Goal: Transaction & Acquisition: Purchase product/service

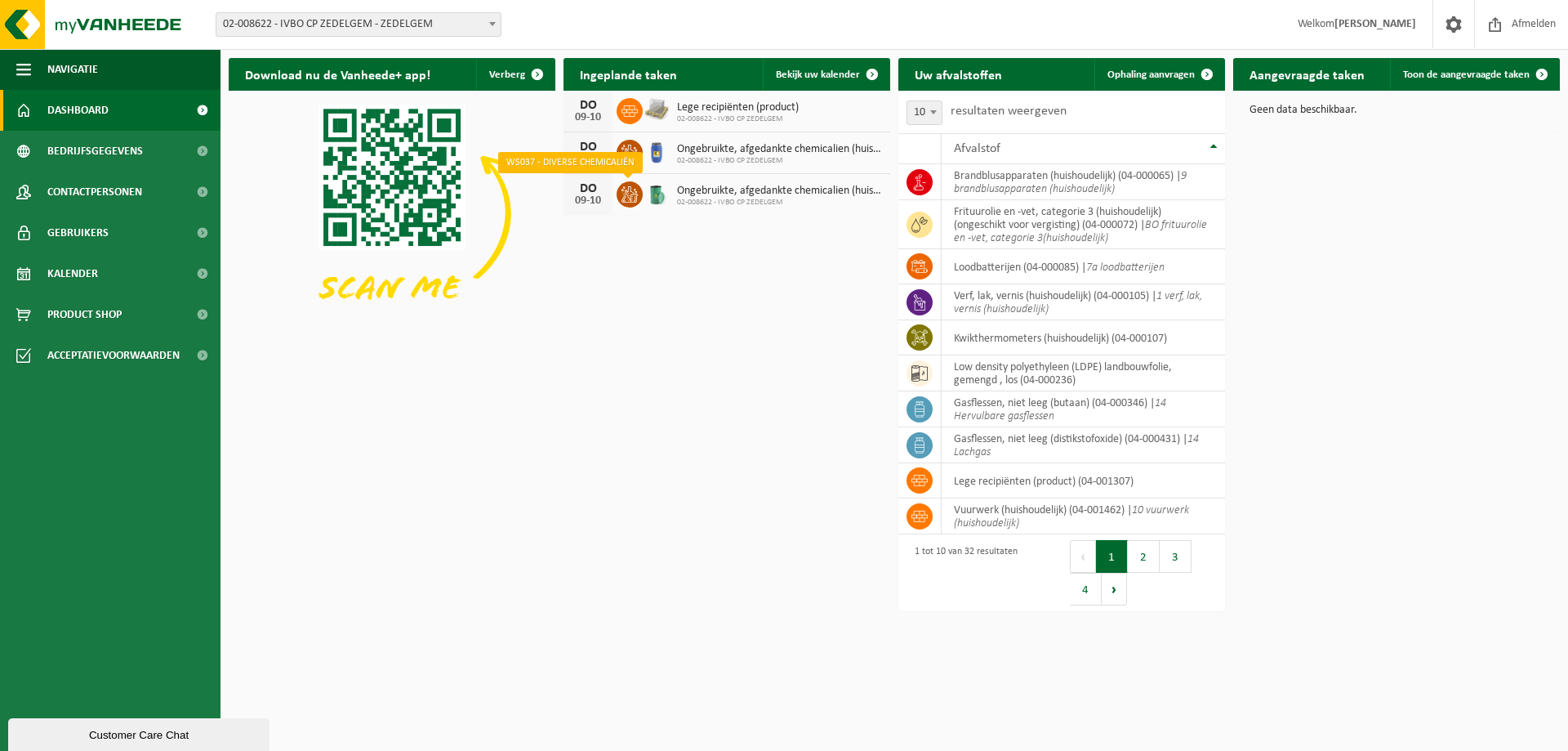
click at [638, 193] on span at bounding box center [629, 194] width 26 height 26
click at [805, 69] on span "Bekijk uw kalender" at bounding box center [818, 74] width 84 height 11
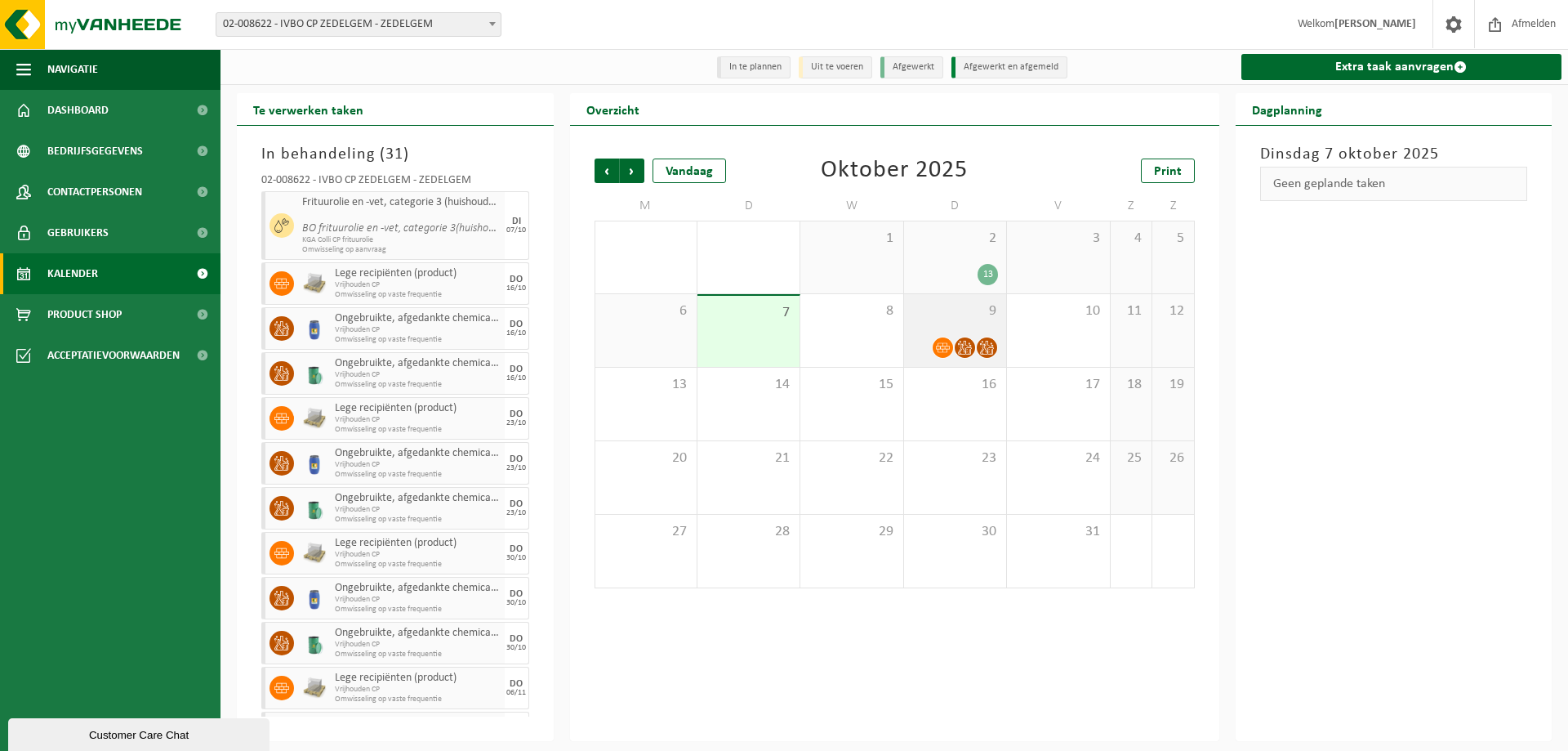
click at [963, 351] on icon at bounding box center [964, 347] width 14 height 14
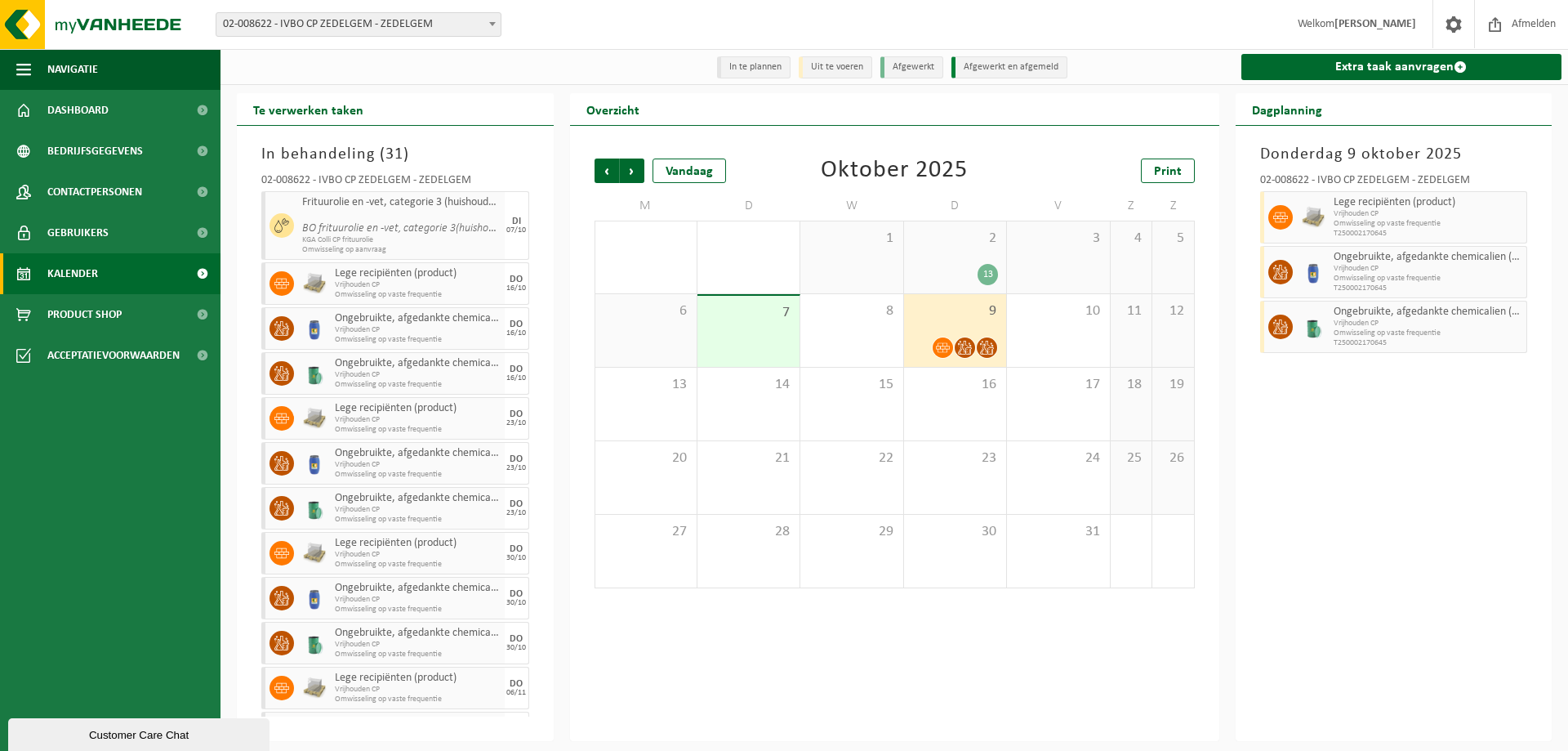
click at [100, 734] on div "Customer Care Chat" at bounding box center [138, 735] width 236 height 13
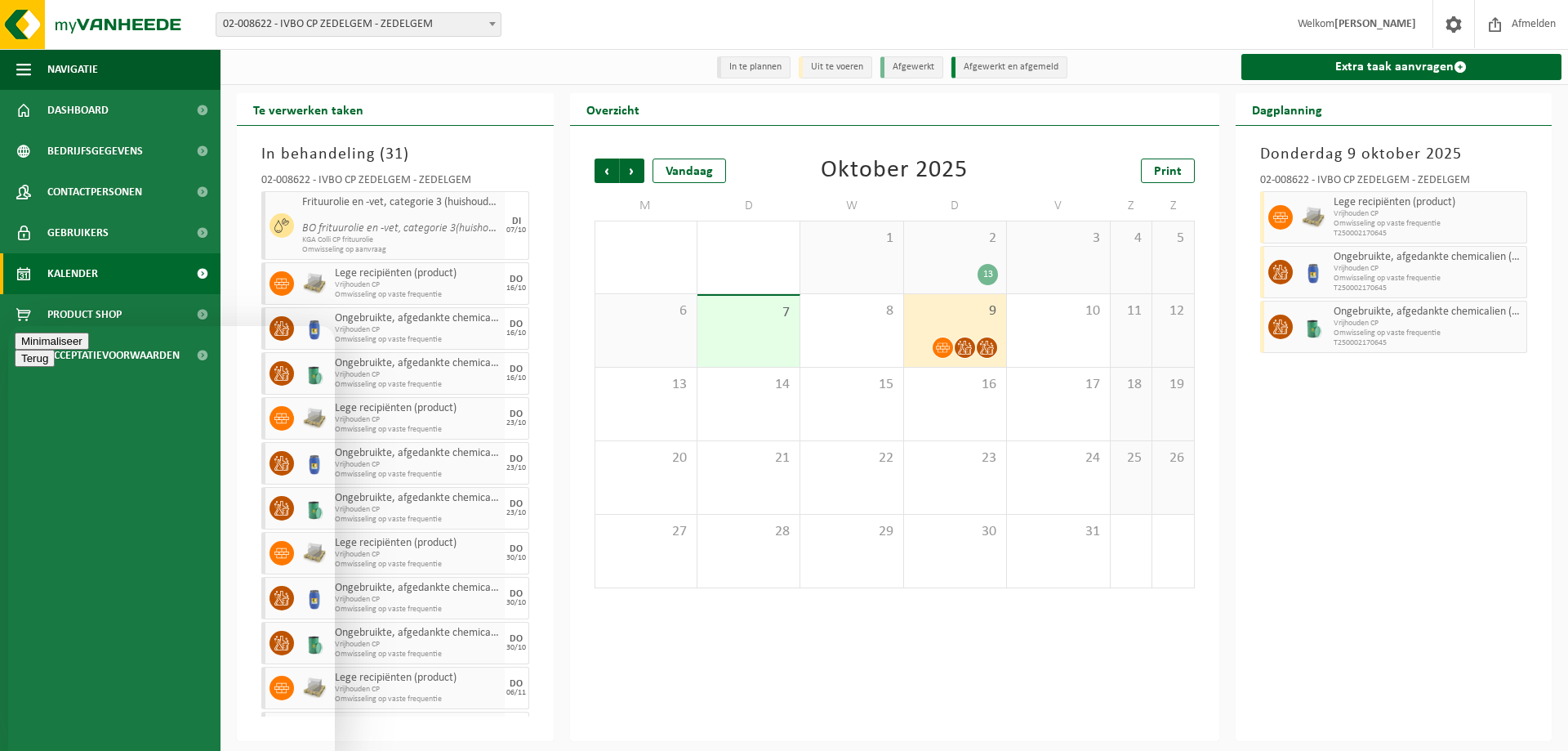
click at [89, 350] on button "Minimaliseer" at bounding box center [52, 341] width 74 height 17
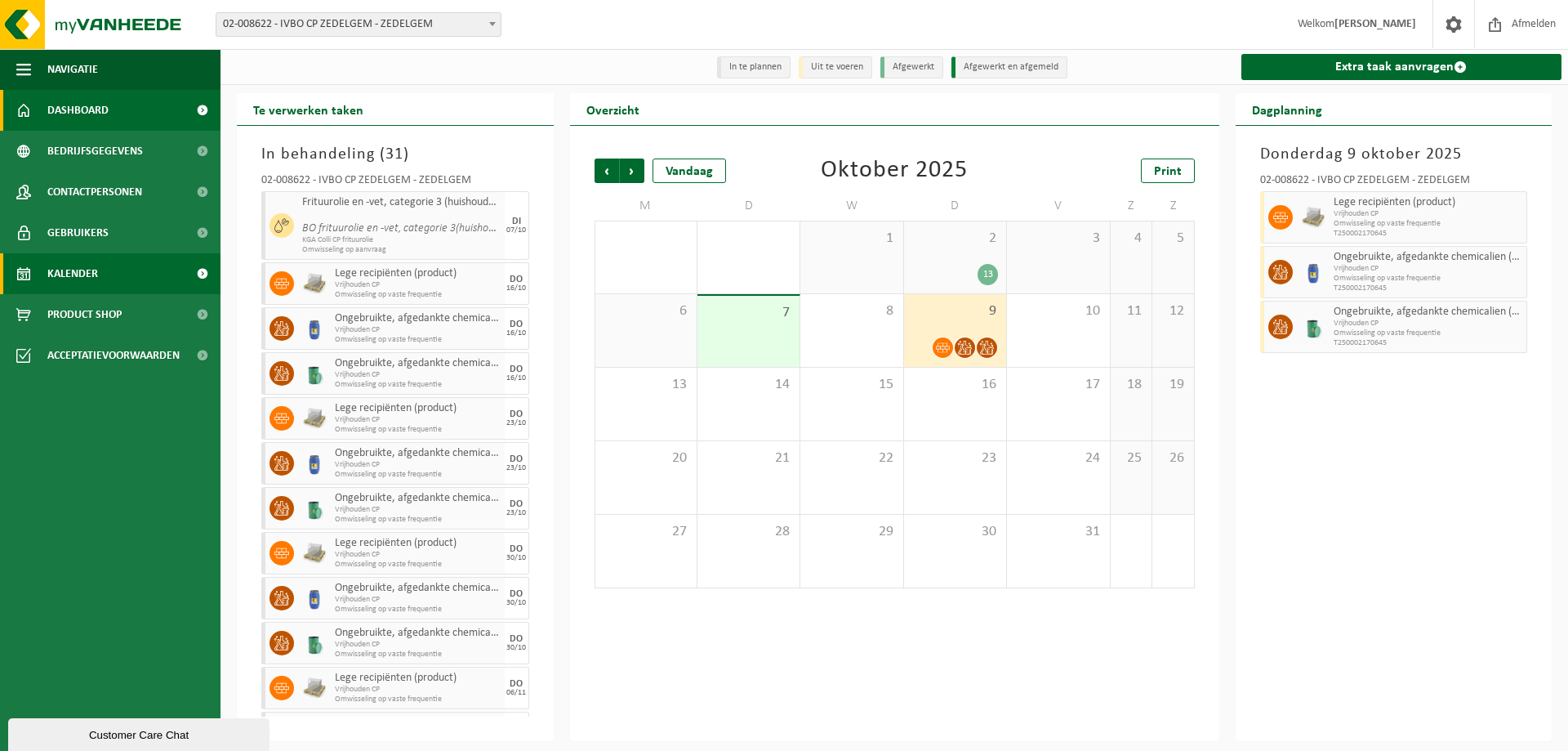
click at [111, 100] on link "Dashboard" at bounding box center [110, 110] width 220 height 41
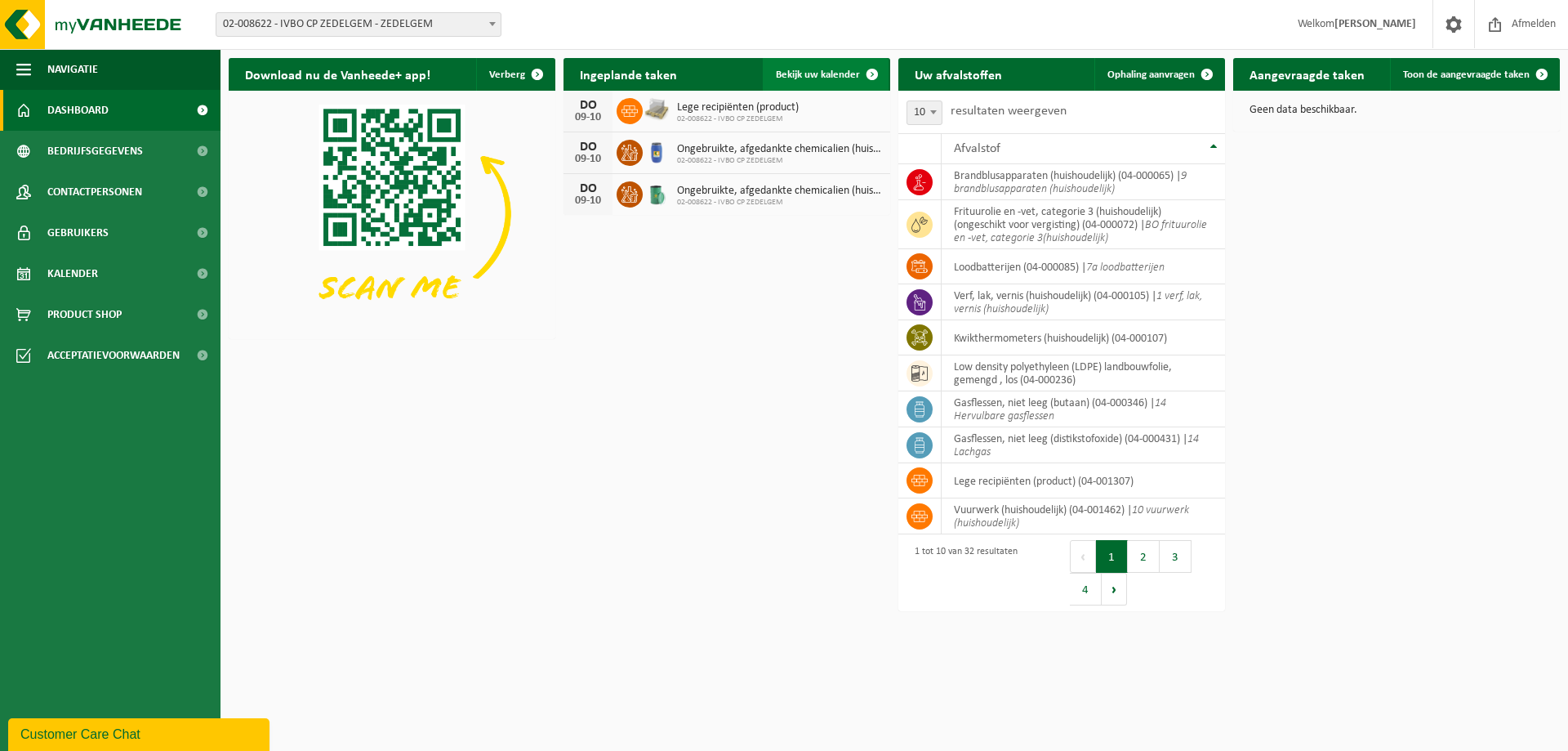
click at [800, 74] on span "Bekijk uw kalender" at bounding box center [818, 74] width 84 height 11
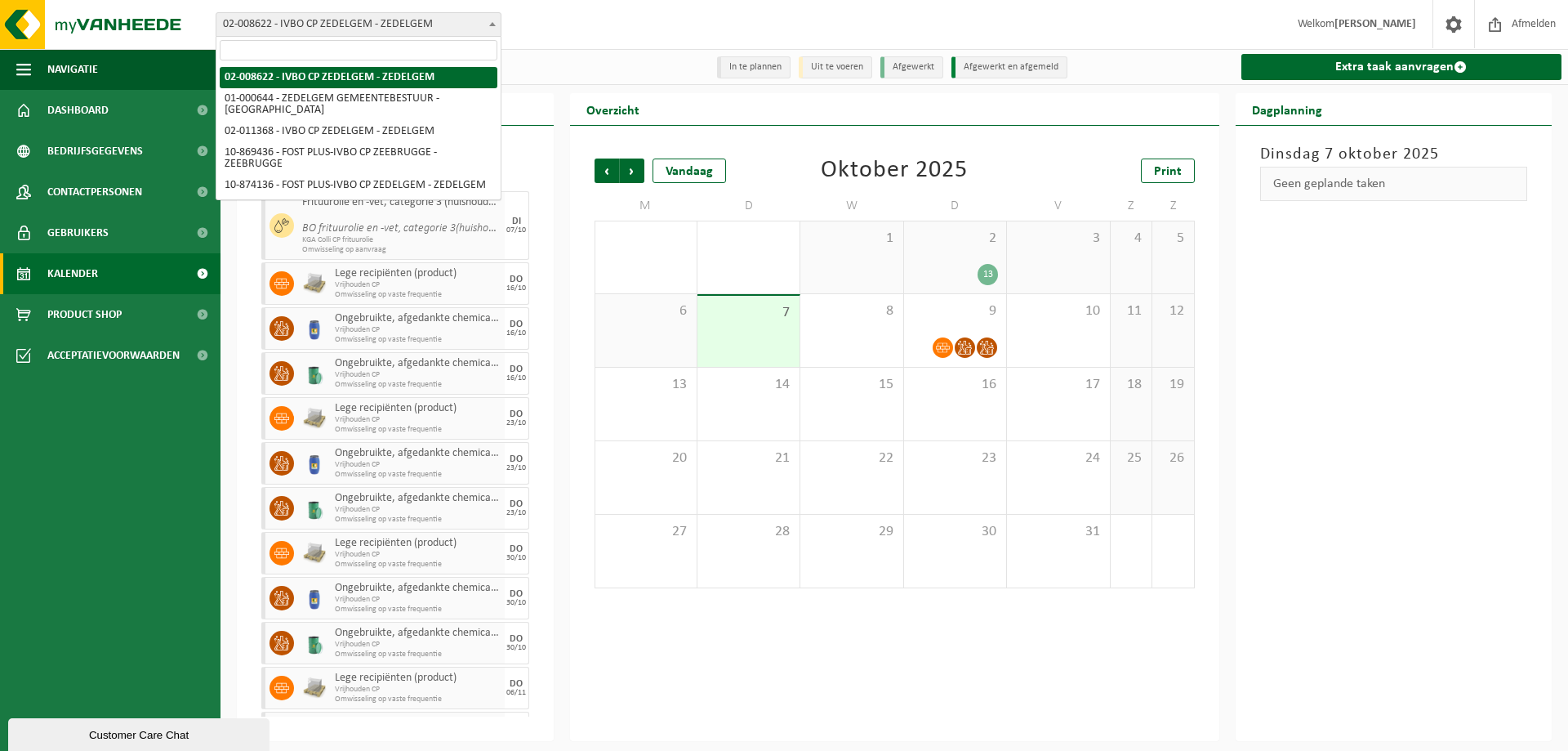
click at [486, 21] on span at bounding box center [491, 23] width 16 height 21
click at [536, 21] on div "Vestiging: 02-008622 - IVBO CP ZEDELGEM - ZEDELGEM 01-000644 - ZEDELGEM GEMEENT…" at bounding box center [784, 24] width 1568 height 50
click at [491, 22] on b at bounding box center [492, 24] width 7 height 4
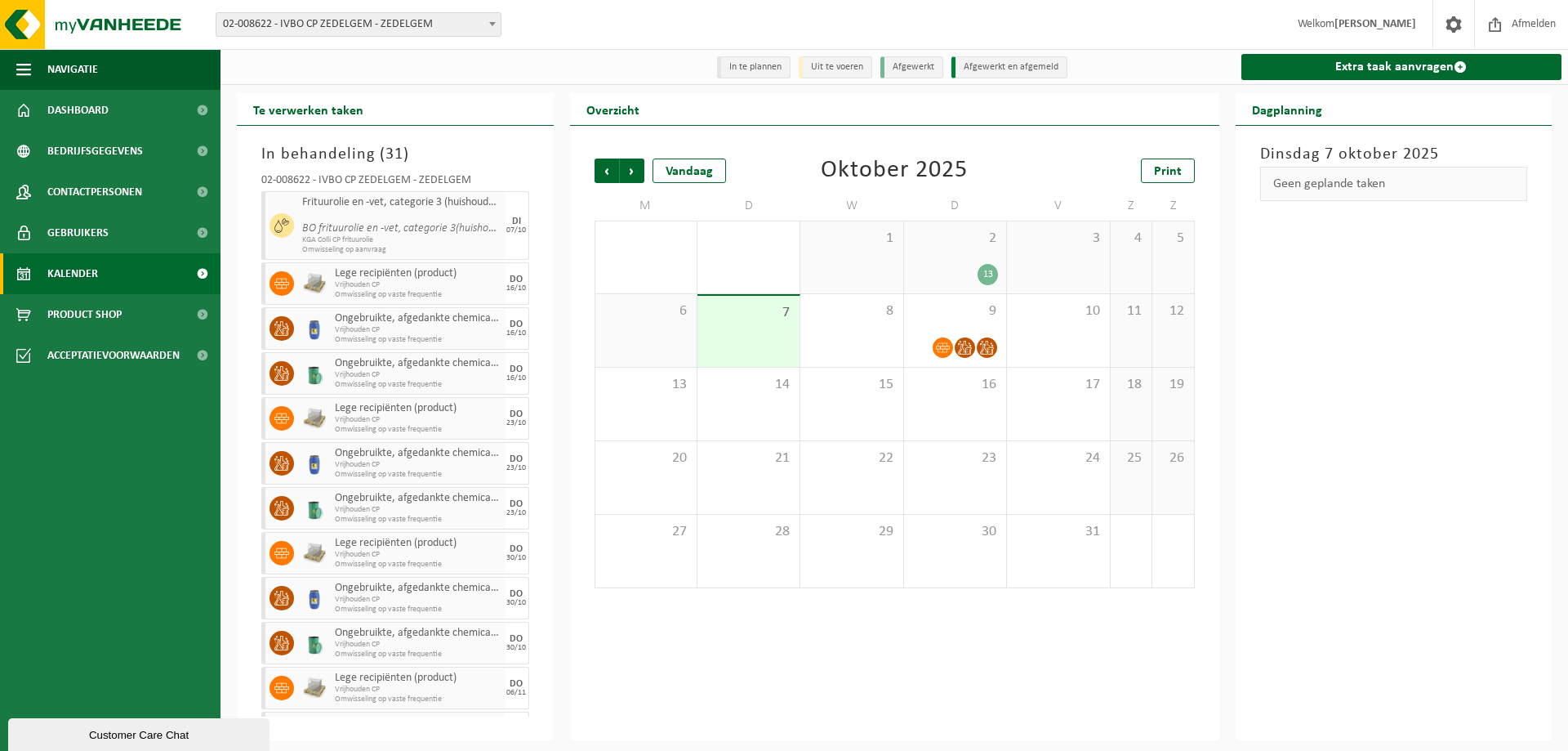
click at [570, 25] on div "Vestiging: 02-008622 - IVBO CP ZEDELGEM - ZEDELGEM 01-000644 - ZEDELGEM GEMEENT…" at bounding box center [784, 24] width 1568 height 50
click at [203, 111] on span at bounding box center [203, 110] width 37 height 41
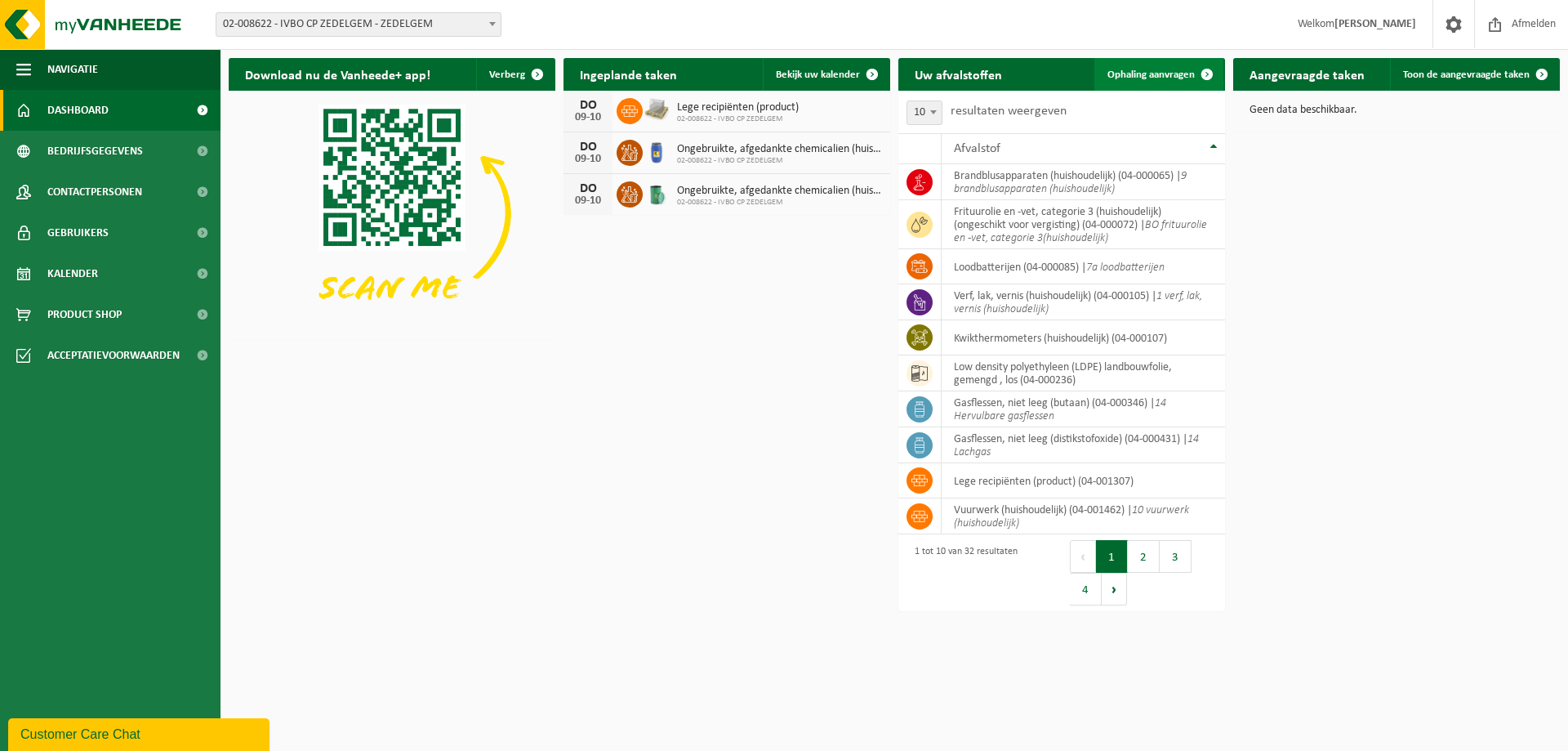
click at [1140, 79] on span "Ophaling aanvragen" at bounding box center [1150, 74] width 87 height 11
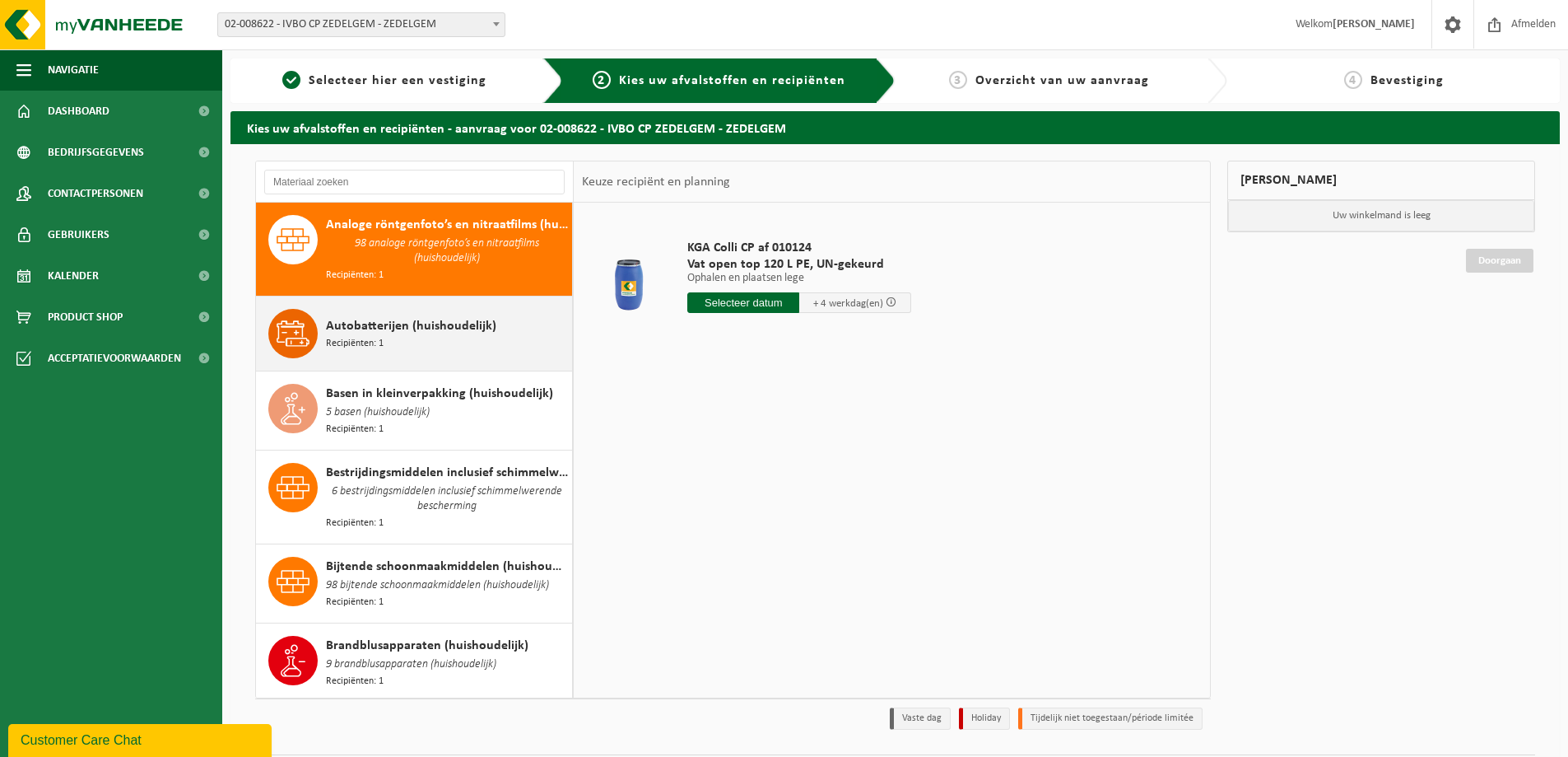
click at [355, 336] on span "Recipiënten: 1" at bounding box center [355, 344] width 58 height 15
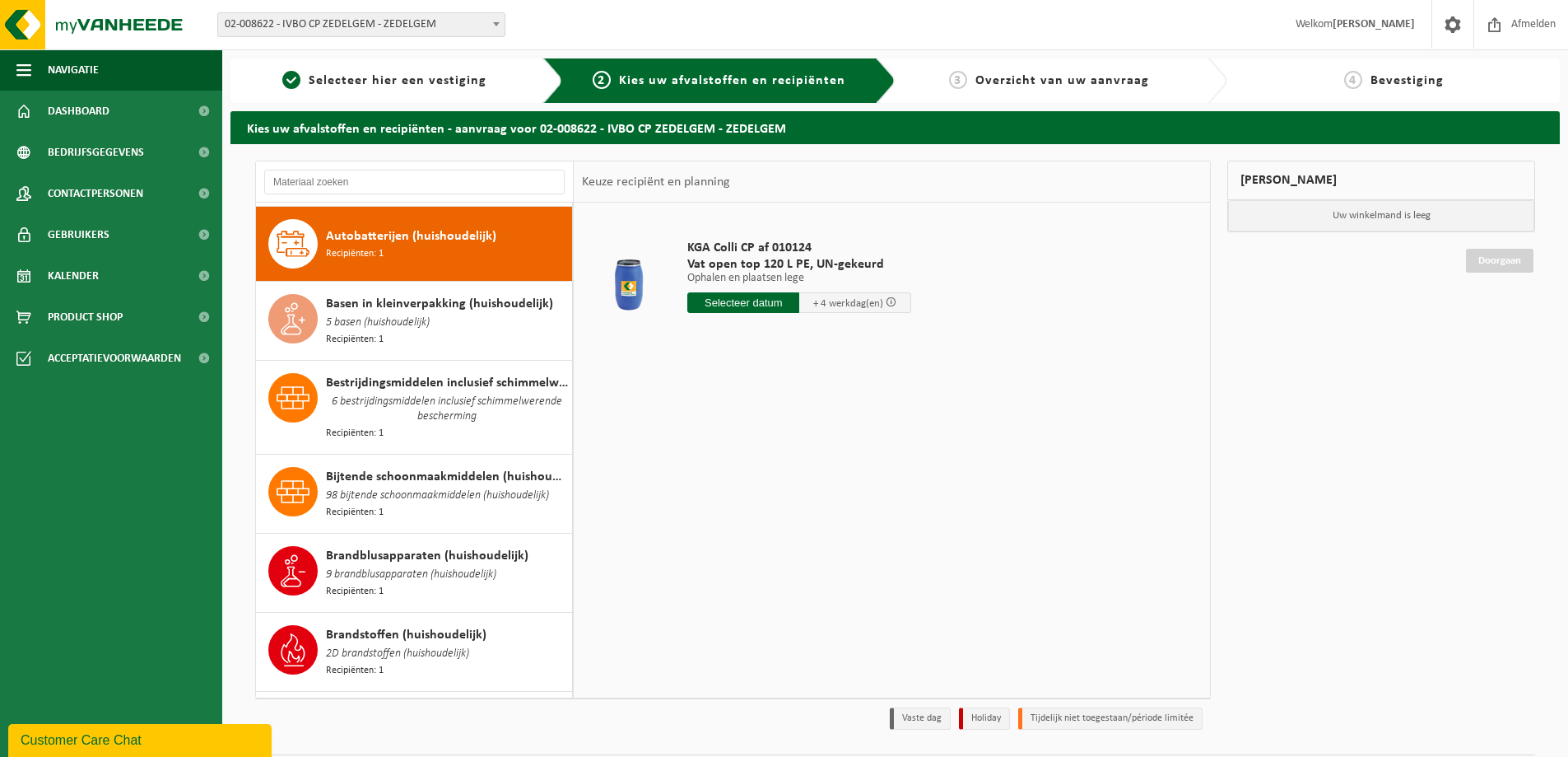
scroll to position [90, 0]
click at [355, 335] on span "Recipiënten: 1" at bounding box center [355, 339] width 58 height 15
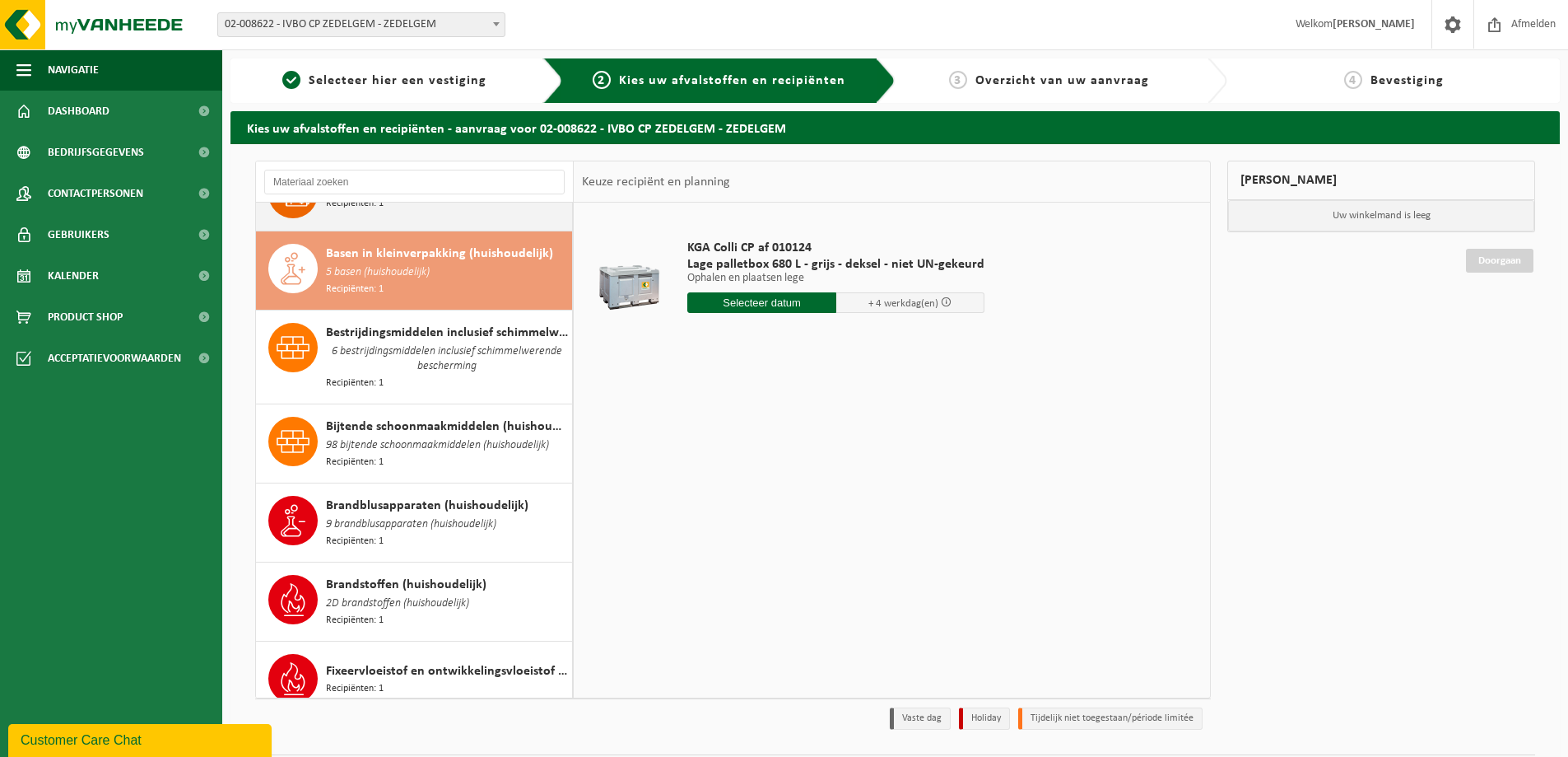
scroll to position [165, 0]
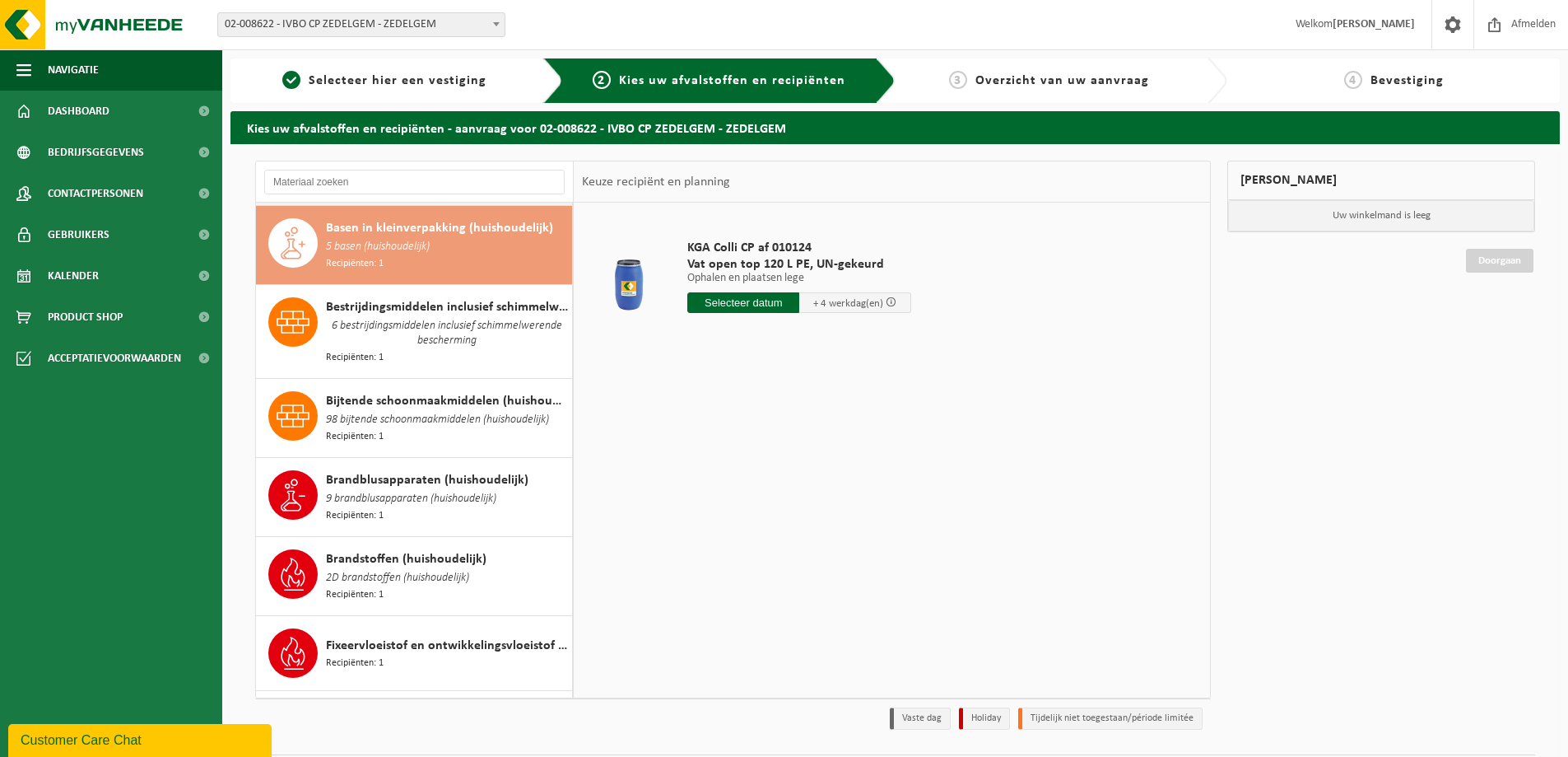
click at [355, 335] on span "6 bestrijdingsmiddelen inclusief schimmelwerende bescherming" at bounding box center [447, 333] width 242 height 33
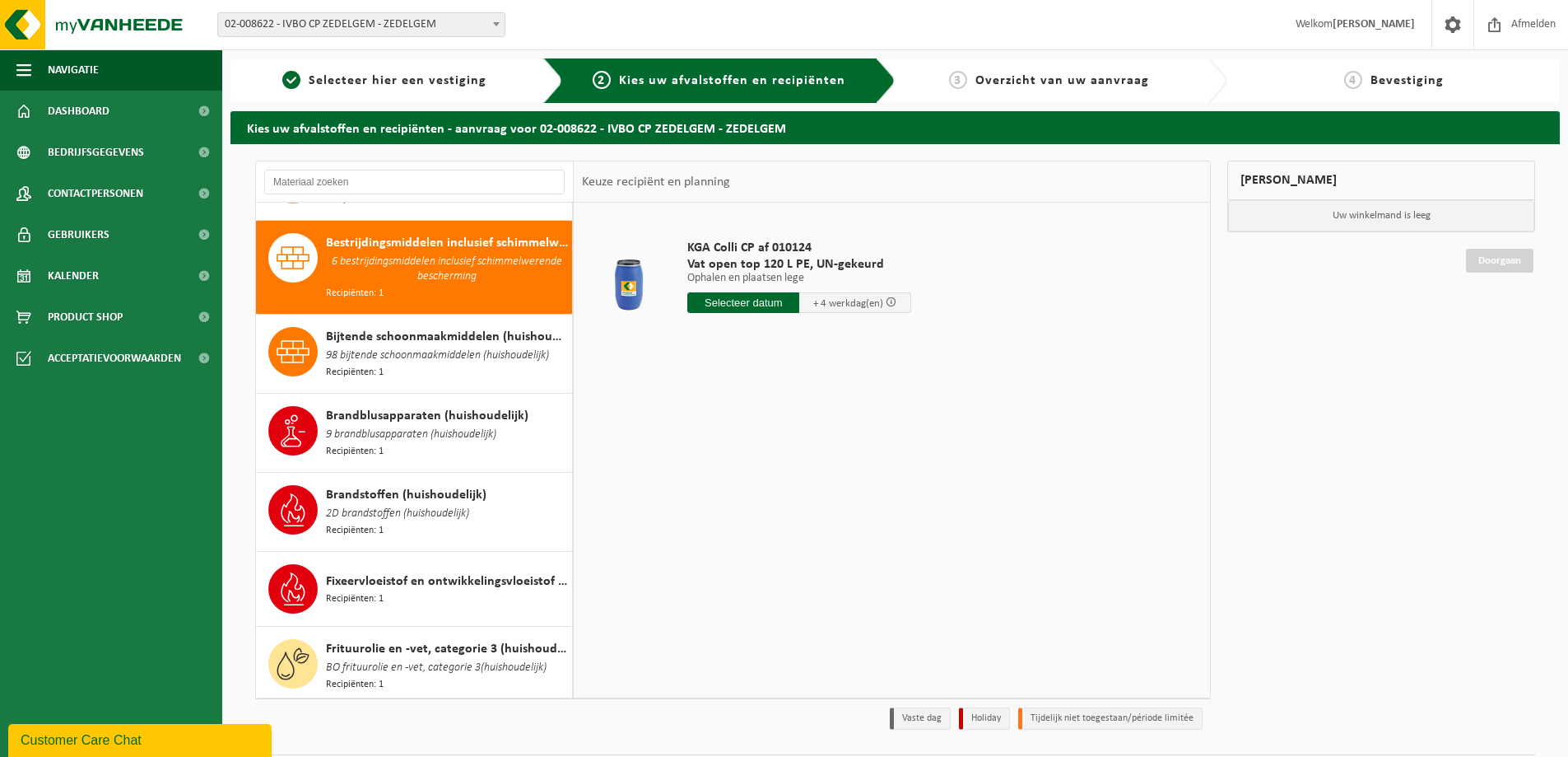
scroll to position [242, 0]
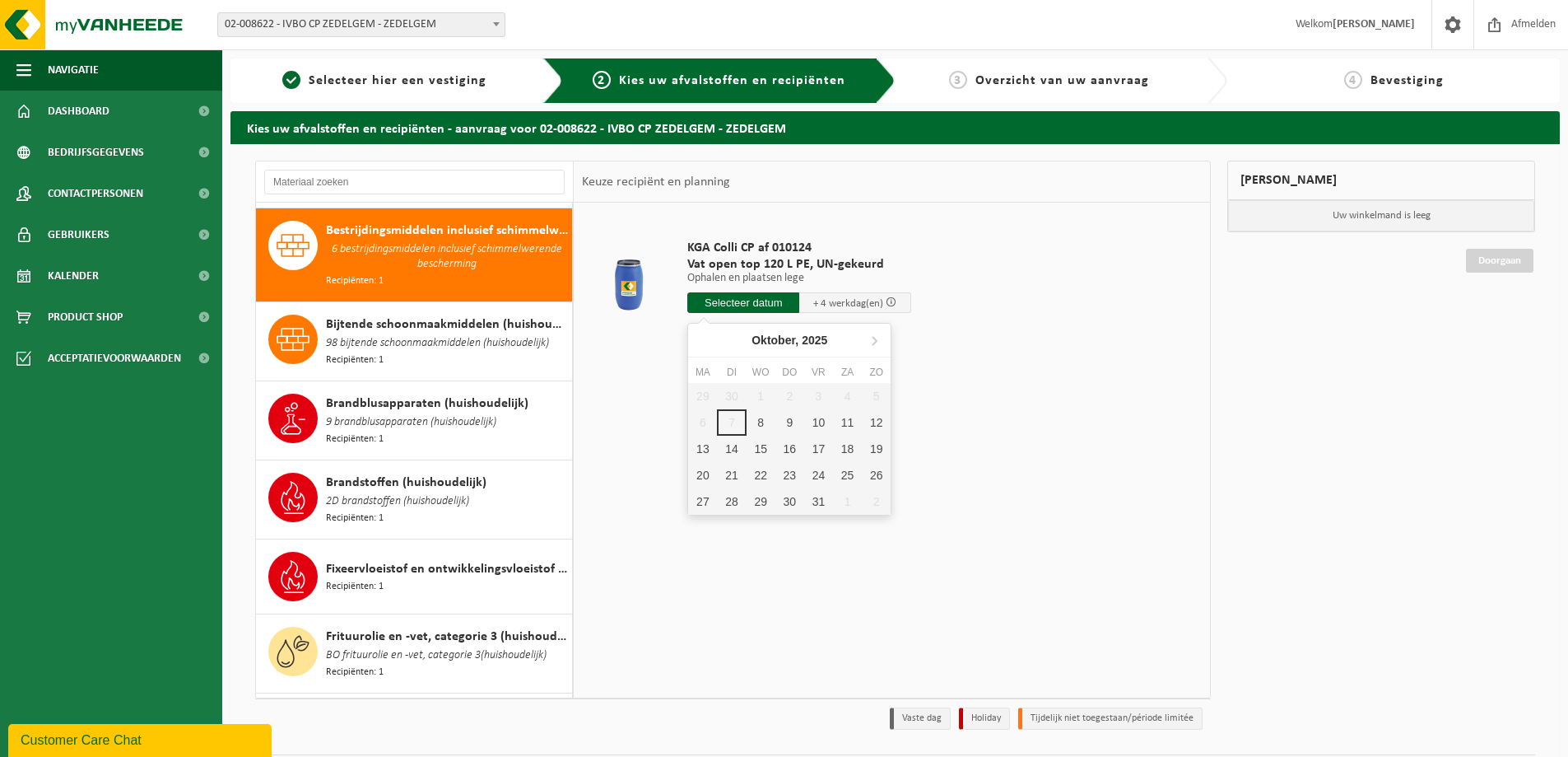
click at [745, 300] on input "text" at bounding box center [744, 302] width 112 height 20
click at [779, 420] on div "9" at bounding box center [790, 422] width 29 height 26
type input "Van 2025-10-09"
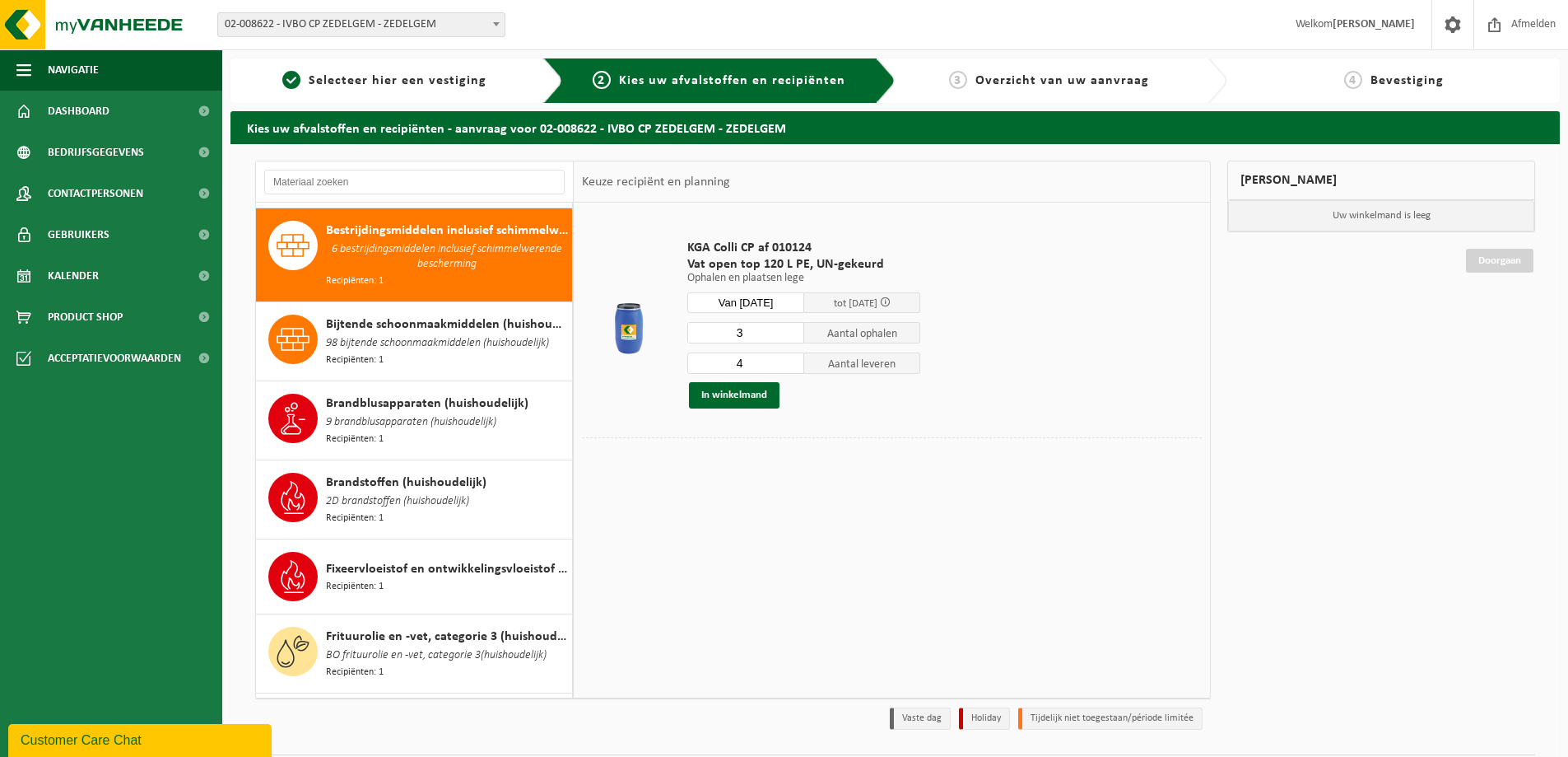
click at [792, 337] on input "3" at bounding box center [746, 332] width 117 height 21
click at [792, 337] on input "2" at bounding box center [746, 332] width 117 height 21
click at [792, 337] on input "1" at bounding box center [746, 332] width 117 height 21
click at [792, 337] on input "0" at bounding box center [746, 332] width 117 height 21
type input "1"
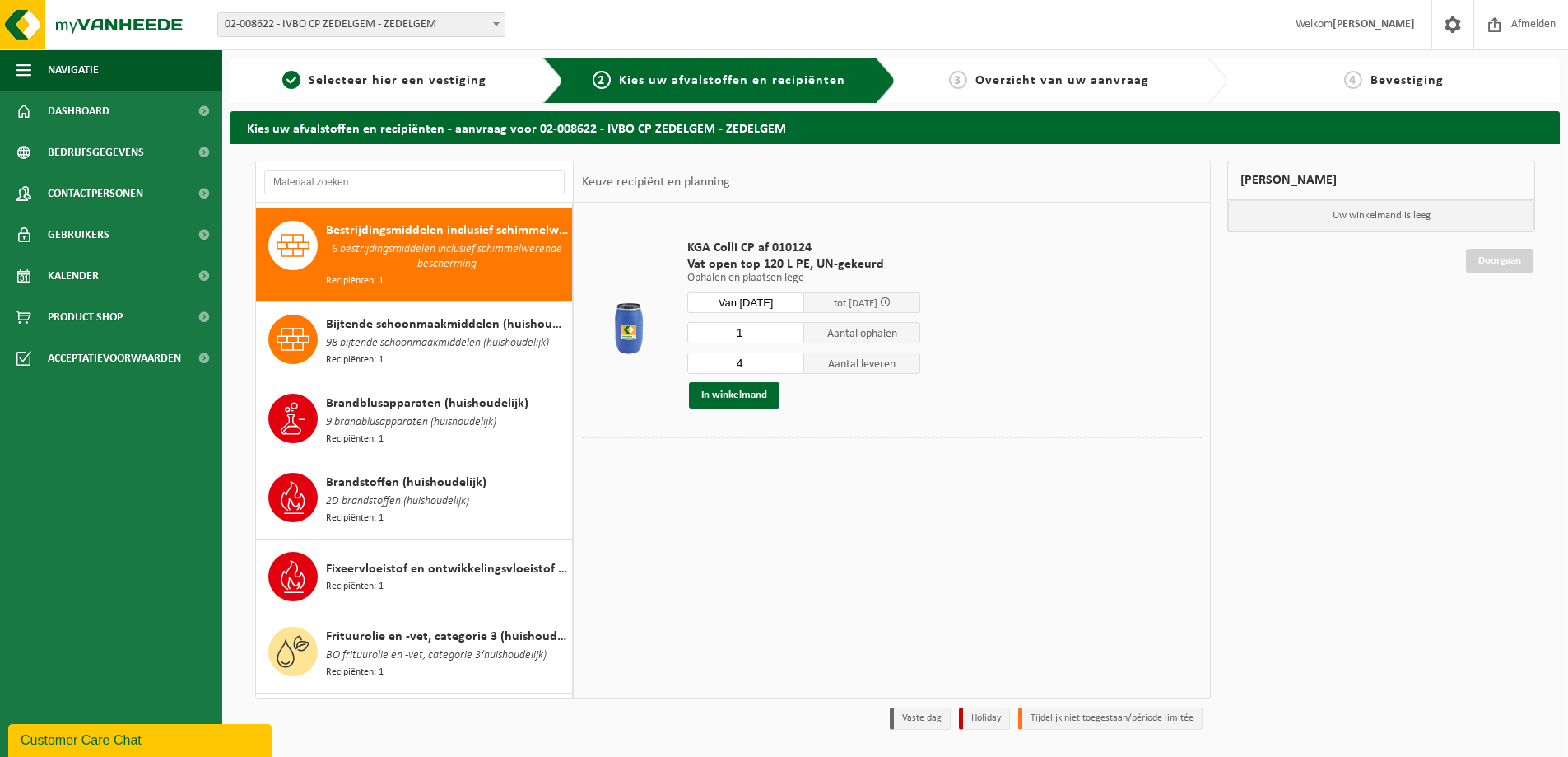
click at [789, 329] on input "1" at bounding box center [746, 332] width 117 height 21
click at [793, 364] on input "3" at bounding box center [746, 363] width 117 height 21
click at [793, 364] on input "2" at bounding box center [746, 363] width 117 height 21
type input "1"
click at [793, 364] on input "1" at bounding box center [746, 363] width 117 height 21
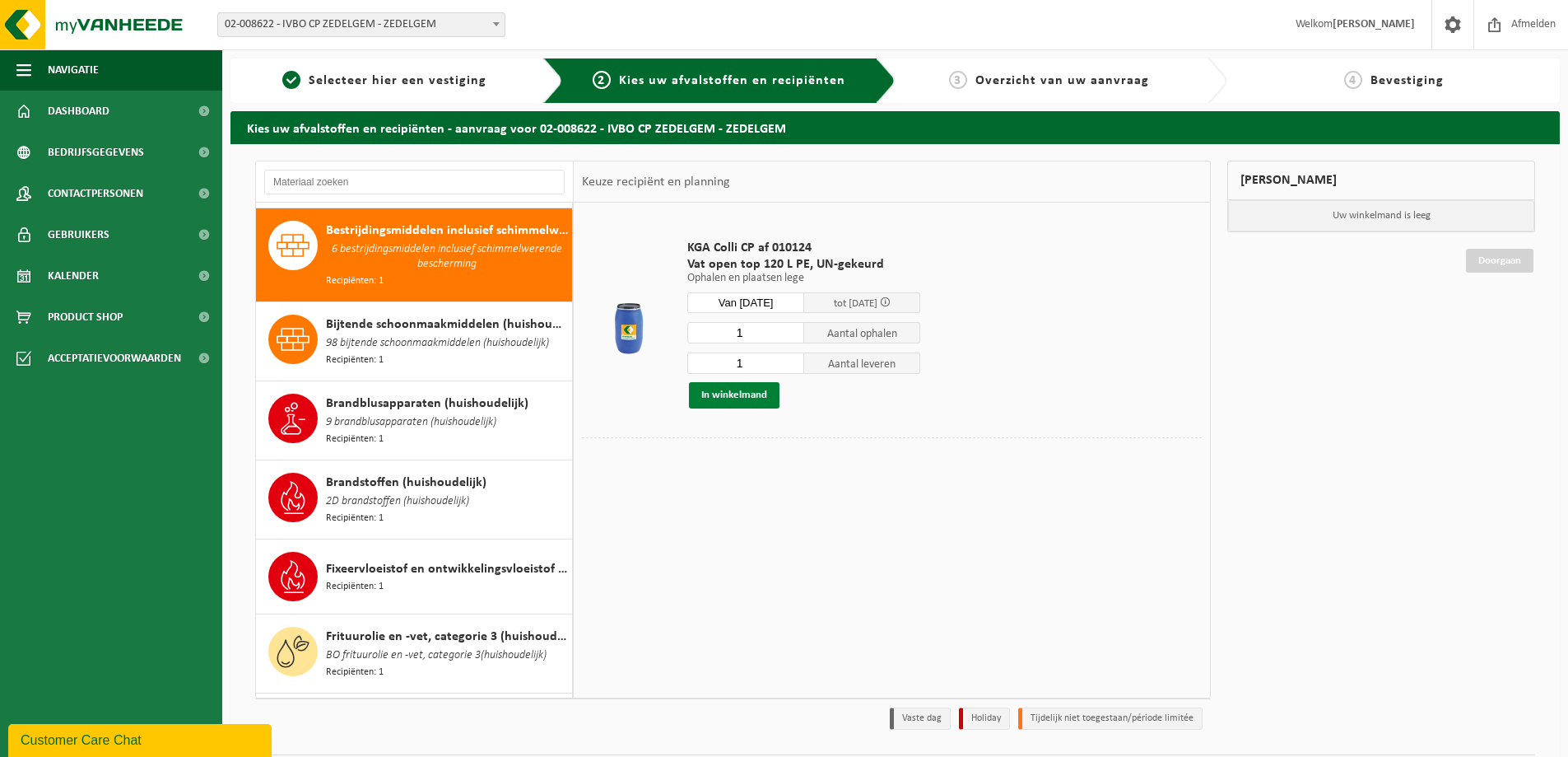
click at [730, 396] on button "In winkelmand" at bounding box center [734, 395] width 90 height 26
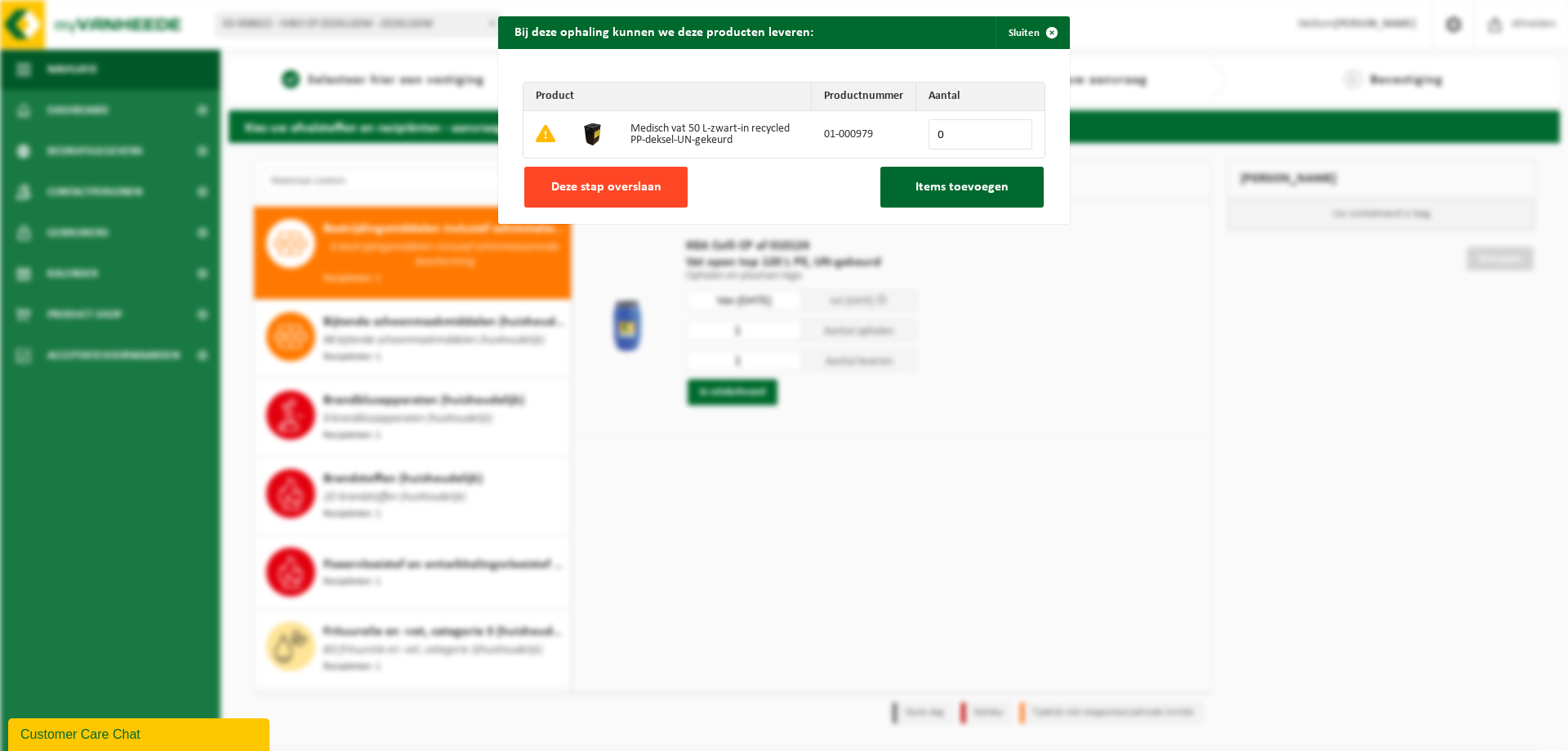
click at [594, 183] on span "Deze stap overslaan" at bounding box center [606, 187] width 111 height 13
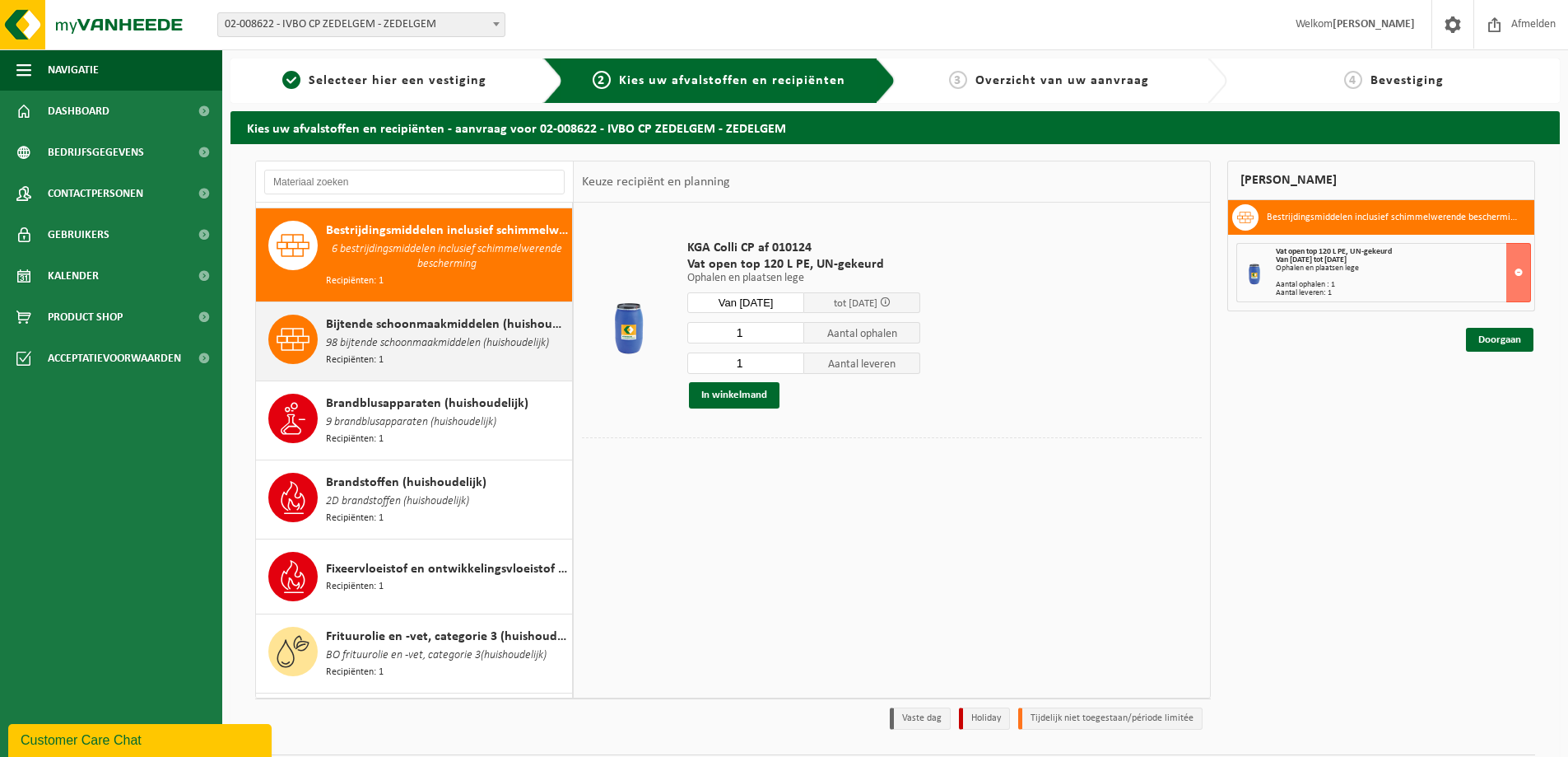
click at [413, 340] on span "98 bijtende schoonmaakmiddelen (huishoudelijk)" at bounding box center [438, 343] width 223 height 18
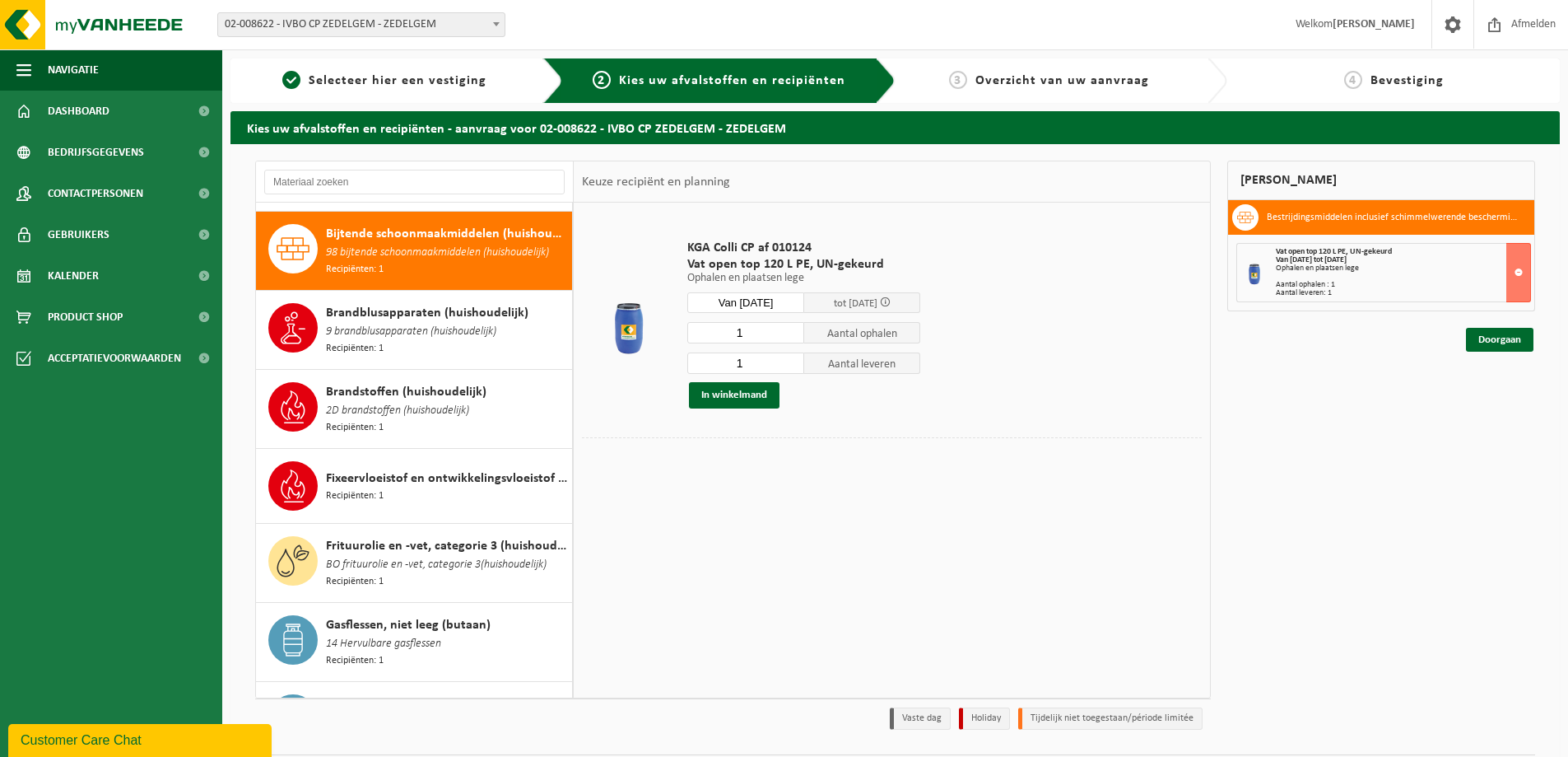
scroll to position [333, 0]
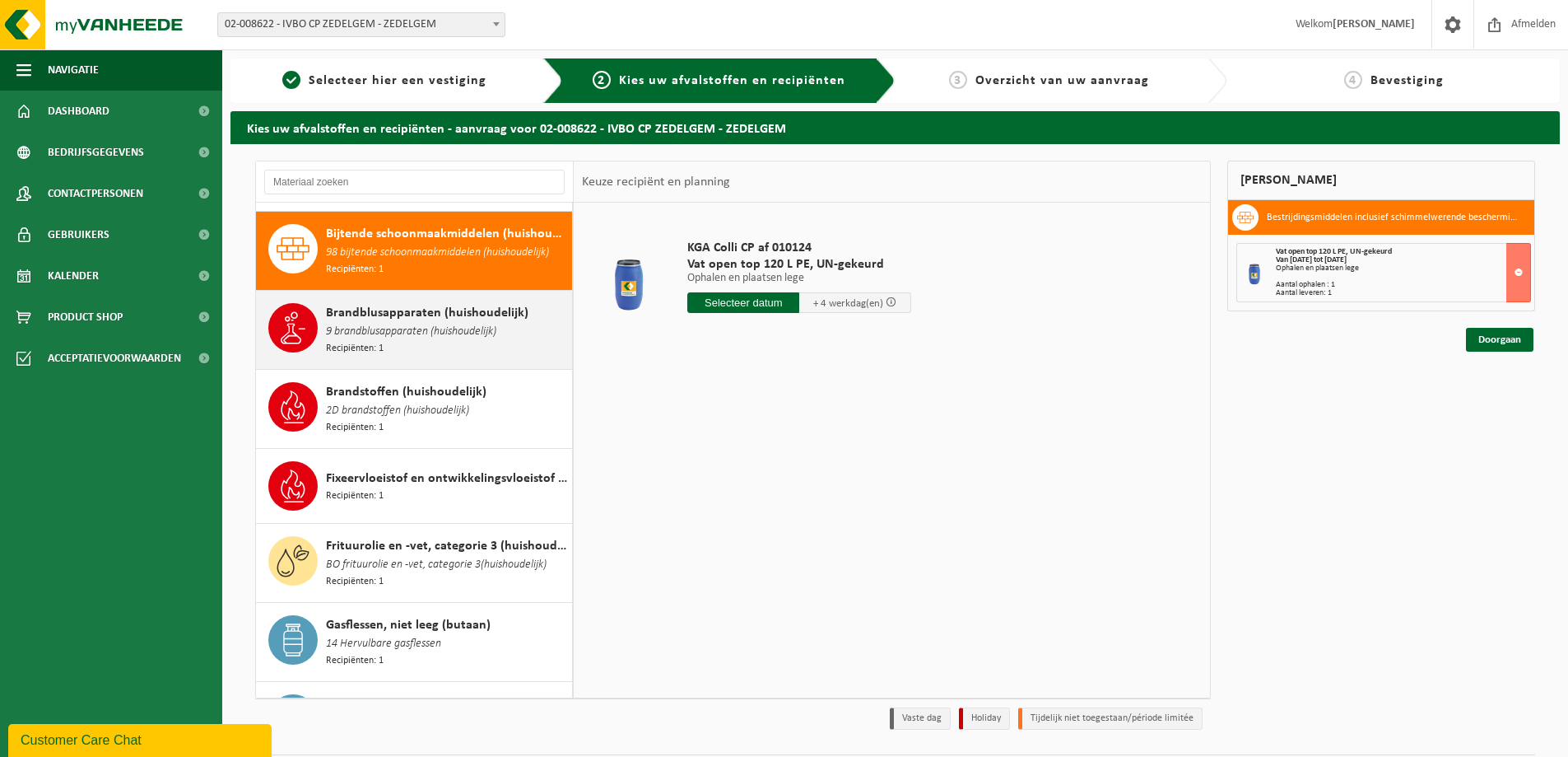
click at [415, 323] on span "9 brandblusapparaten (huishoudelijk)" at bounding box center [411, 331] width 170 height 18
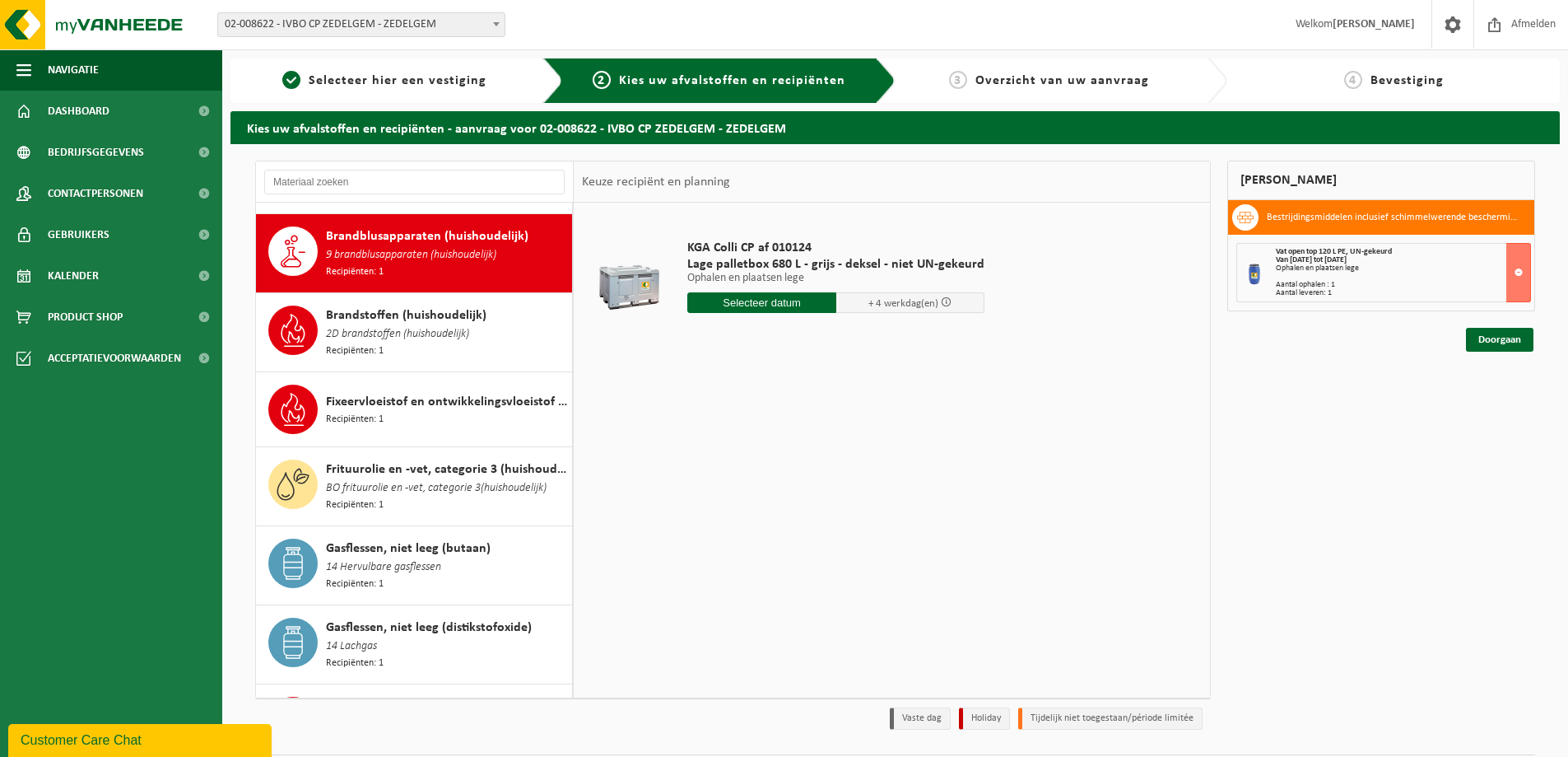
click at [415, 325] on span "2D brandstoffen (huishoudelijk)" at bounding box center [398, 334] width 143 height 18
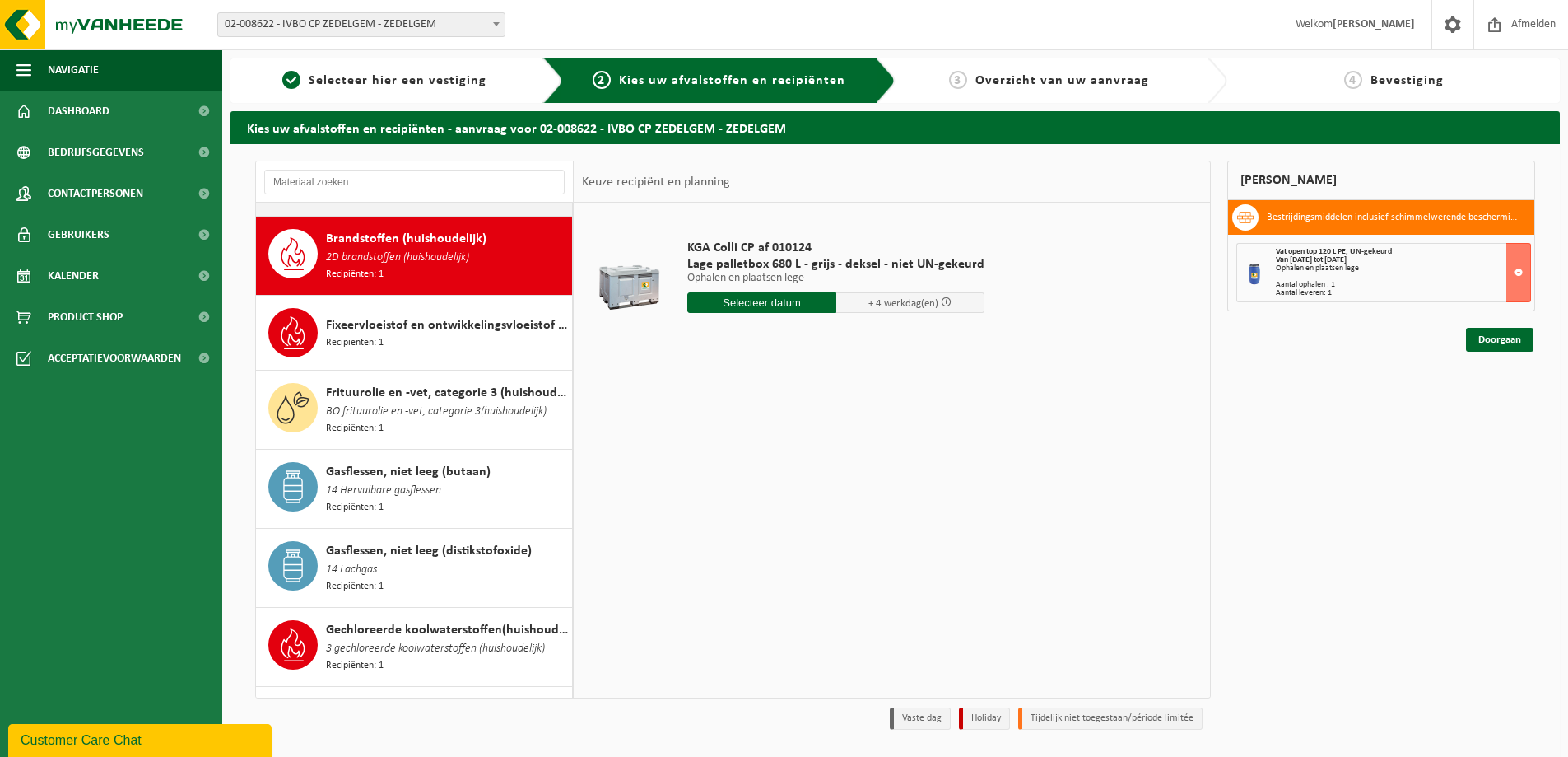
click at [415, 320] on div "Fixeervloeistof en ontwikkelingsvloeistof gemengd, huishoudelijk Recipiënten: 1" at bounding box center [447, 333] width 242 height 49
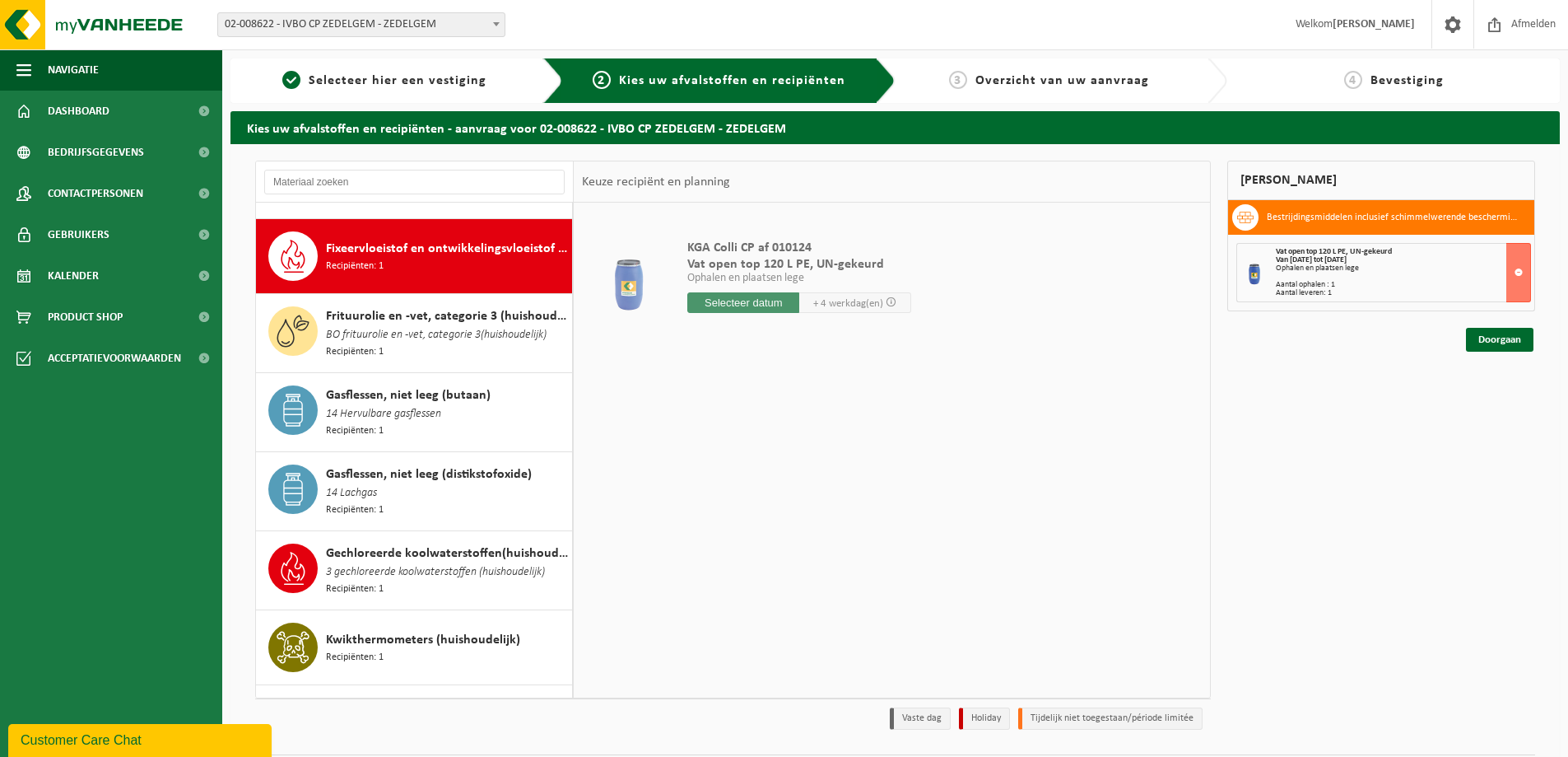
click at [415, 326] on span "BO frituurolie en -vet, categorie 3(huishoudelijk)" at bounding box center [436, 335] width 220 height 18
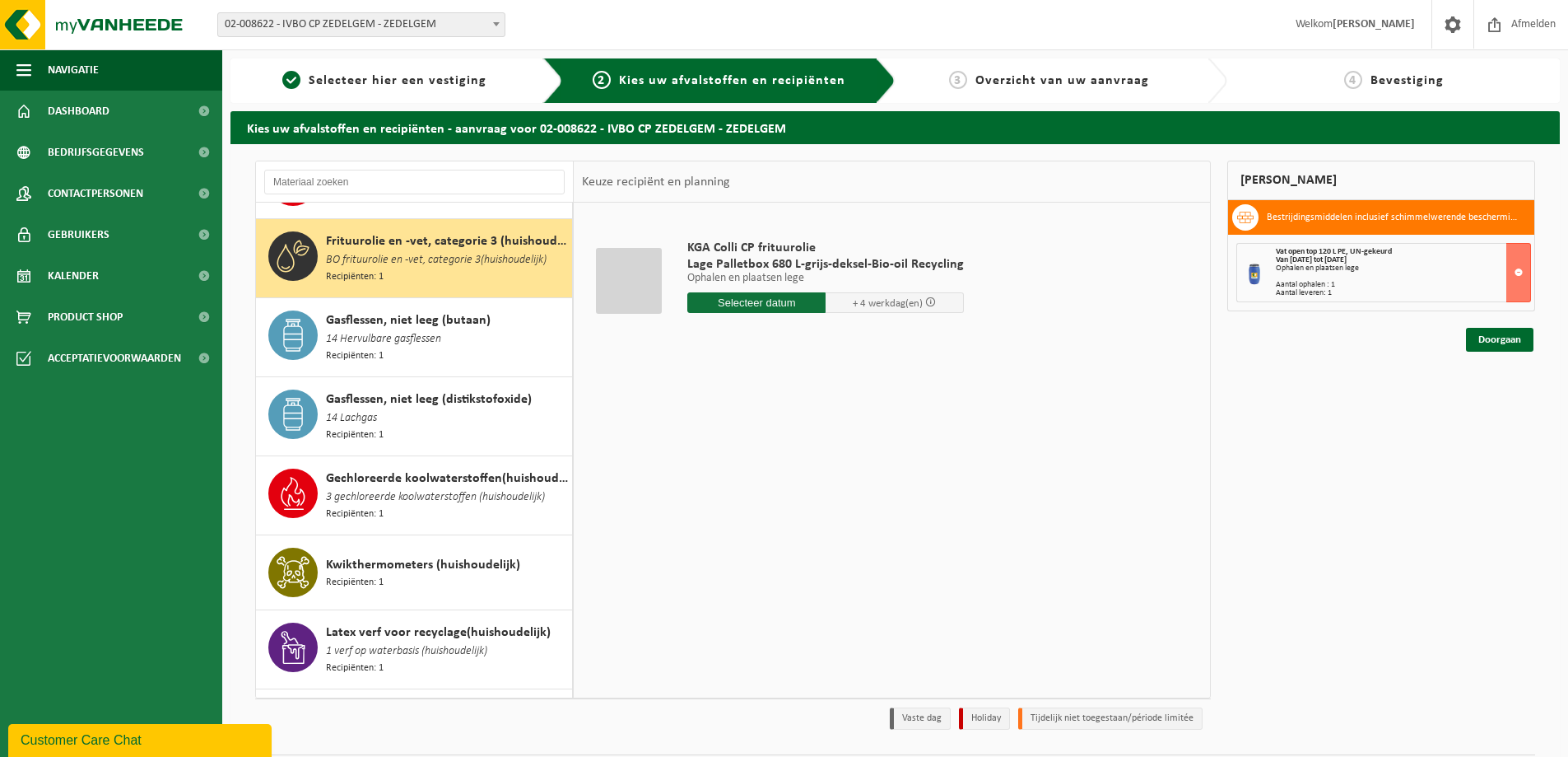
click at [415, 330] on span "14 Hervulbare gasflessen" at bounding box center [383, 339] width 115 height 18
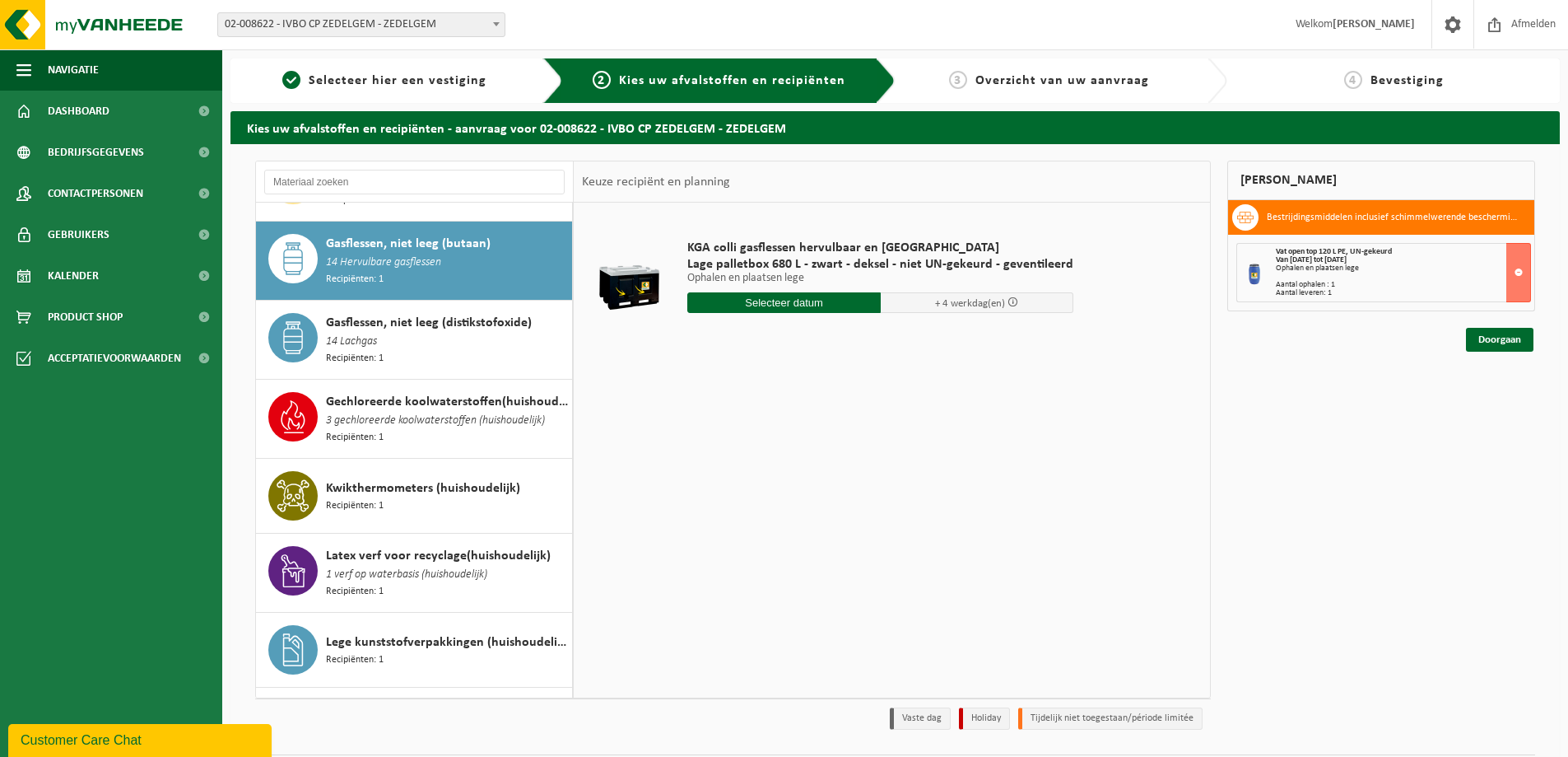
click at [415, 320] on div "Gasflessen, niet leeg (distikstofoxide) 14 Lachgas Recipiënten: 1" at bounding box center [447, 339] width 242 height 54
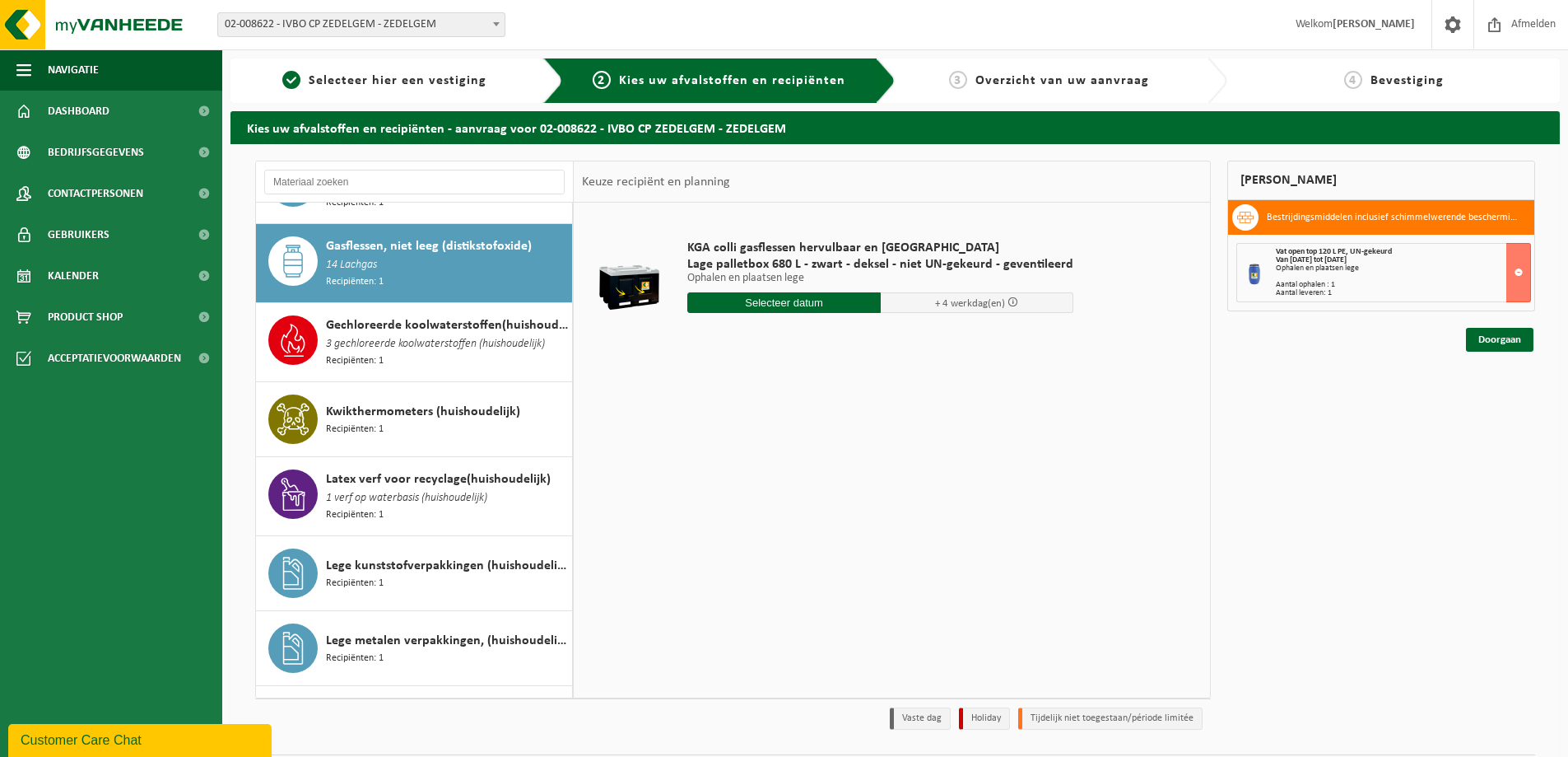
click at [415, 335] on span "3 gechloreerde koolwaterstoffen (huishoudelijk)" at bounding box center [435, 344] width 219 height 18
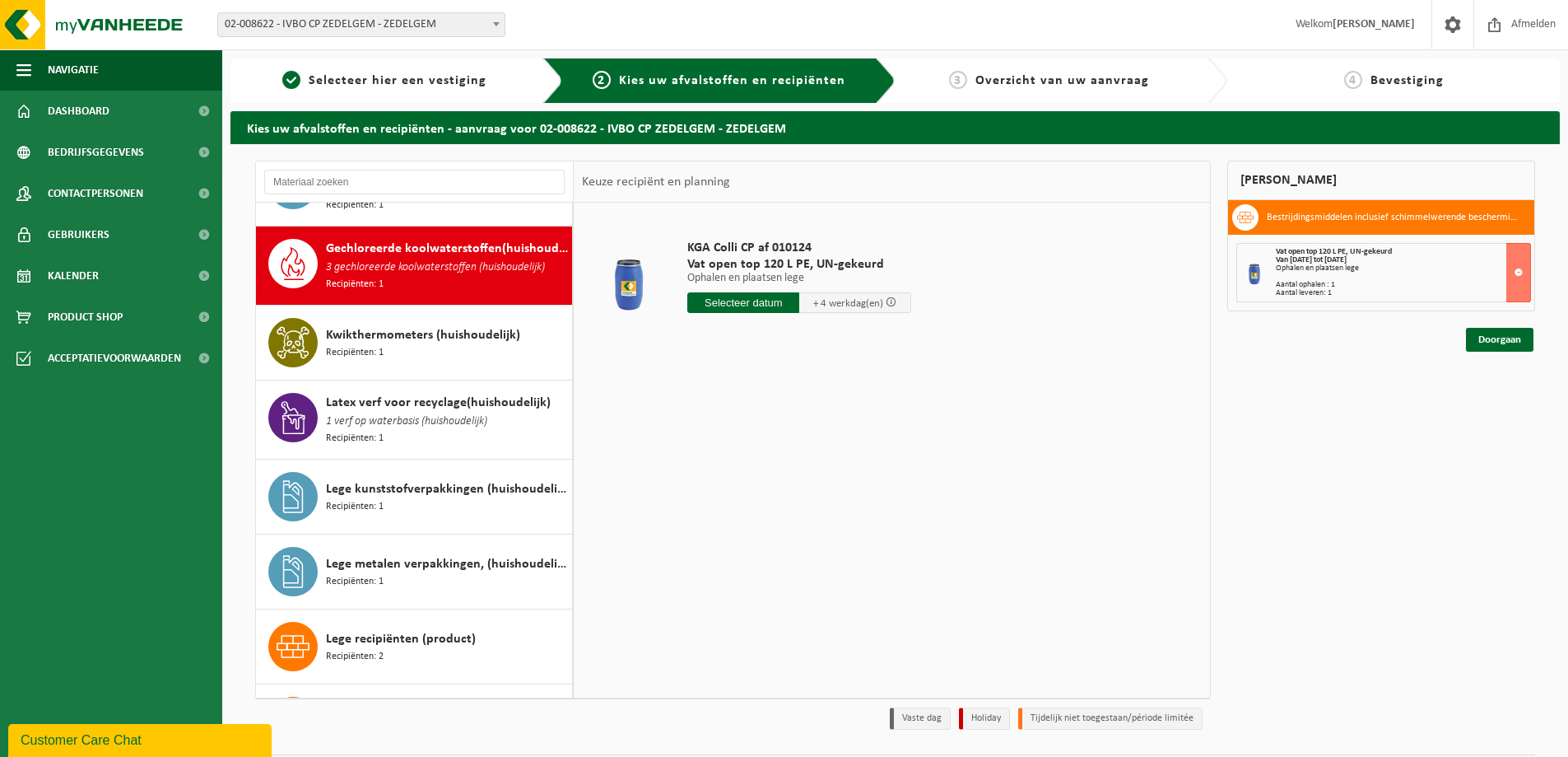
click at [415, 320] on div "Kwikthermometers (huishoudelijk) Recipiënten: 1" at bounding box center [447, 342] width 242 height 49
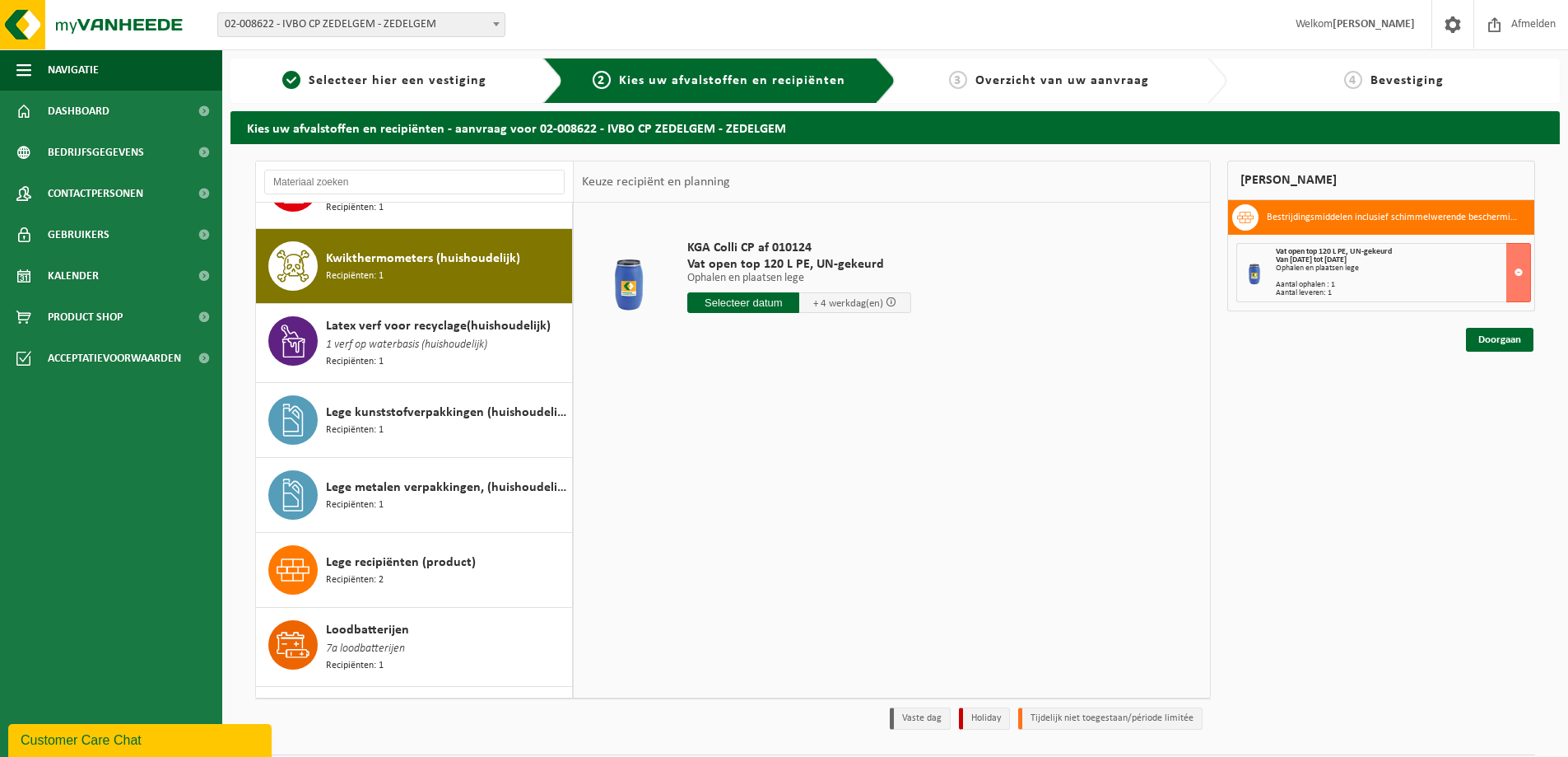
click at [415, 336] on span "1 verf op waterbasis (huishoudelijk)" at bounding box center [407, 345] width 162 height 18
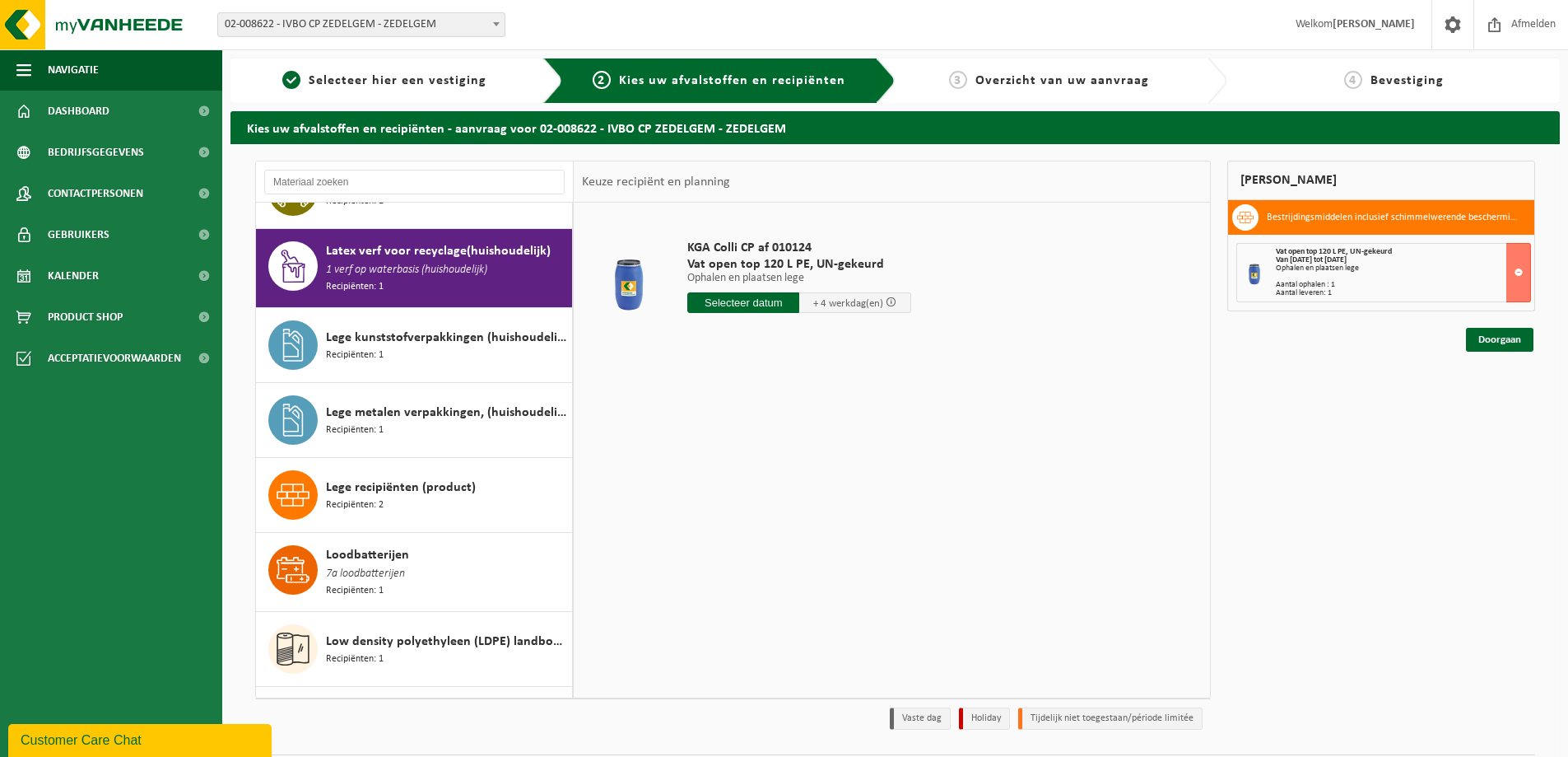
scroll to position [1018, 0]
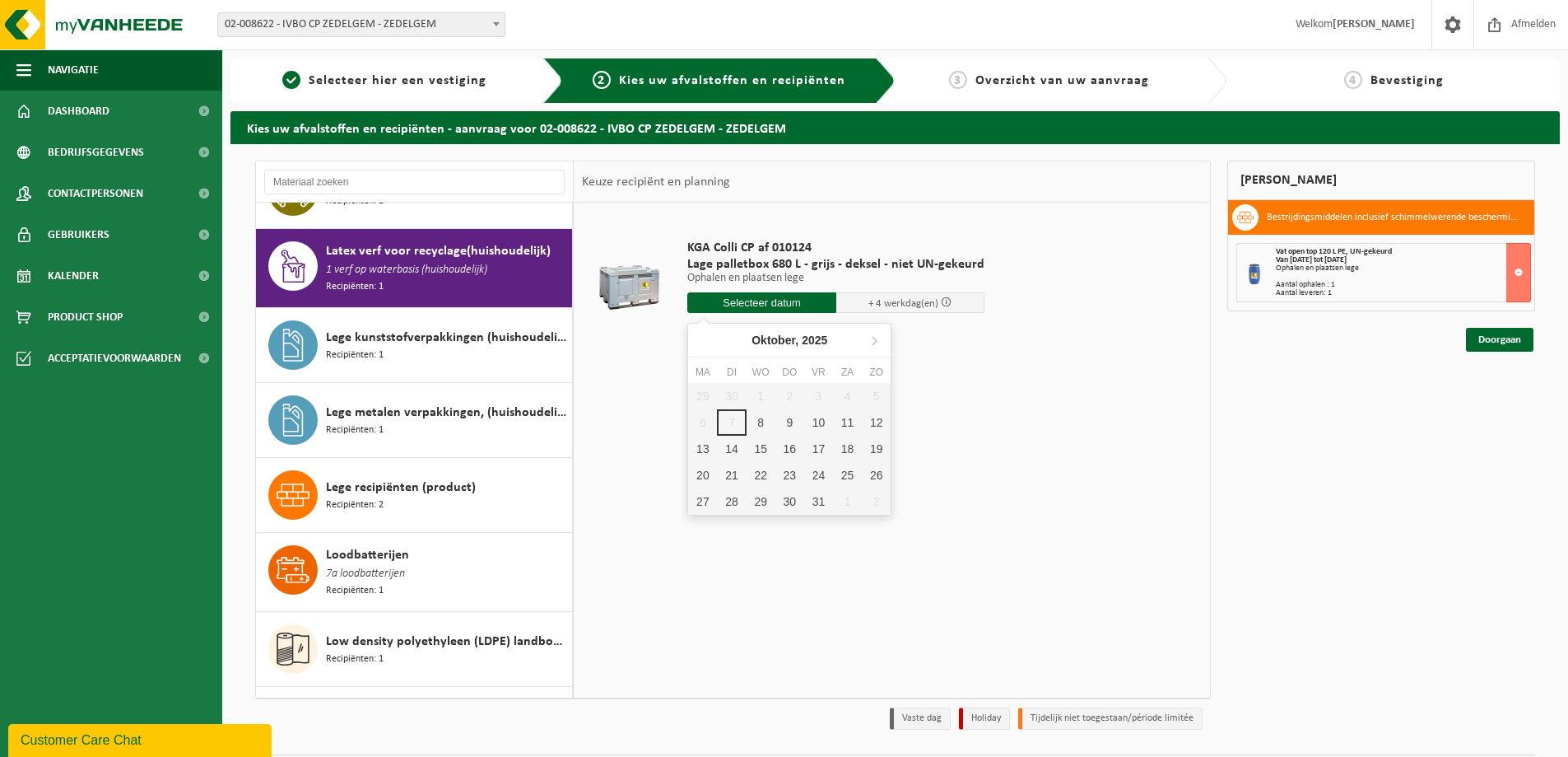
click at [734, 304] on input "text" at bounding box center [762, 302] width 149 height 20
click at [781, 416] on div "9" at bounding box center [790, 422] width 29 height 26
type input "Van 2025-10-09"
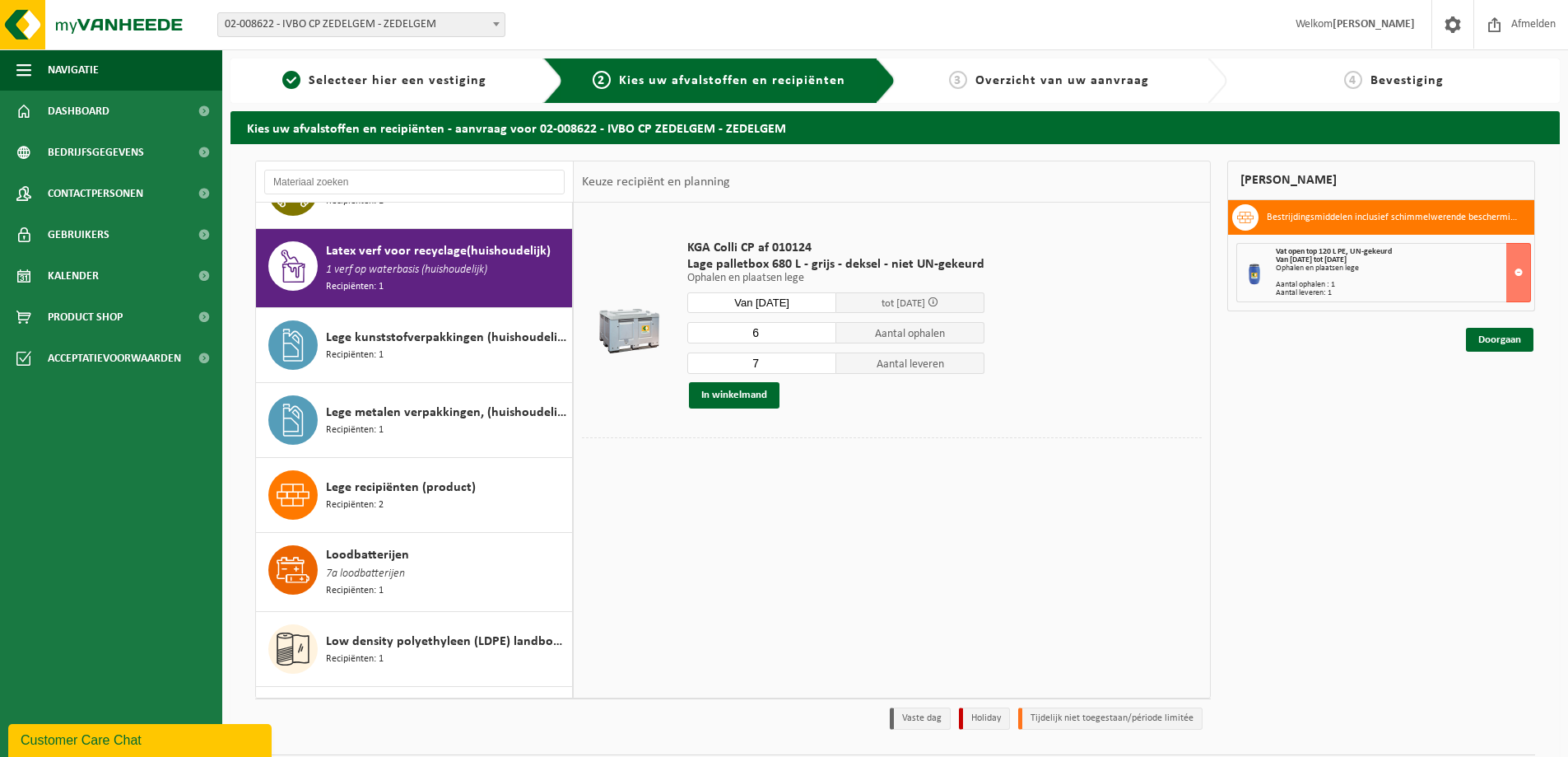
click at [823, 336] on input "6" at bounding box center [762, 332] width 149 height 21
click at [823, 336] on input "5" at bounding box center [762, 332] width 149 height 21
type input "4"
click at [823, 336] on input "4" at bounding box center [762, 332] width 149 height 21
click at [819, 364] on input "6" at bounding box center [762, 363] width 149 height 21
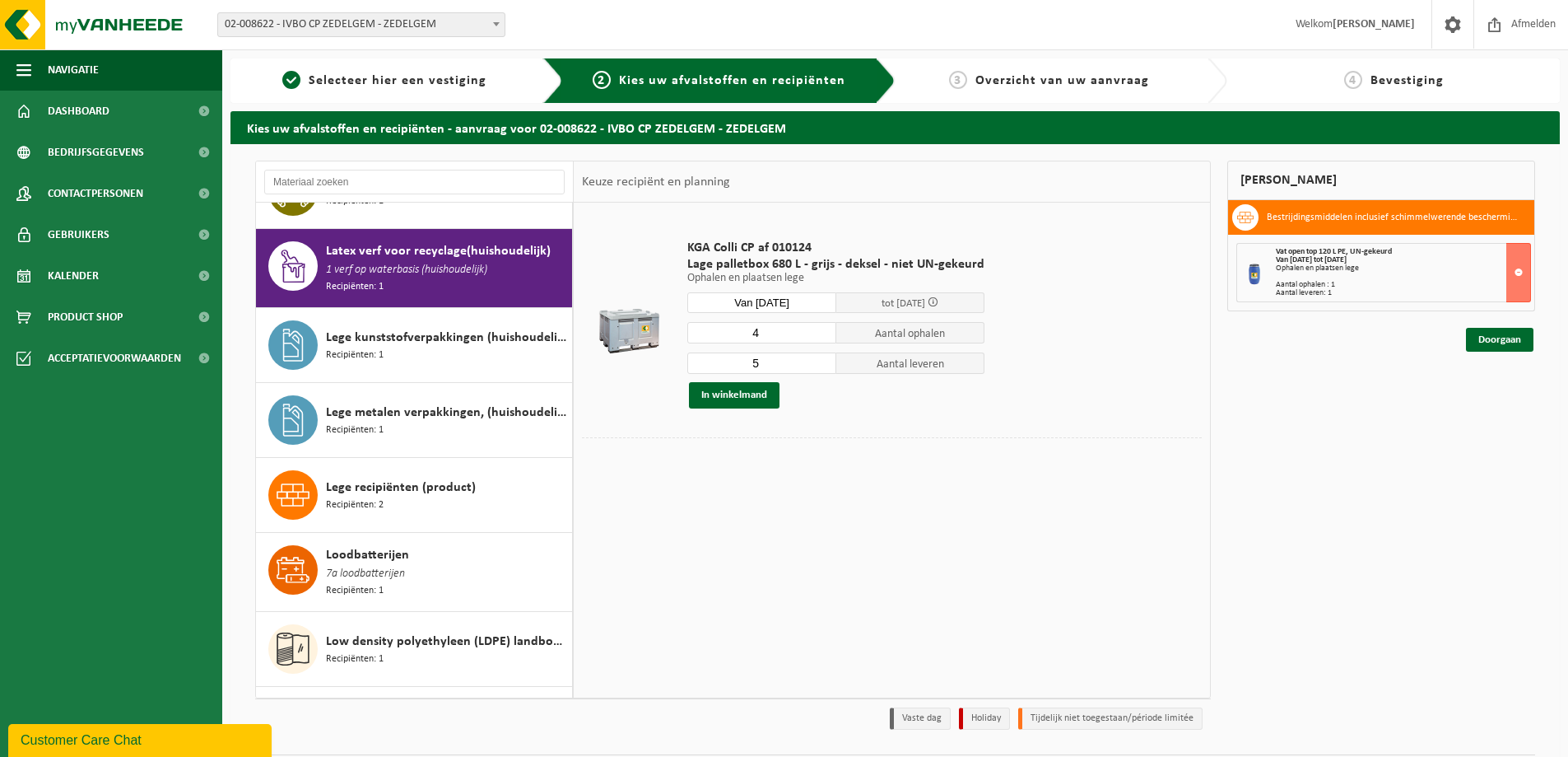
click at [819, 364] on input "5" at bounding box center [762, 363] width 149 height 21
type input "4"
click at [819, 364] on input "4" at bounding box center [762, 363] width 149 height 21
click at [738, 397] on button "In winkelmand" at bounding box center [734, 395] width 90 height 26
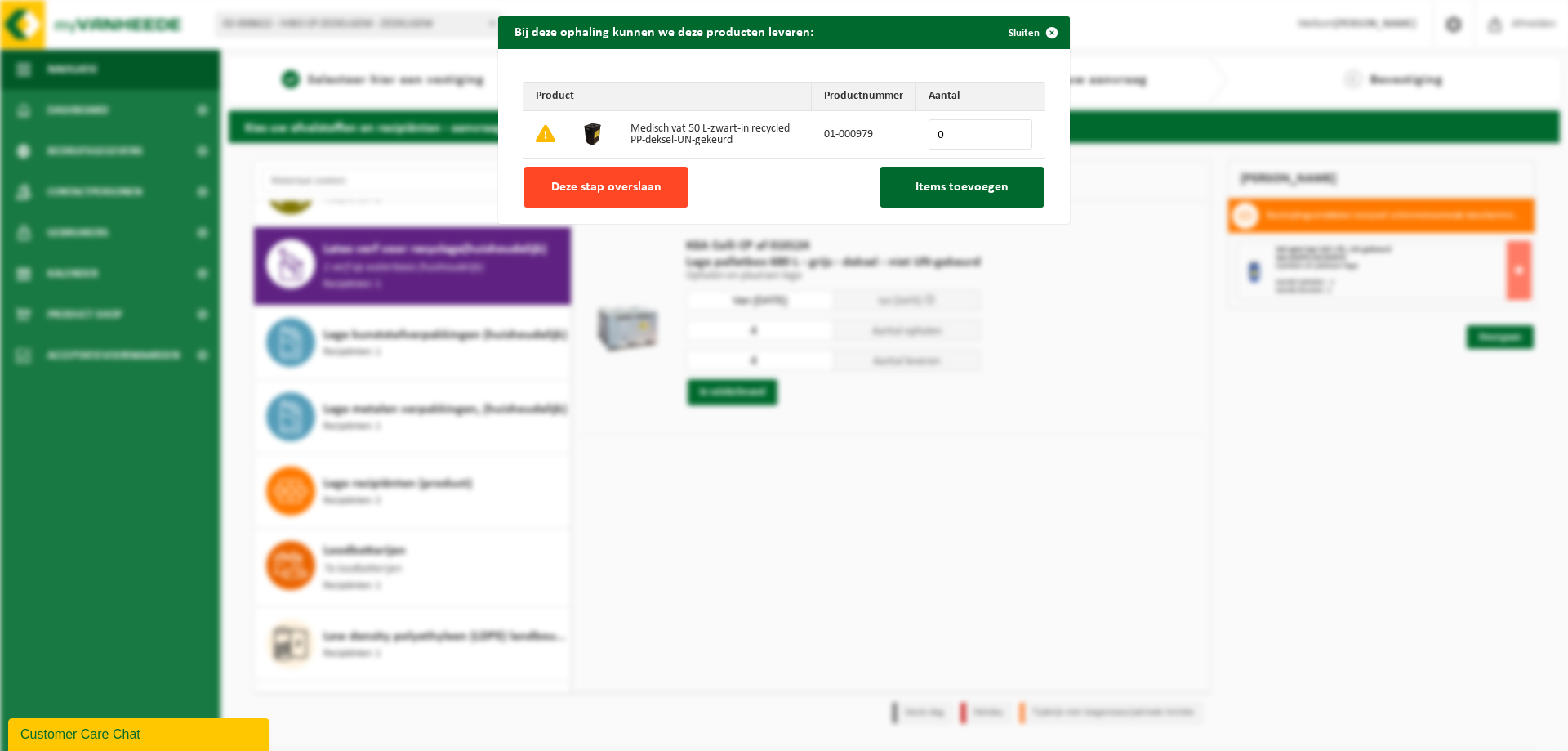
click at [592, 189] on span "Deze stap overslaan" at bounding box center [606, 187] width 111 height 13
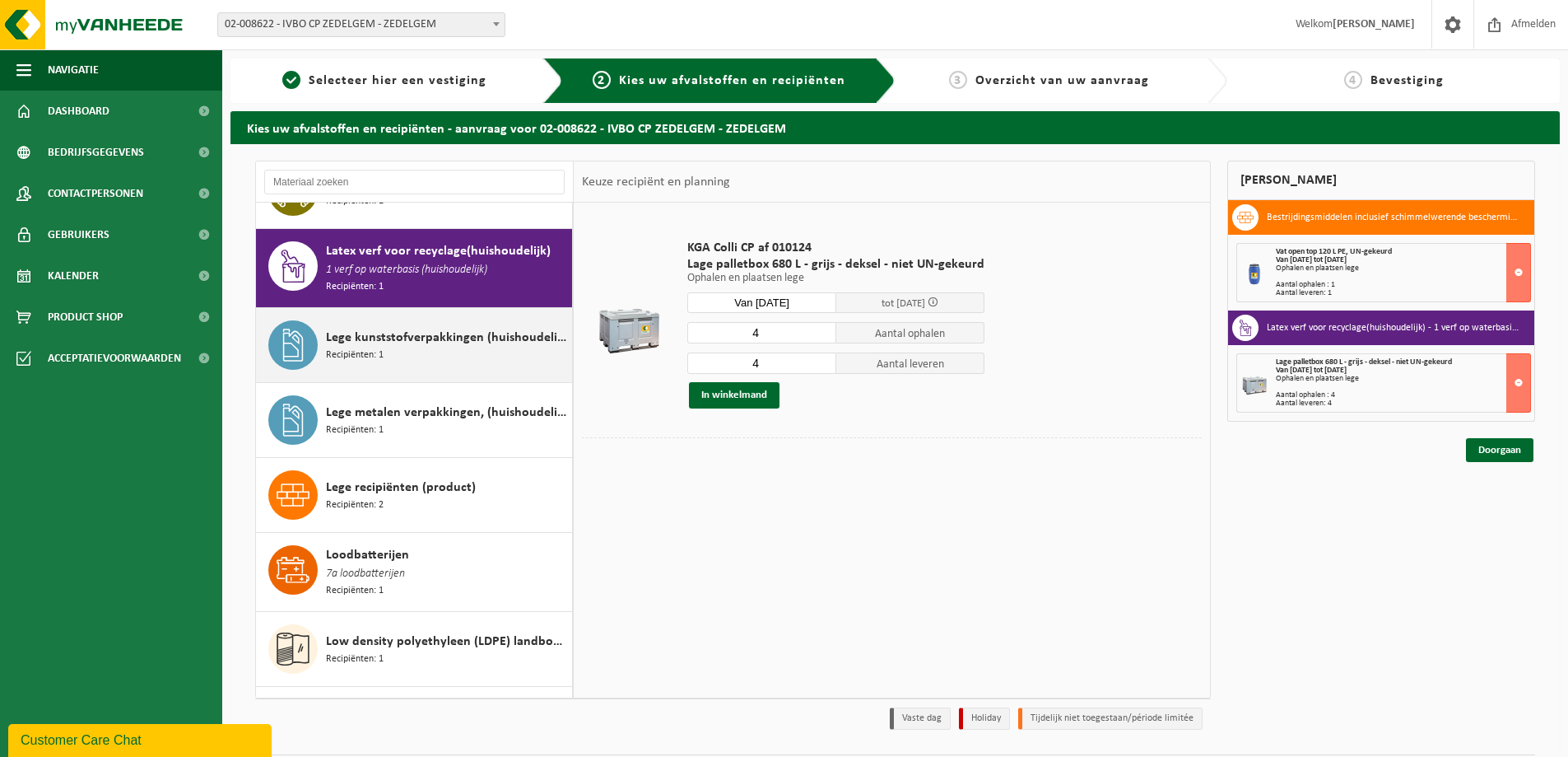
click at [444, 328] on span "Lege kunststofverpakkingen (huishoudelijk)" at bounding box center [447, 337] width 242 height 20
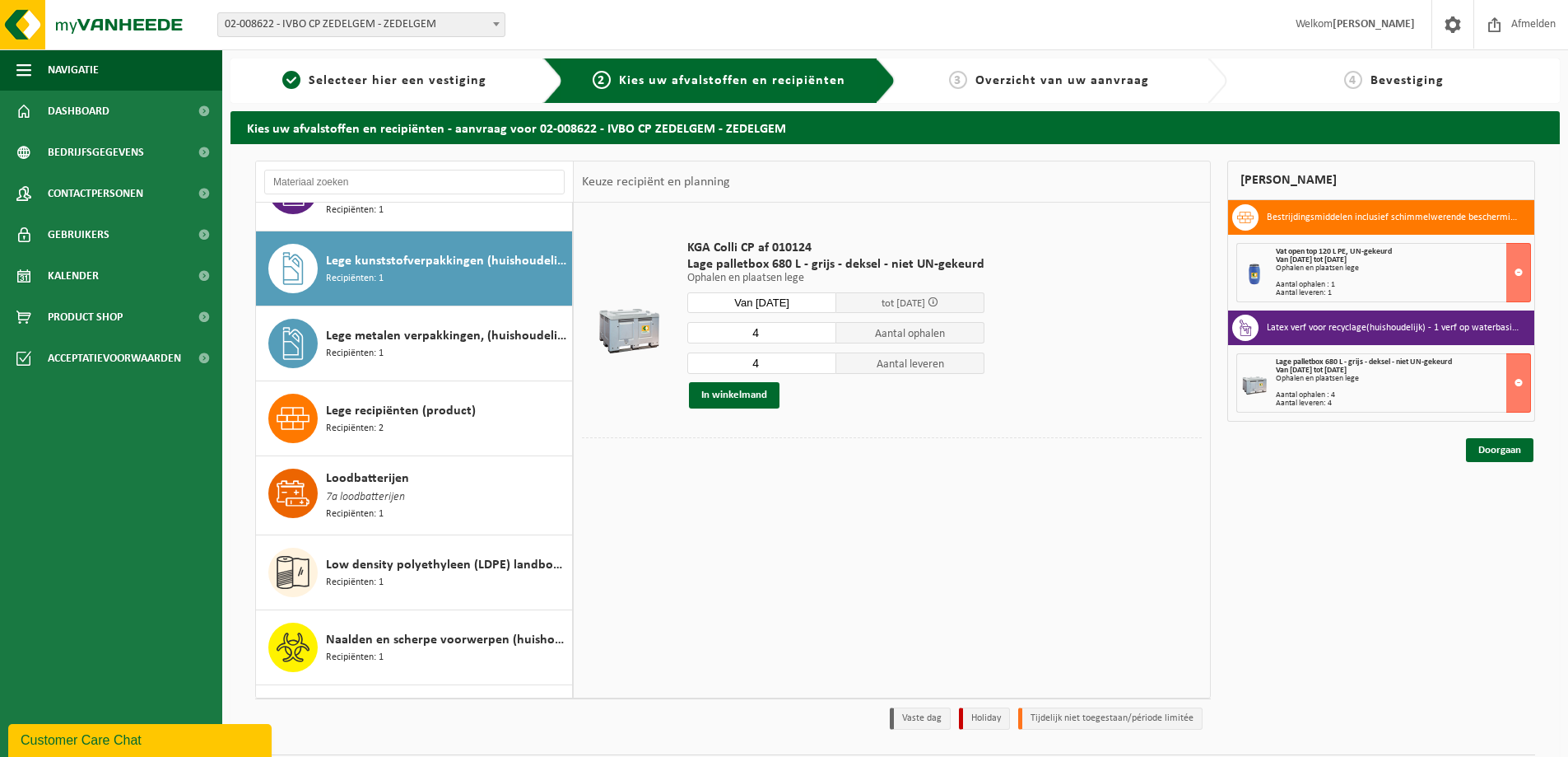
scroll to position [1095, 0]
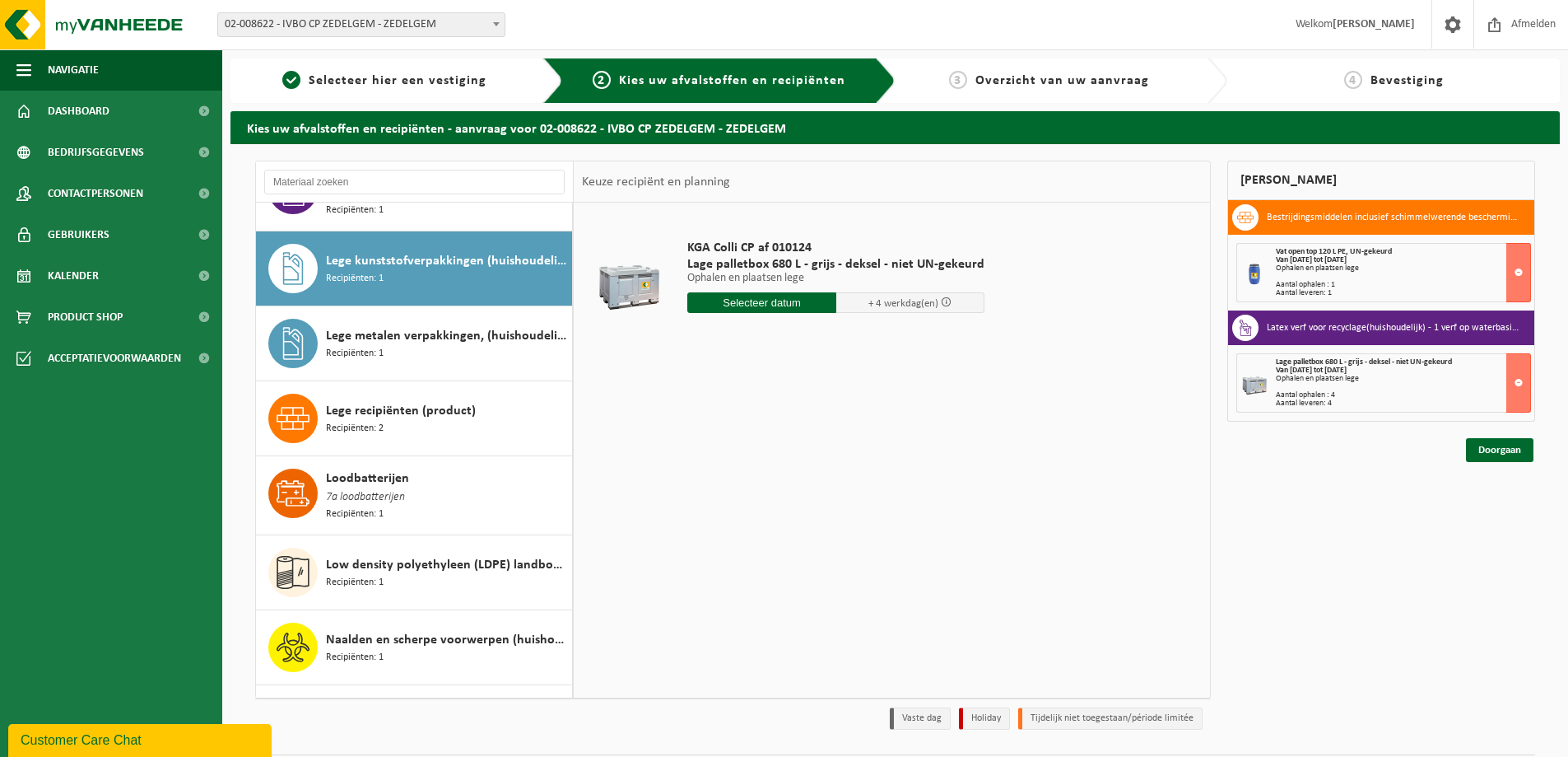
click at [753, 298] on input "text" at bounding box center [762, 302] width 149 height 20
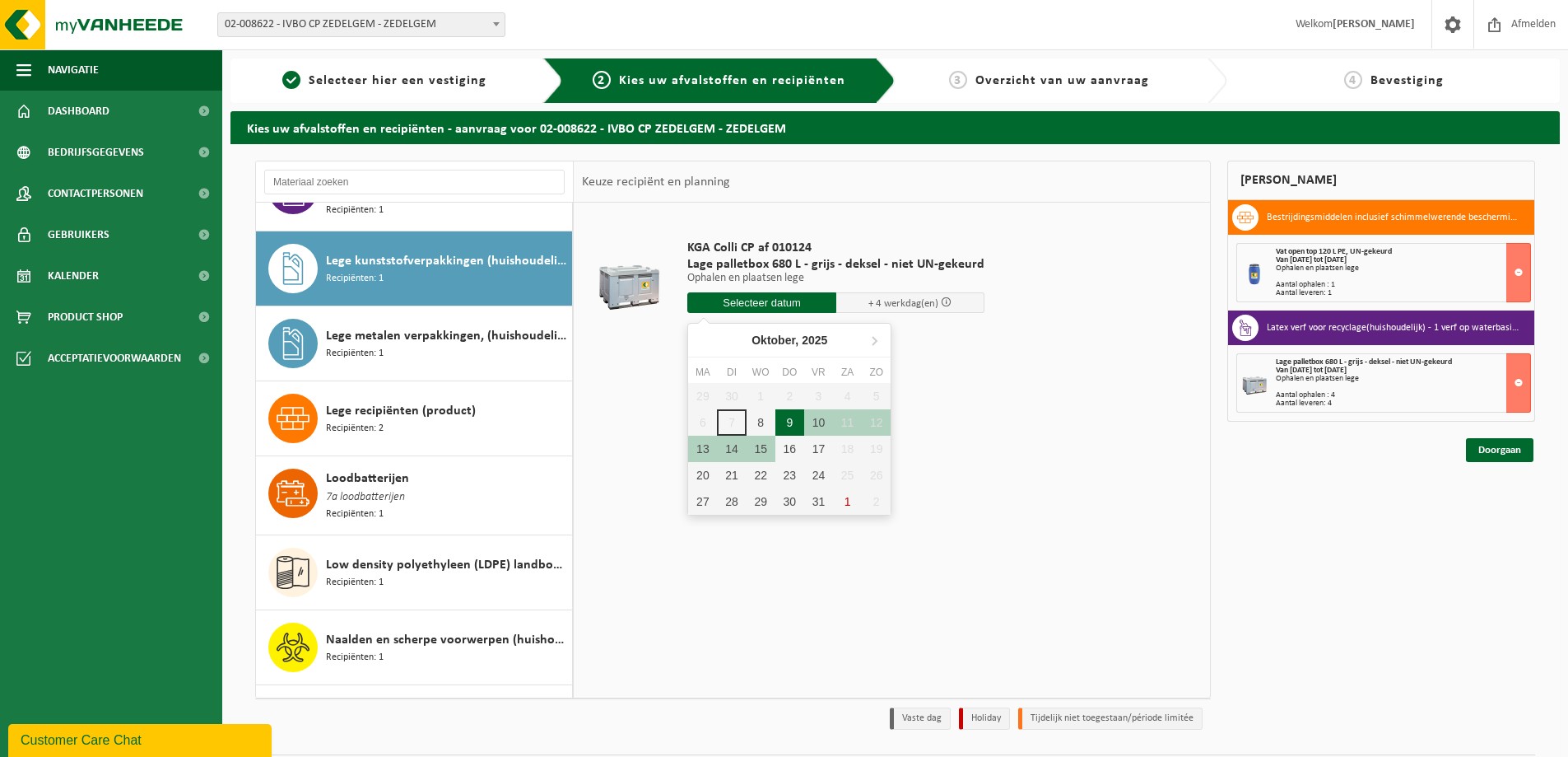
click at [788, 421] on div "9" at bounding box center [790, 422] width 29 height 26
type input "Van 2025-10-09"
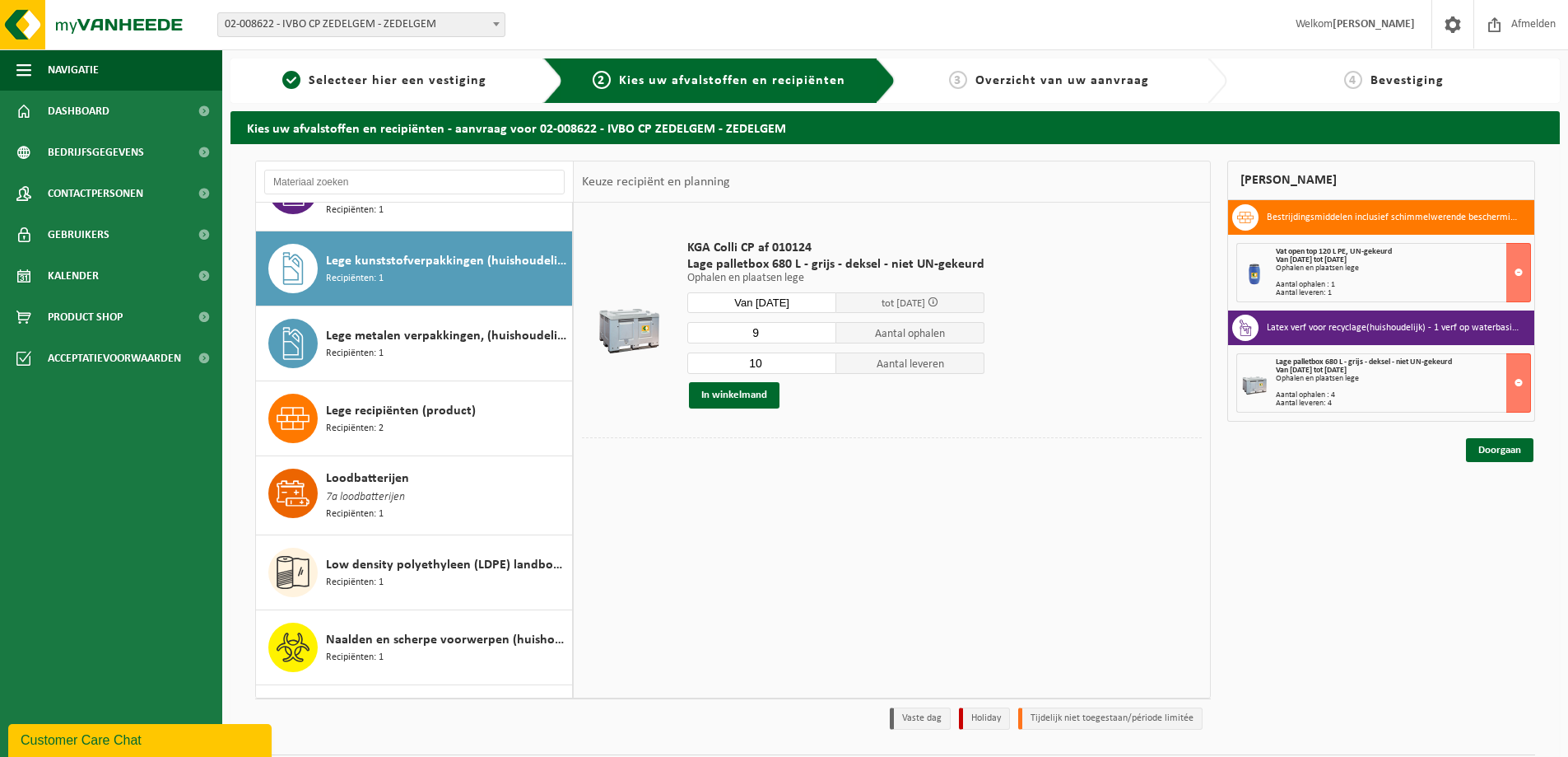
click at [822, 336] on input "9" at bounding box center [762, 332] width 149 height 21
click at [822, 336] on input "8" at bounding box center [762, 332] width 149 height 21
click at [822, 336] on input "7" at bounding box center [762, 332] width 149 height 21
type input "6"
click at [822, 336] on input "6" at bounding box center [762, 332] width 149 height 21
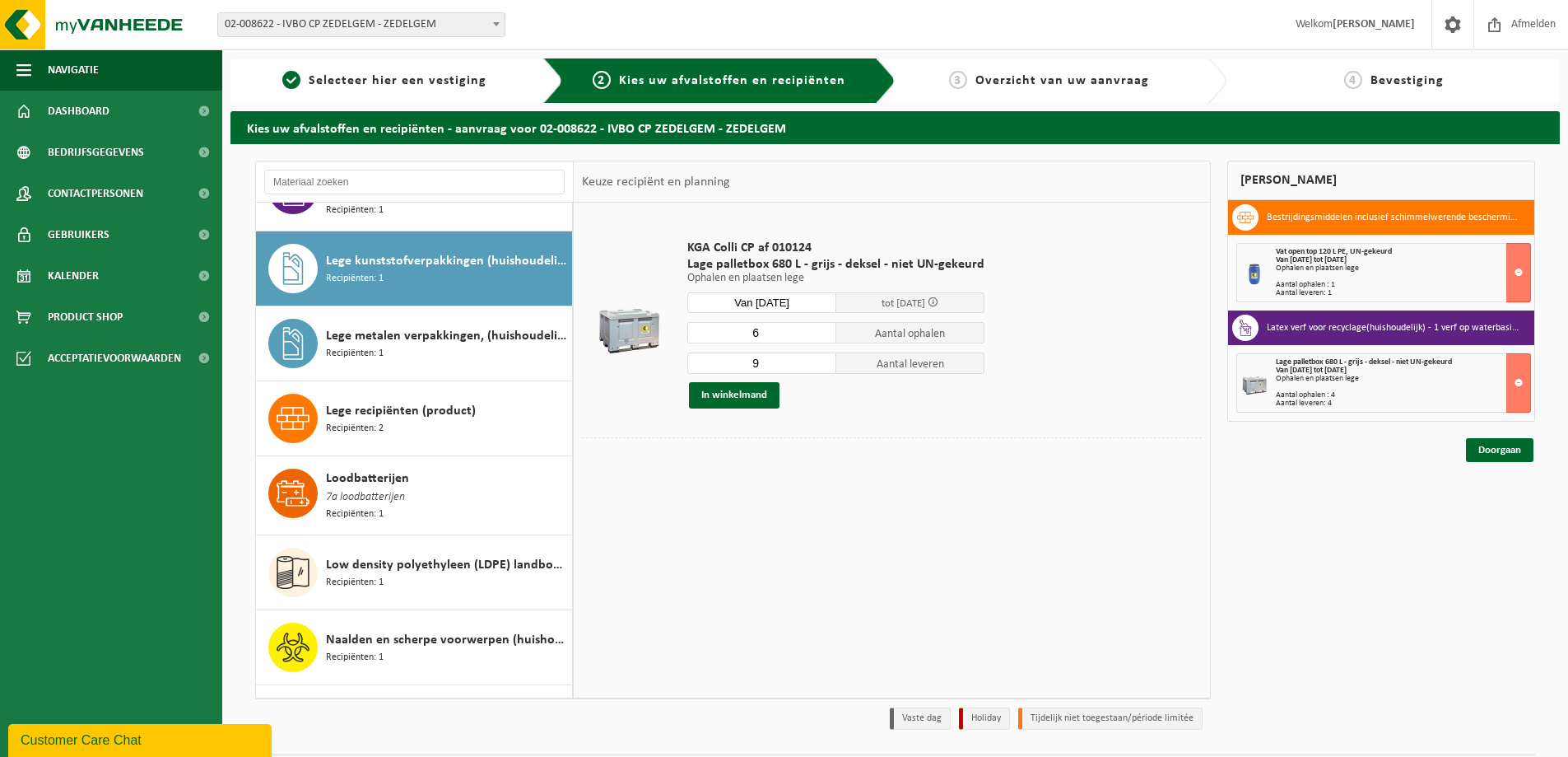
click at [816, 367] on input "9" at bounding box center [762, 363] width 149 height 21
click at [816, 367] on input "8" at bounding box center [762, 363] width 149 height 21
click at [816, 367] on input "7" at bounding box center [762, 363] width 149 height 21
type input "6"
click at [816, 367] on input "6" at bounding box center [762, 363] width 149 height 21
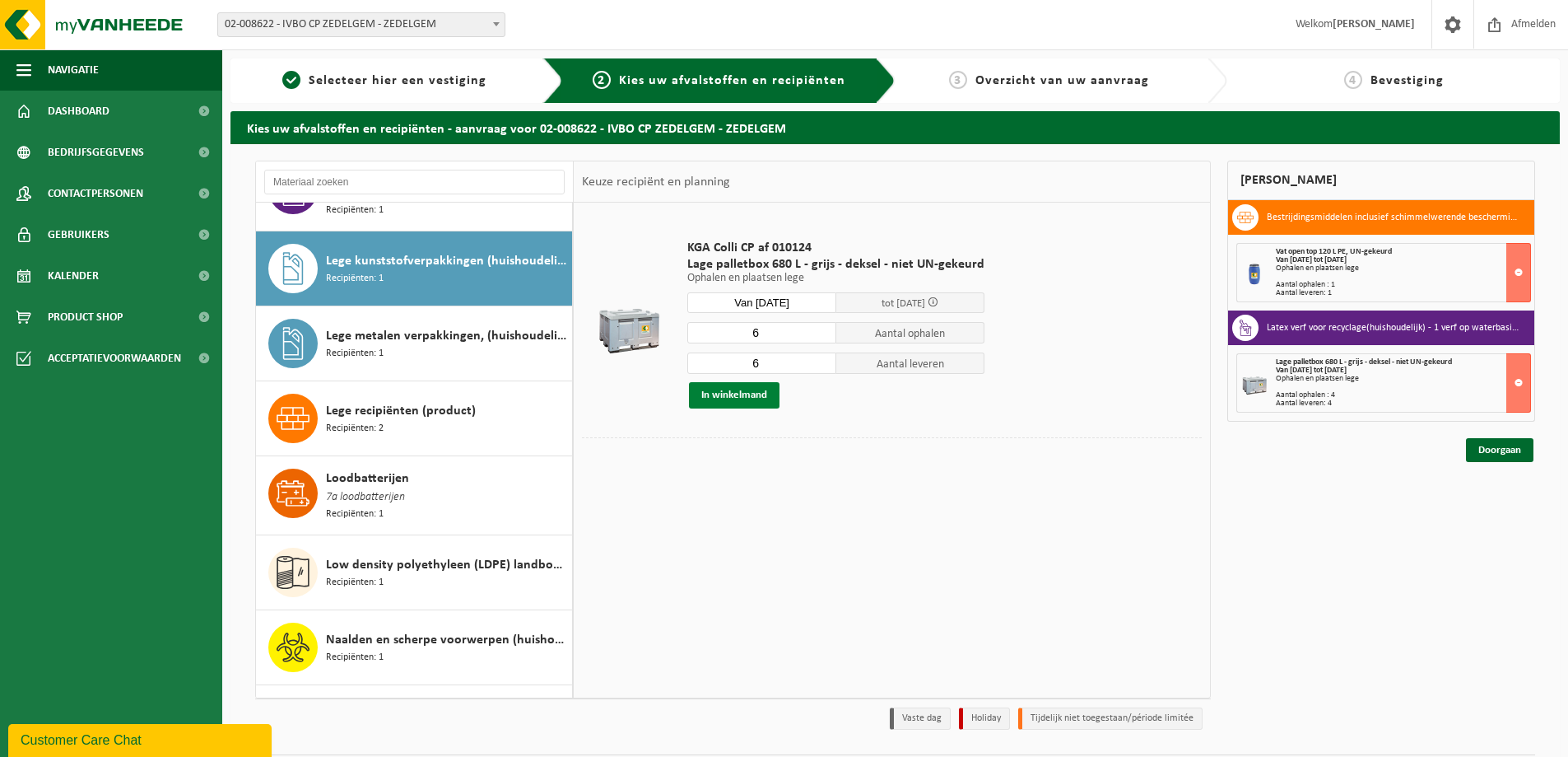
click at [738, 393] on button "In winkelmand" at bounding box center [734, 395] width 90 height 26
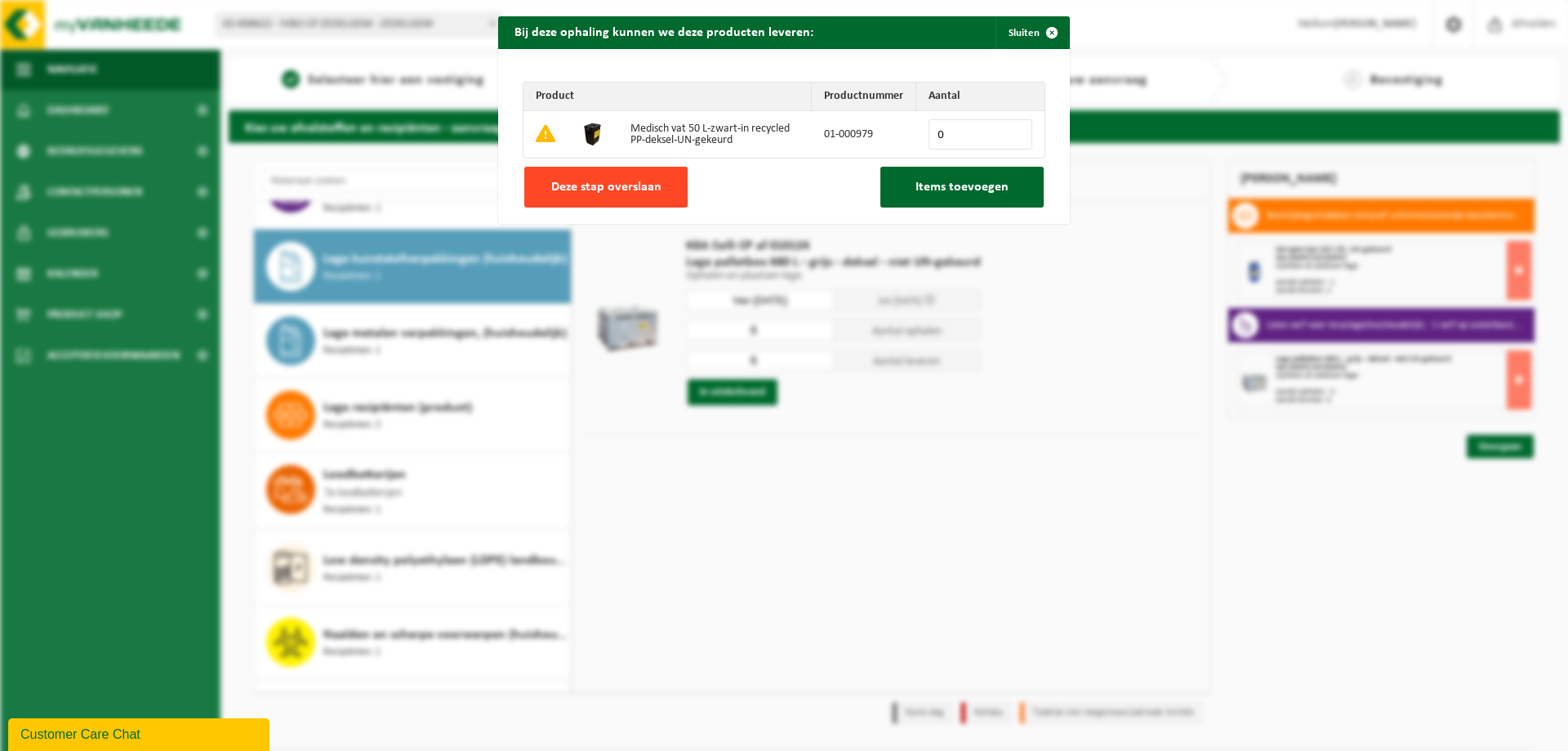
click at [636, 188] on span "Deze stap overslaan" at bounding box center [606, 187] width 111 height 13
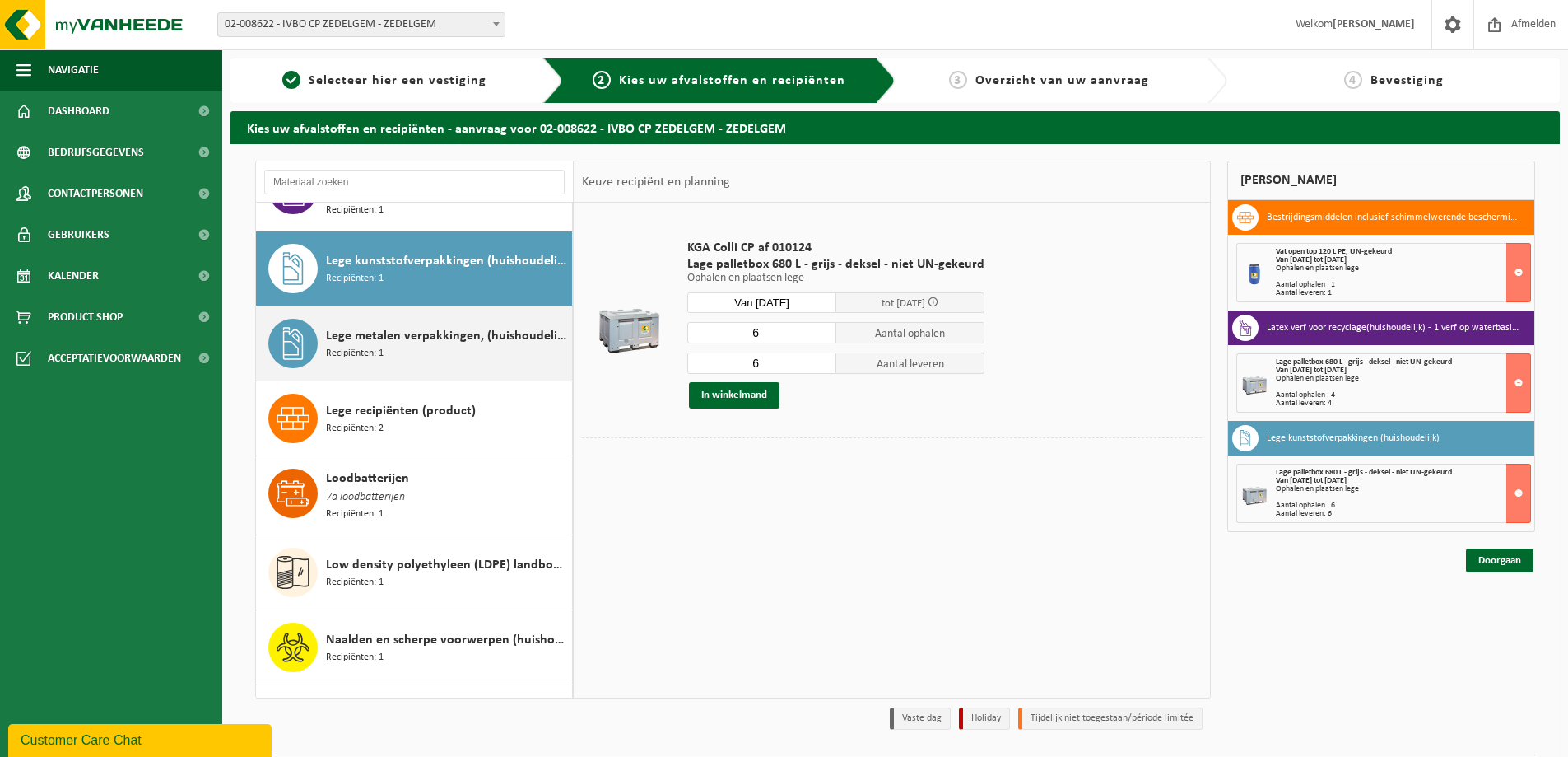
click at [410, 326] on span "Lege metalen verpakkingen, (huishoudelijk)" at bounding box center [447, 335] width 242 height 20
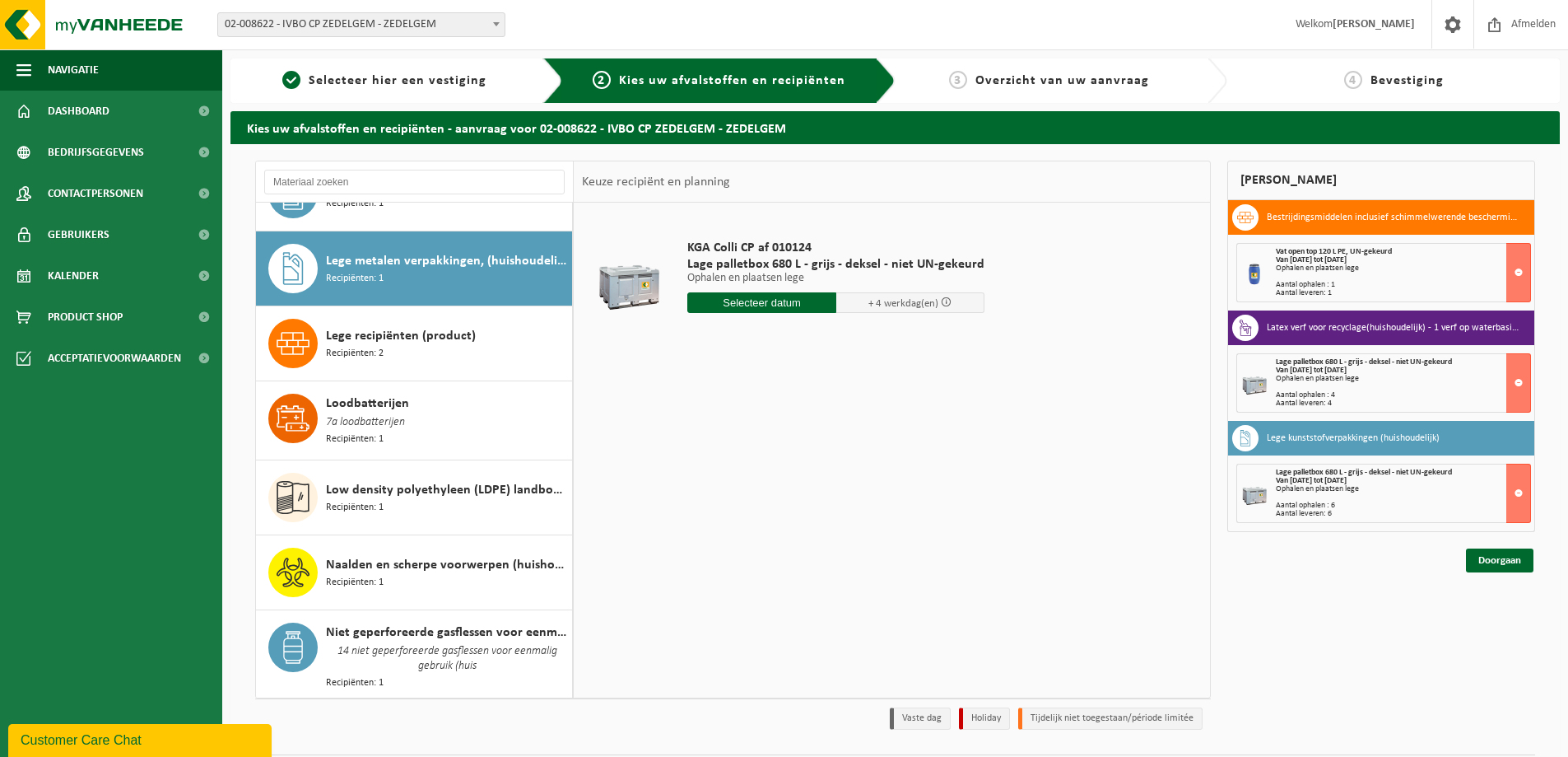
click at [410, 326] on span "Lege recipiënten (product)" at bounding box center [401, 335] width 150 height 20
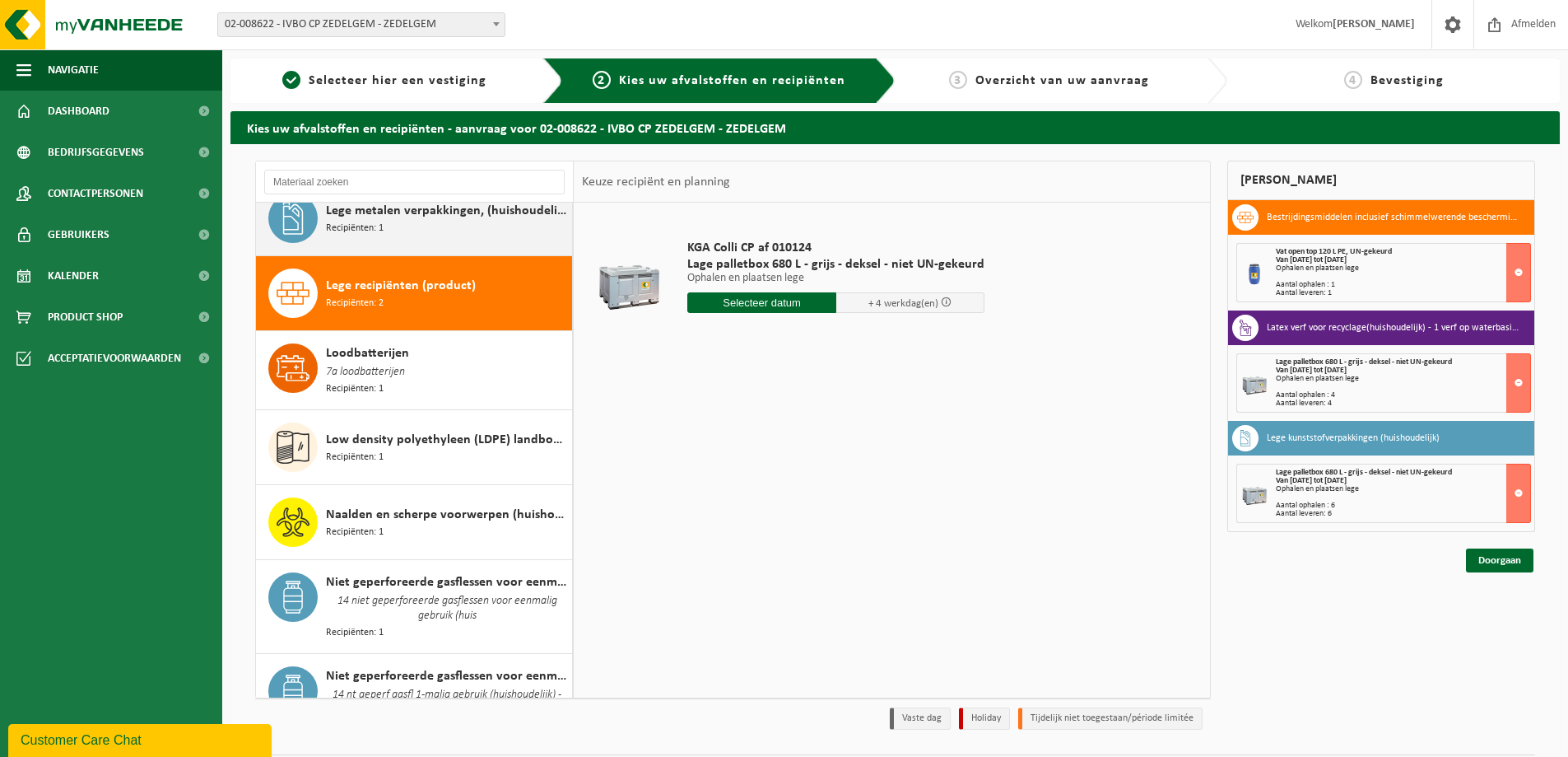
scroll to position [1245, 0]
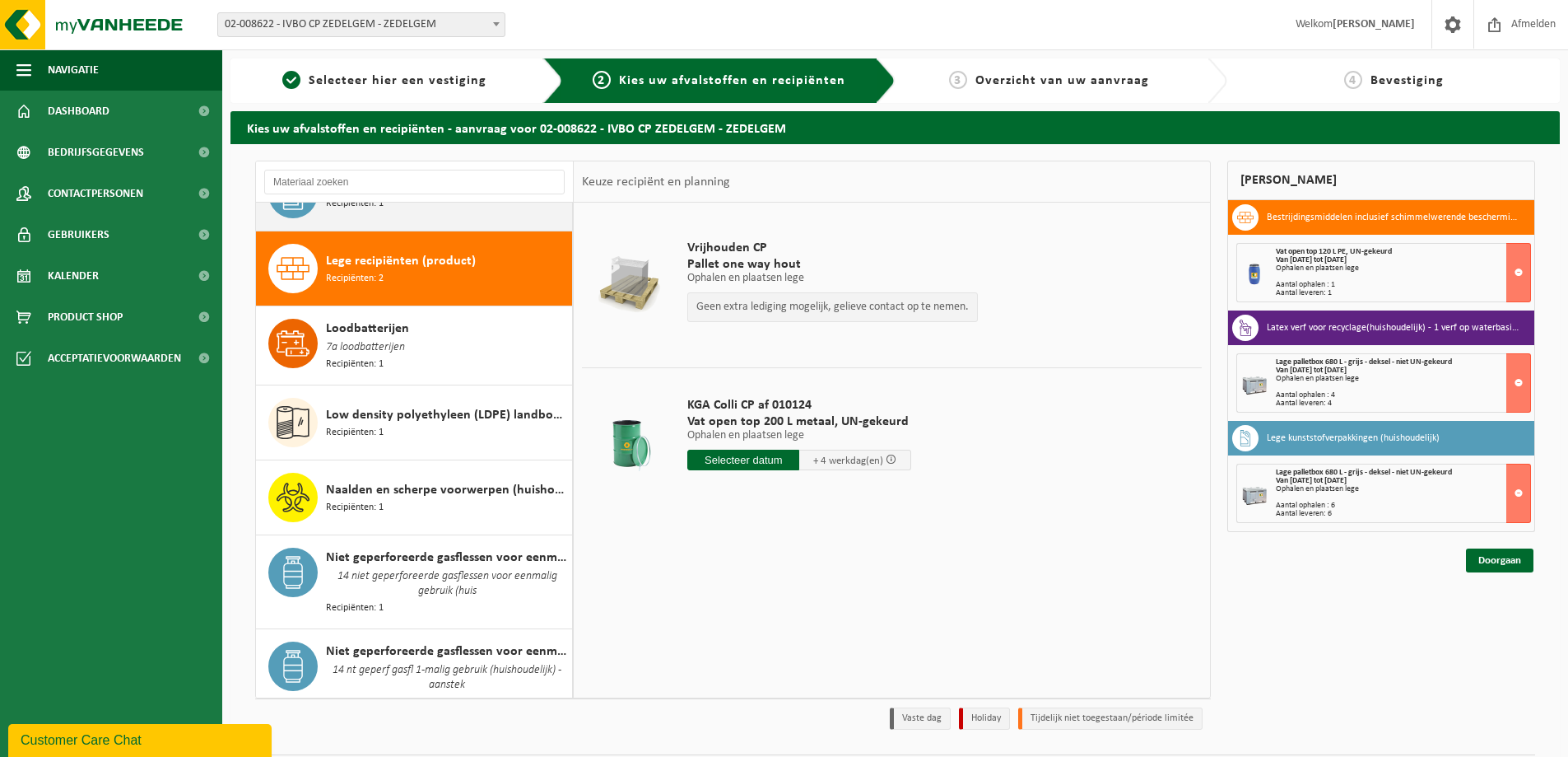
click at [410, 318] on div "Loodbatterijen 7a loodbatterijen Recipiënten: 1" at bounding box center [447, 345] width 242 height 54
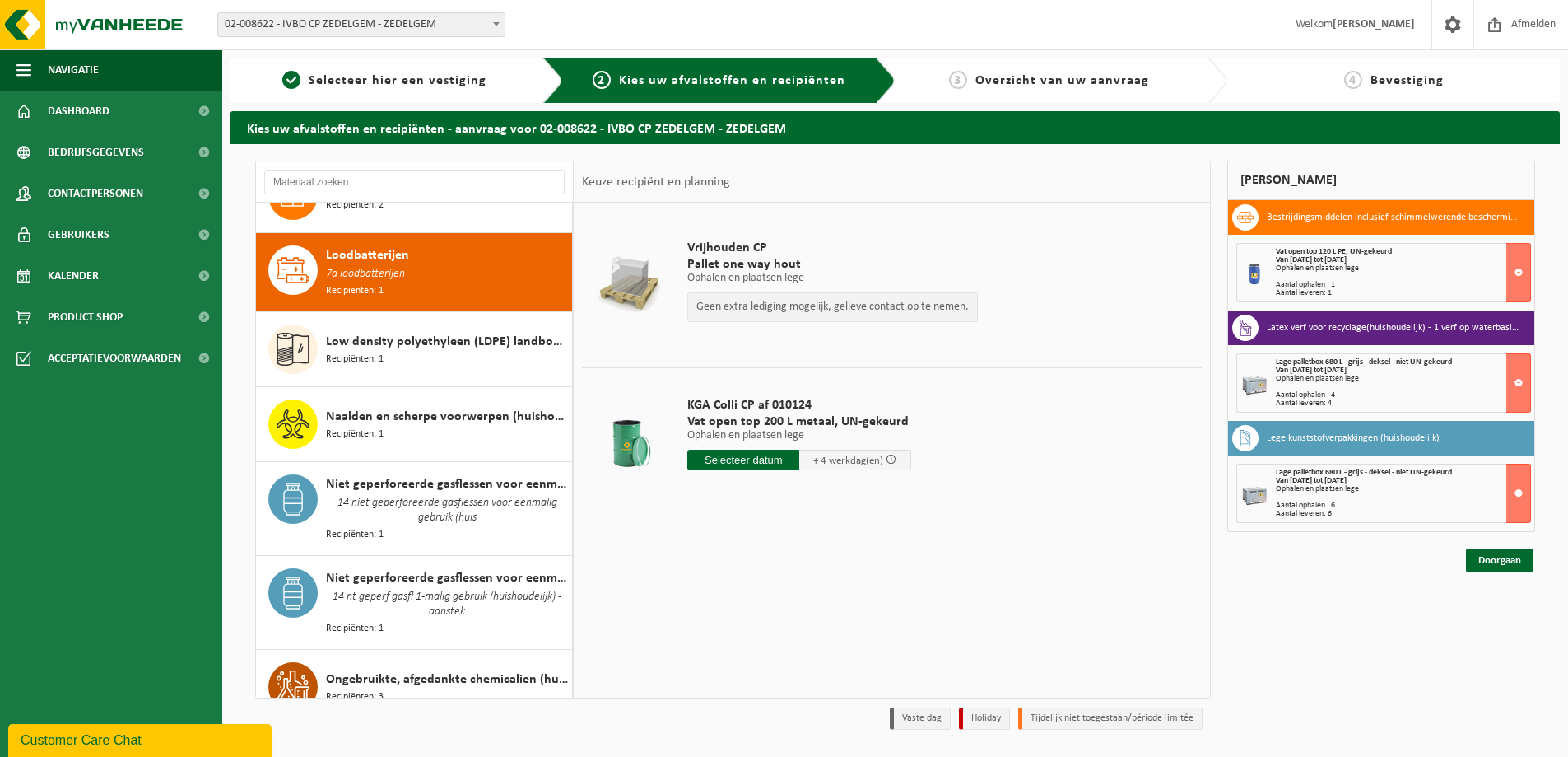
scroll to position [1320, 0]
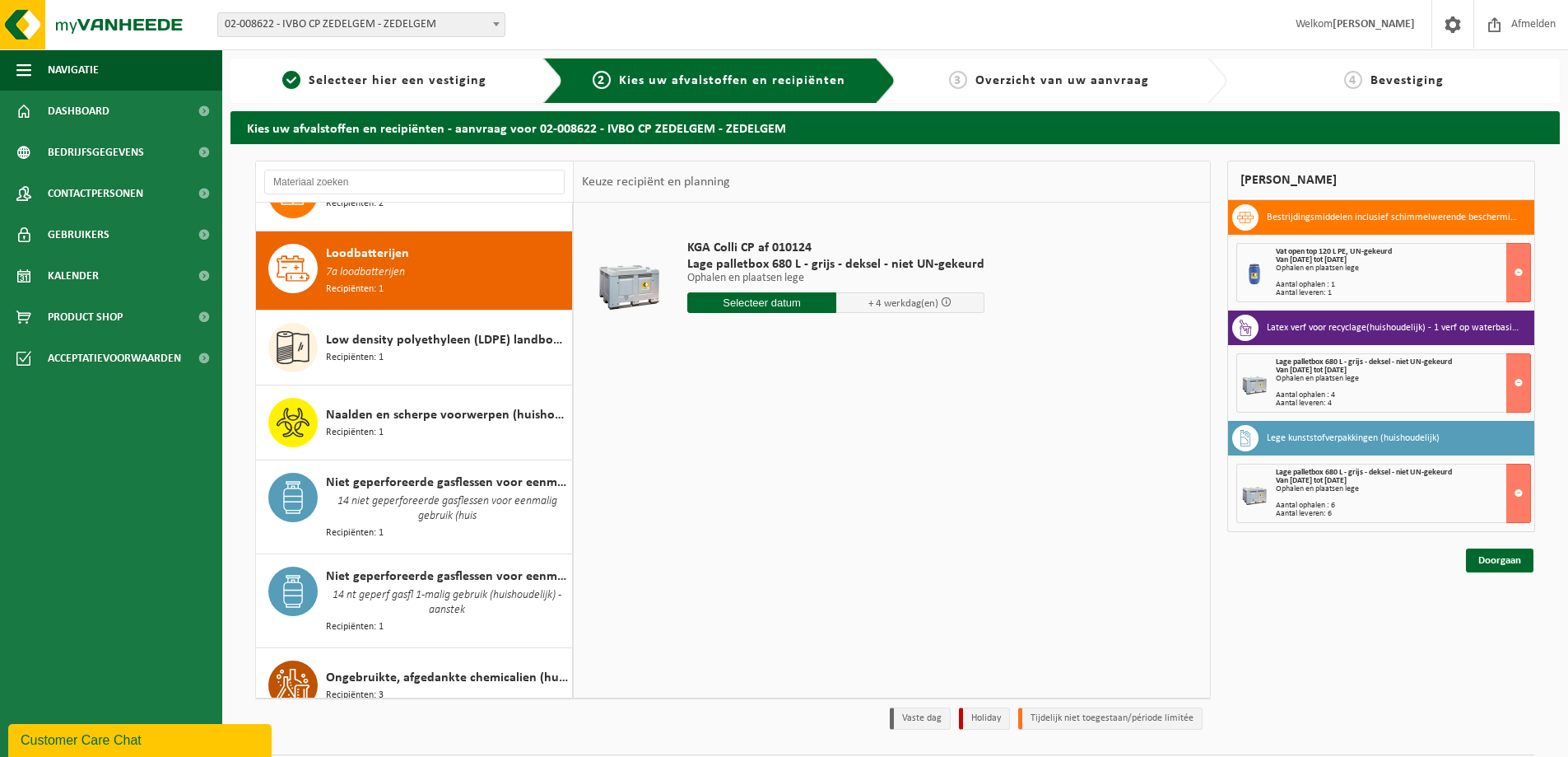
click at [410, 330] on span "Low density polyethyleen (LDPE) landbouwfolie, gemengd , los" at bounding box center [447, 340] width 242 height 20
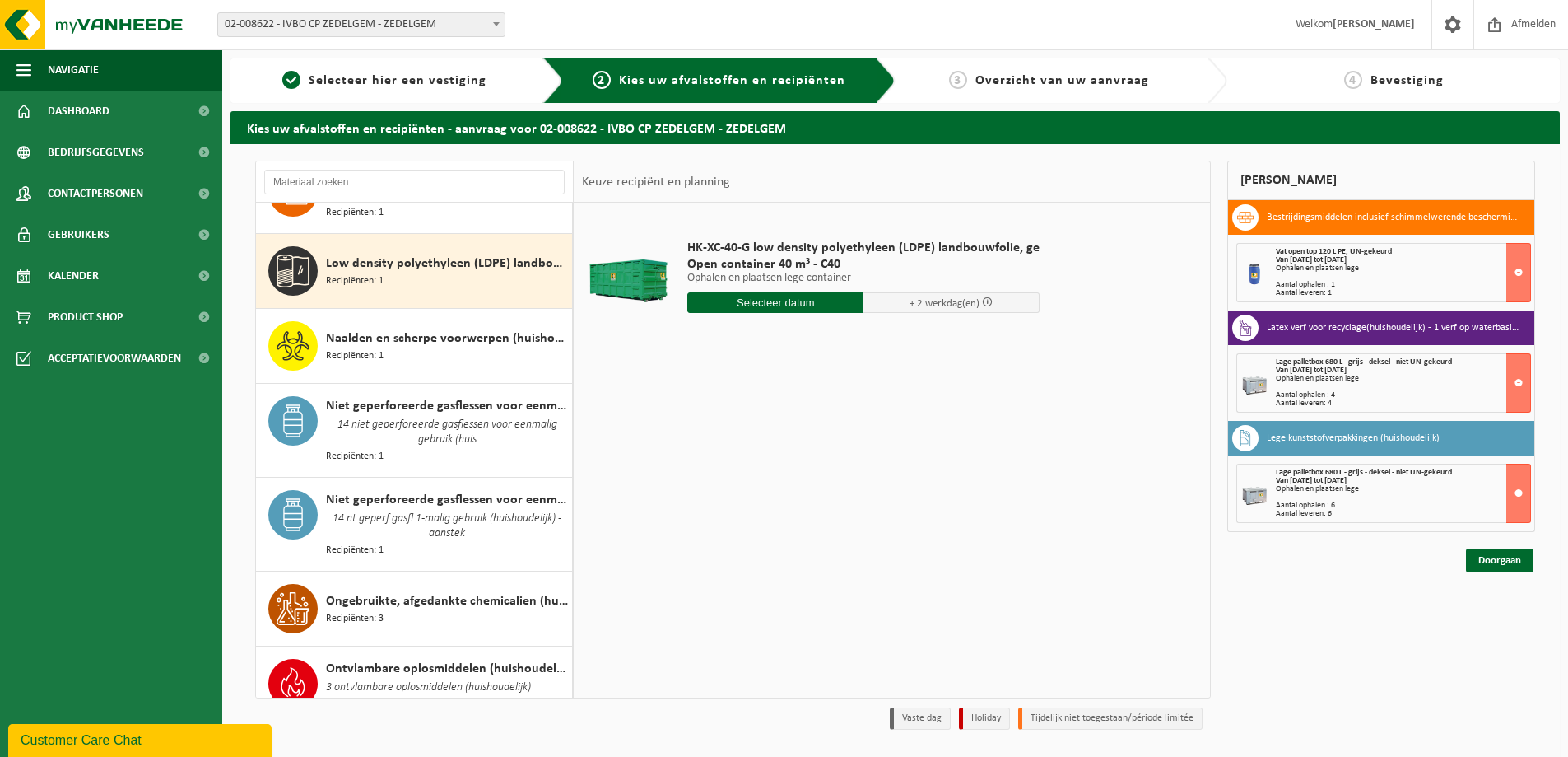
click at [410, 329] on span "Naalden en scherpe voorwerpen (huishoudelijk)" at bounding box center [447, 338] width 242 height 20
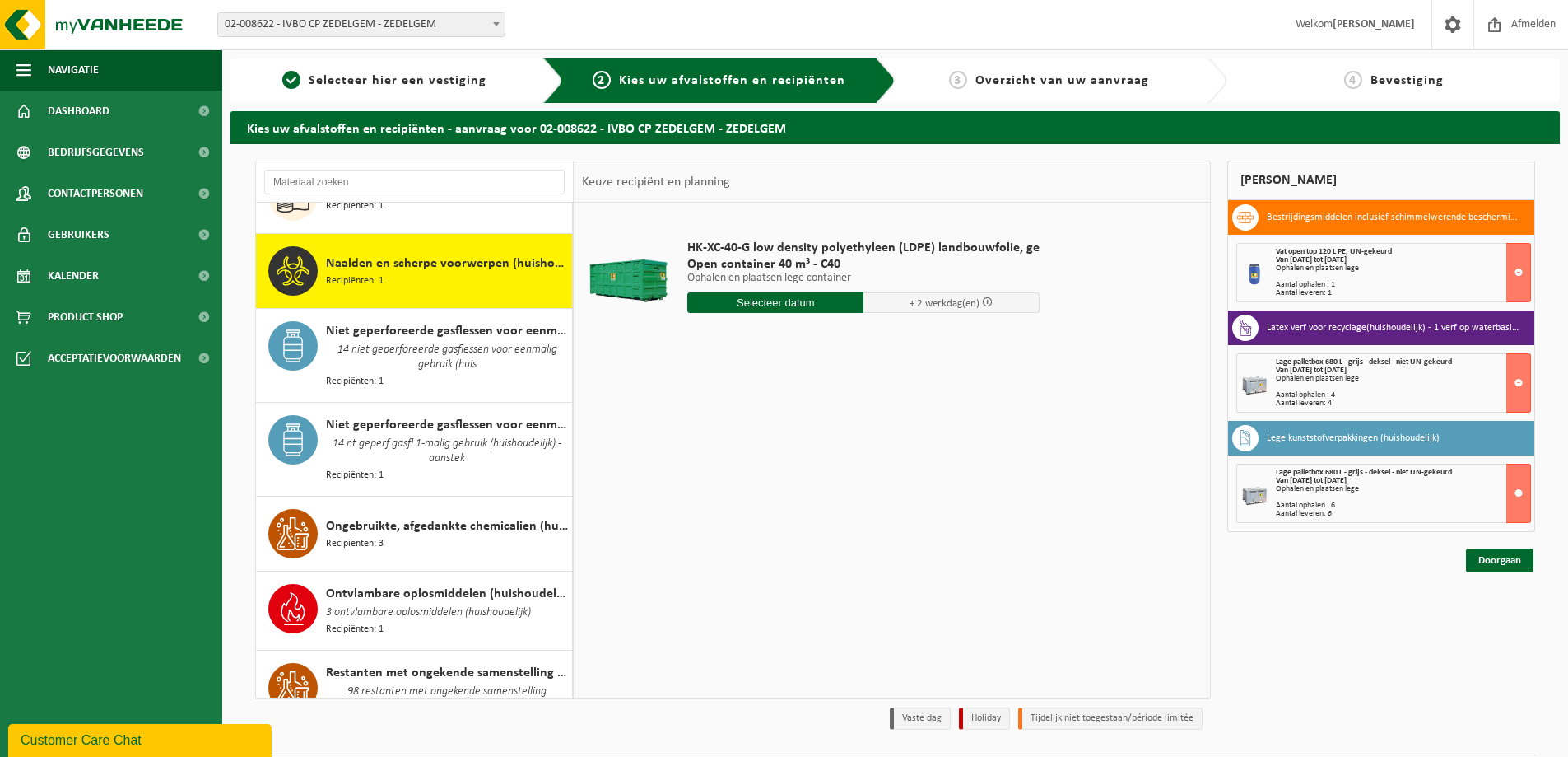
scroll to position [1471, 0]
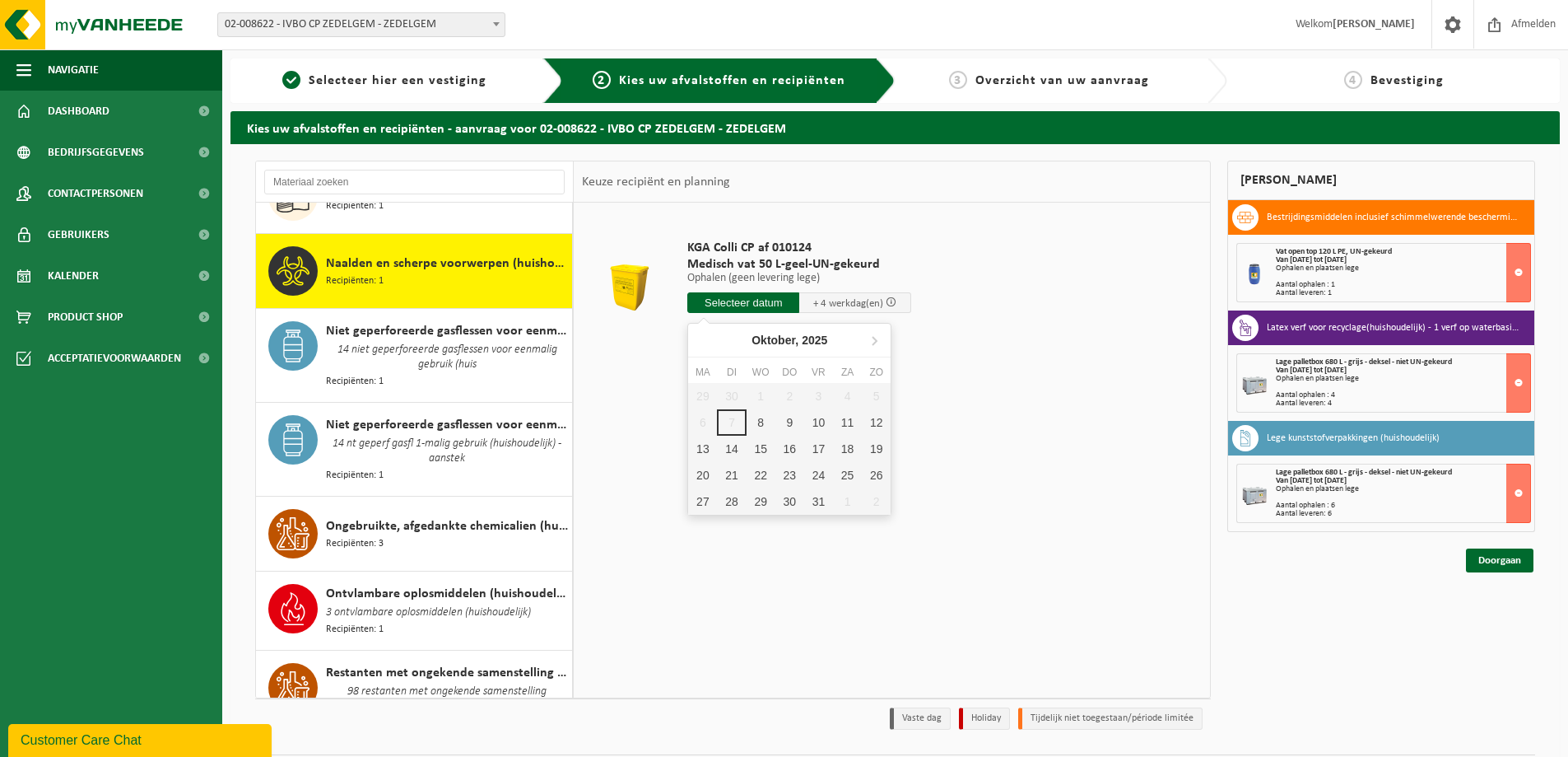
click at [739, 300] on input "text" at bounding box center [744, 302] width 112 height 20
click at [787, 427] on div "9" at bounding box center [790, 422] width 29 height 26
type input "Van 2025-10-09"
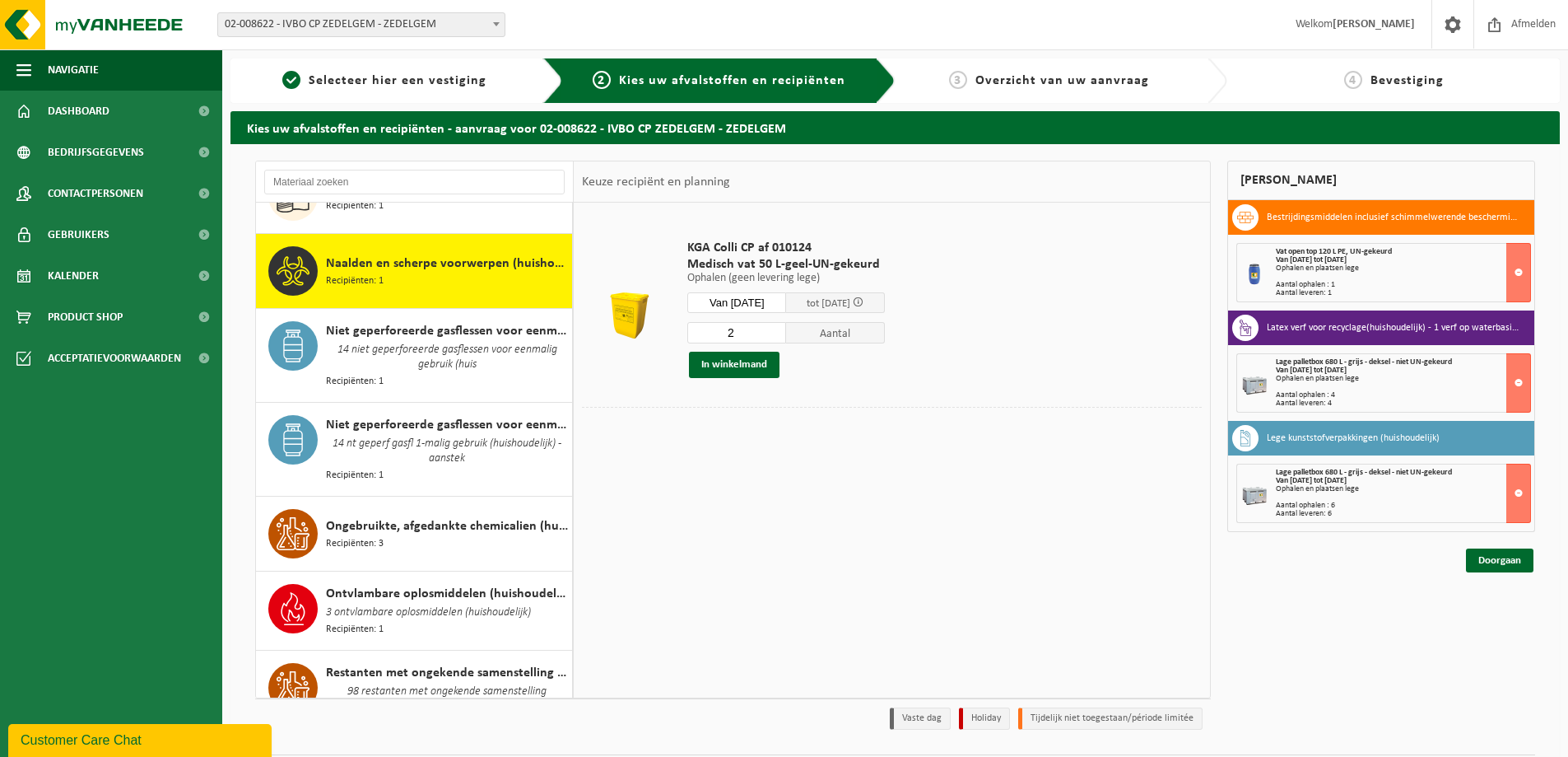
click at [787, 326] on input "2" at bounding box center [737, 332] width 99 height 21
click at [787, 326] on input "3" at bounding box center [737, 332] width 99 height 21
click at [787, 326] on input "4" at bounding box center [737, 332] width 99 height 21
click at [787, 326] on input "5" at bounding box center [737, 332] width 99 height 21
click at [787, 326] on input "6" at bounding box center [737, 332] width 99 height 21
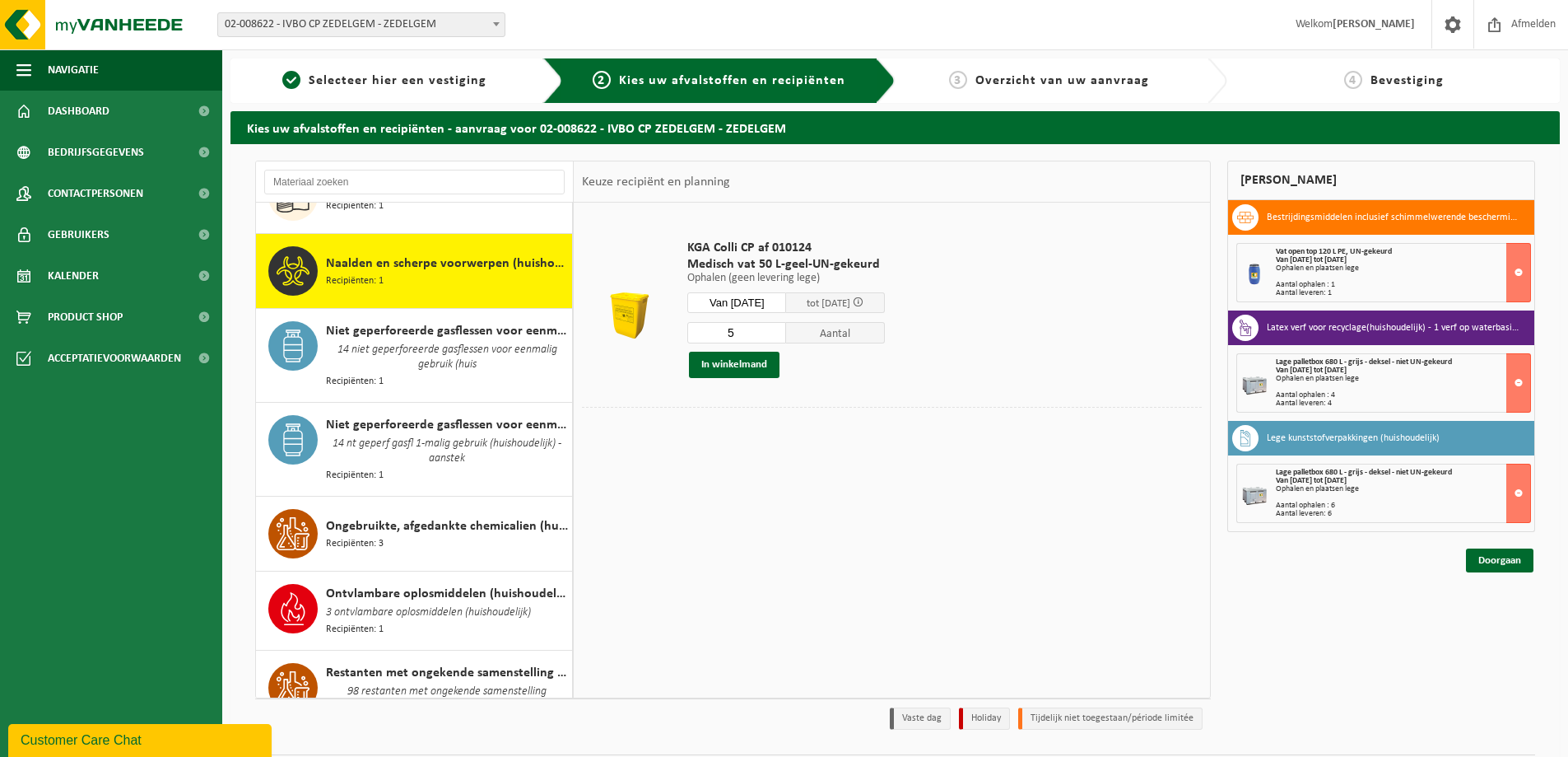
type input "5"
click at [787, 335] on input "5" at bounding box center [737, 332] width 99 height 21
click at [749, 363] on button "In winkelmand" at bounding box center [734, 364] width 90 height 26
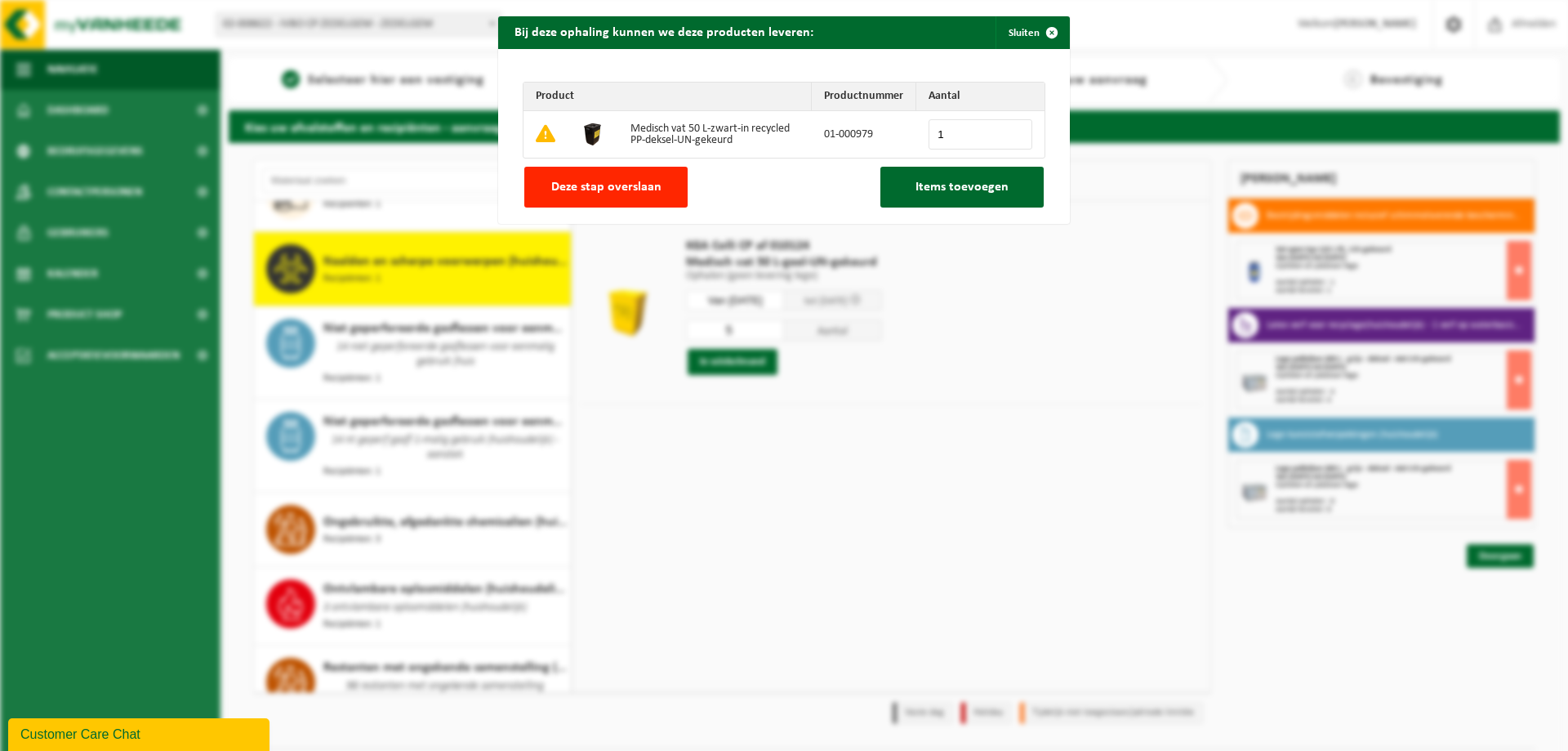
click at [1010, 130] on input "1" at bounding box center [980, 134] width 104 height 30
click at [1010, 130] on input "2" at bounding box center [980, 134] width 104 height 30
click at [1010, 130] on input "3" at bounding box center [980, 134] width 104 height 30
click at [1010, 130] on input "4" at bounding box center [980, 134] width 104 height 30
type input "5"
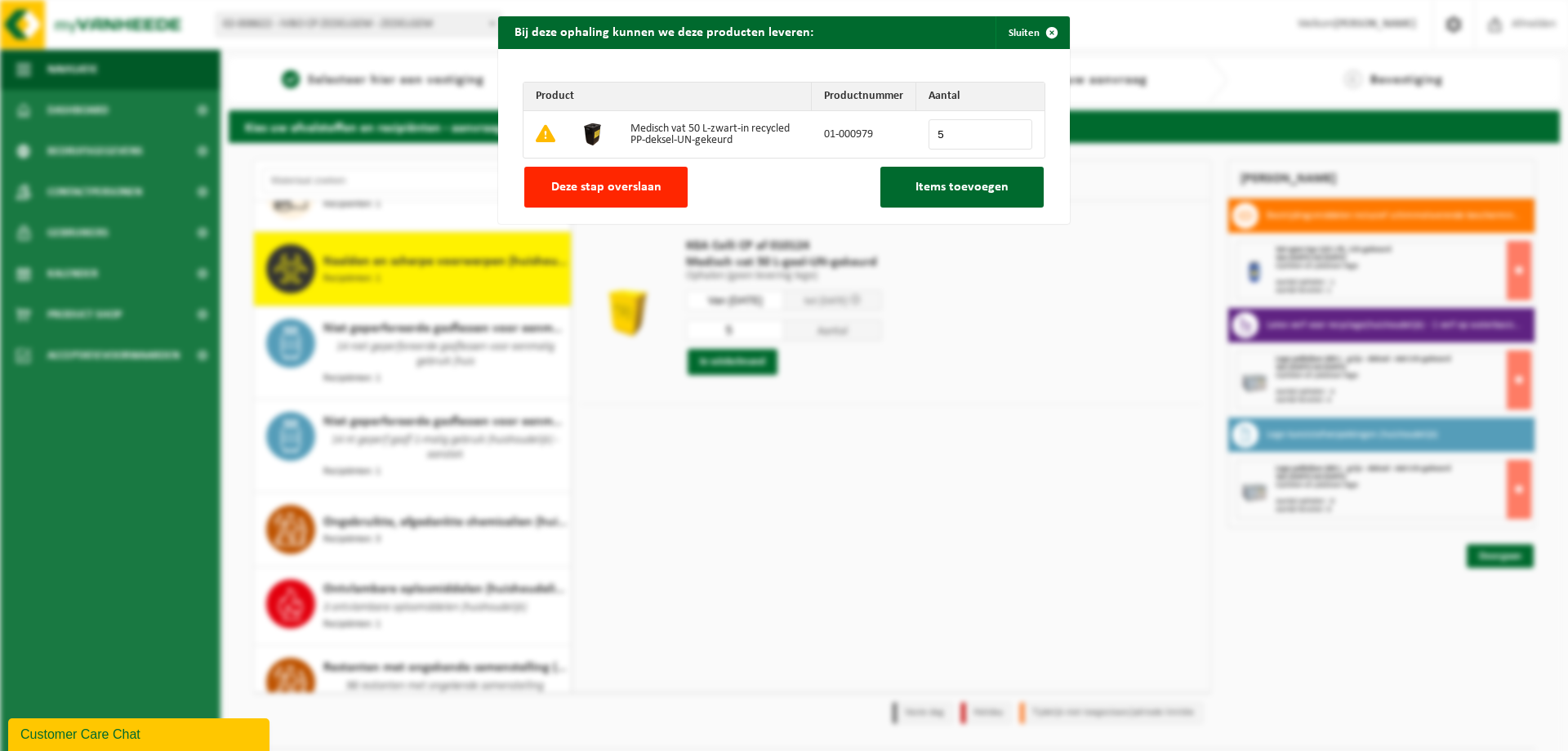
click at [1010, 130] on input "5" at bounding box center [980, 134] width 104 height 30
click at [945, 188] on span "Items toevoegen" at bounding box center [962, 187] width 93 height 13
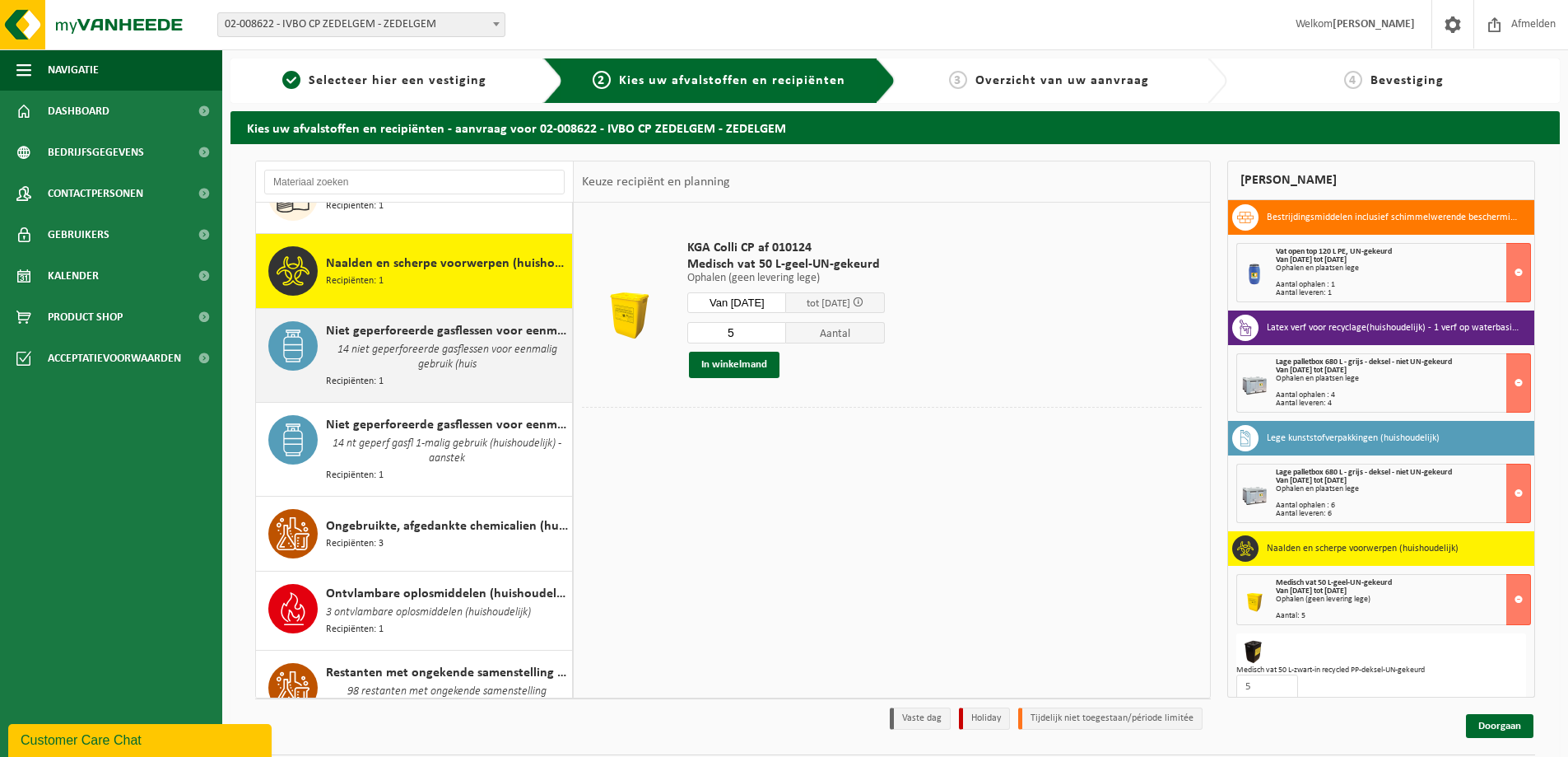
click at [396, 341] on span "14 niet geperforeerde gasflessen voor eenmalig gebruik (huis" at bounding box center [447, 357] width 242 height 33
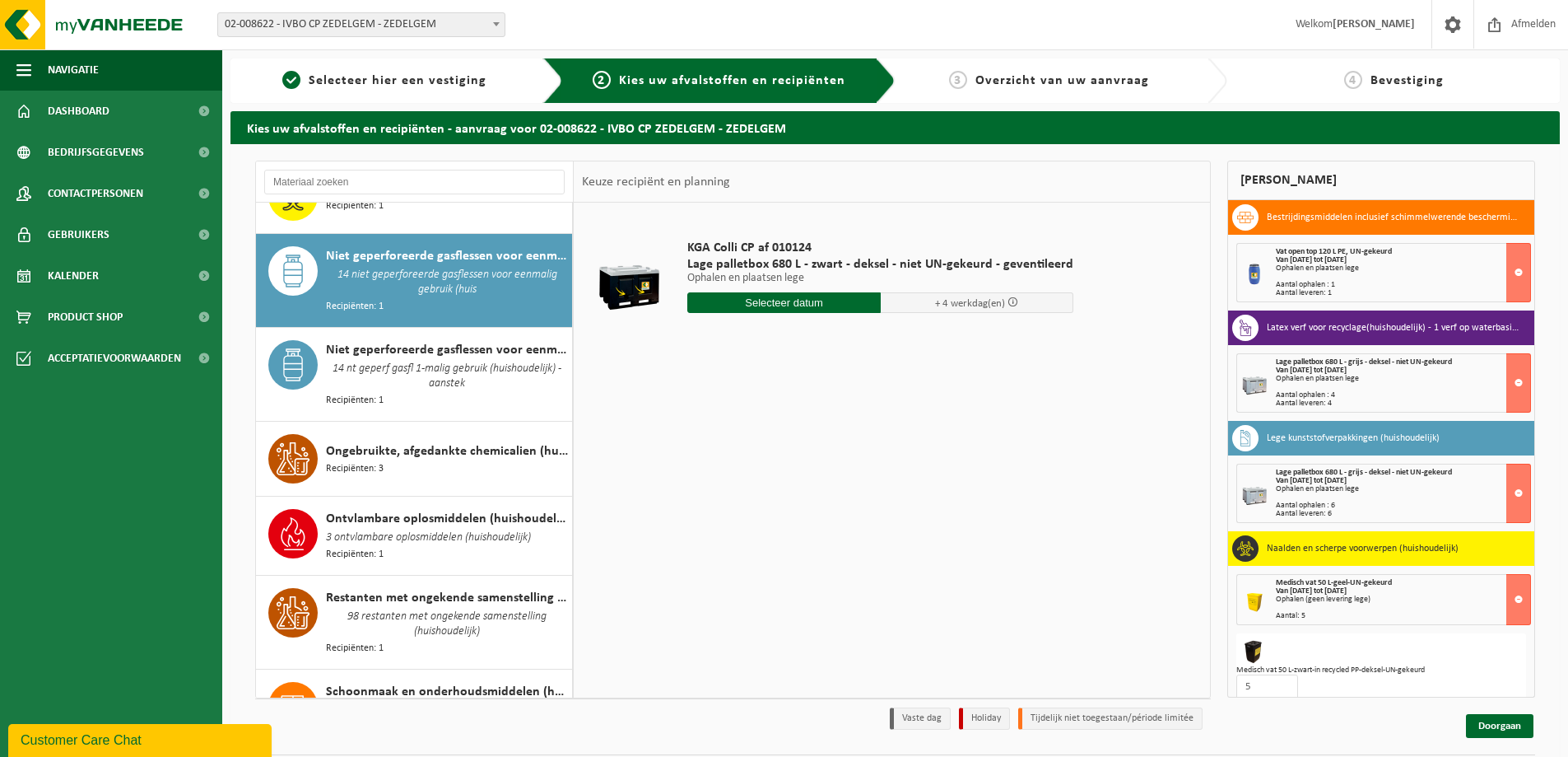
click at [396, 340] on span "Niet geperforeerde gasflessen voor eenmalig gebruik (huishoudelijk) - aanstekers" at bounding box center [447, 349] width 242 height 20
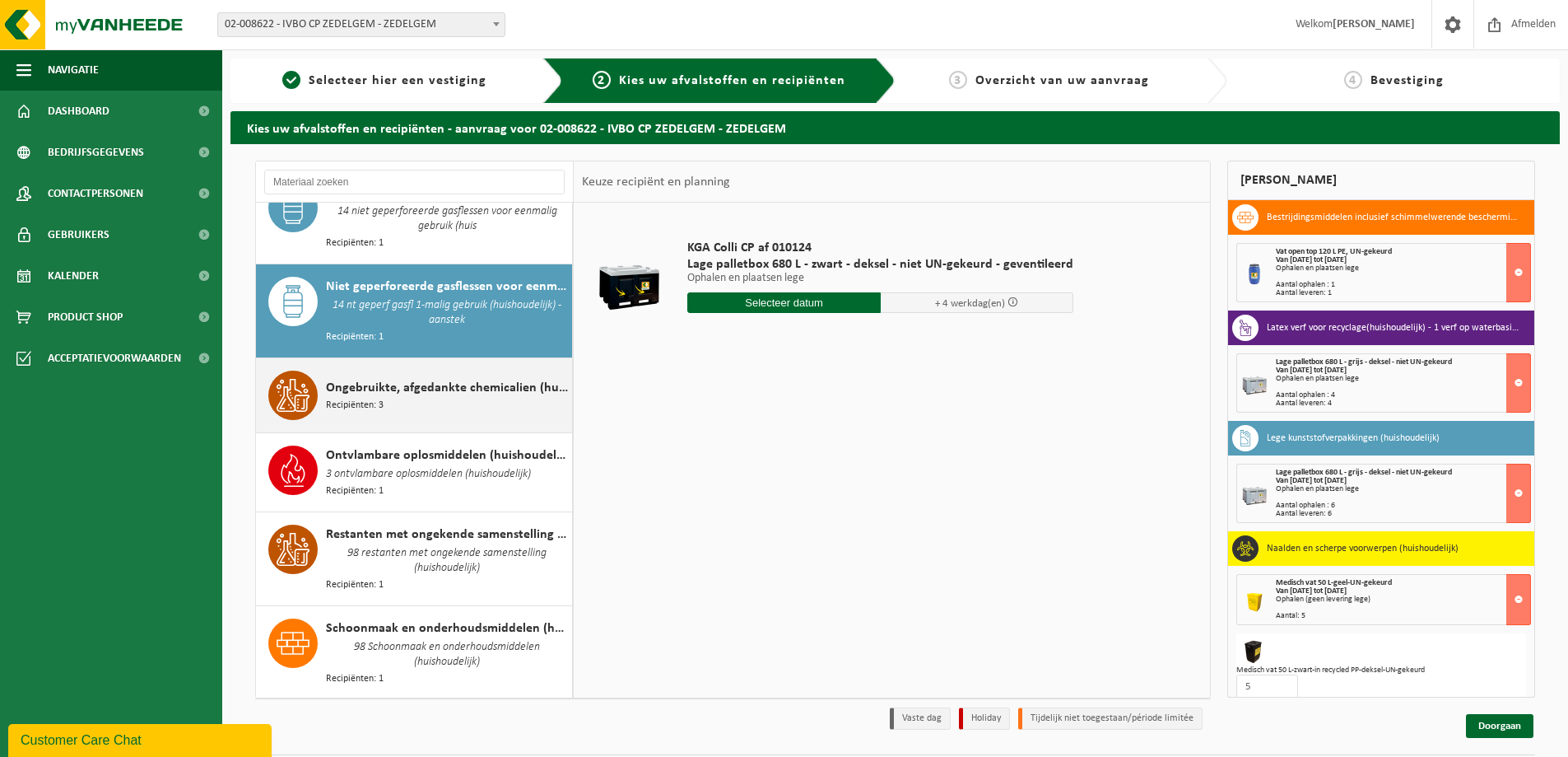
scroll to position [1637, 0]
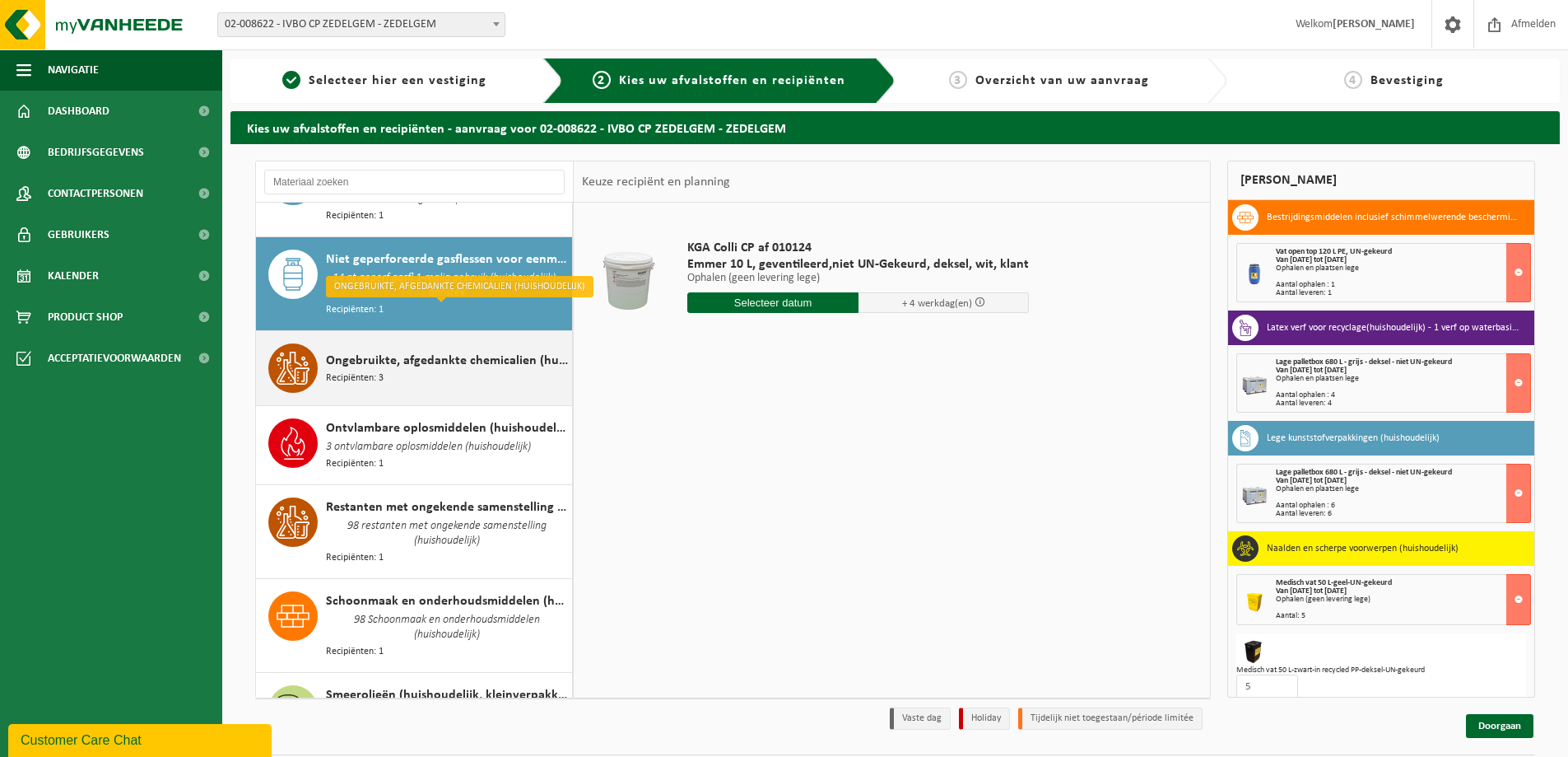
click at [398, 347] on div "Ongebruikte, afgedankte chemicalien (huishoudelijk) Recipiënten: 3" at bounding box center [447, 368] width 242 height 49
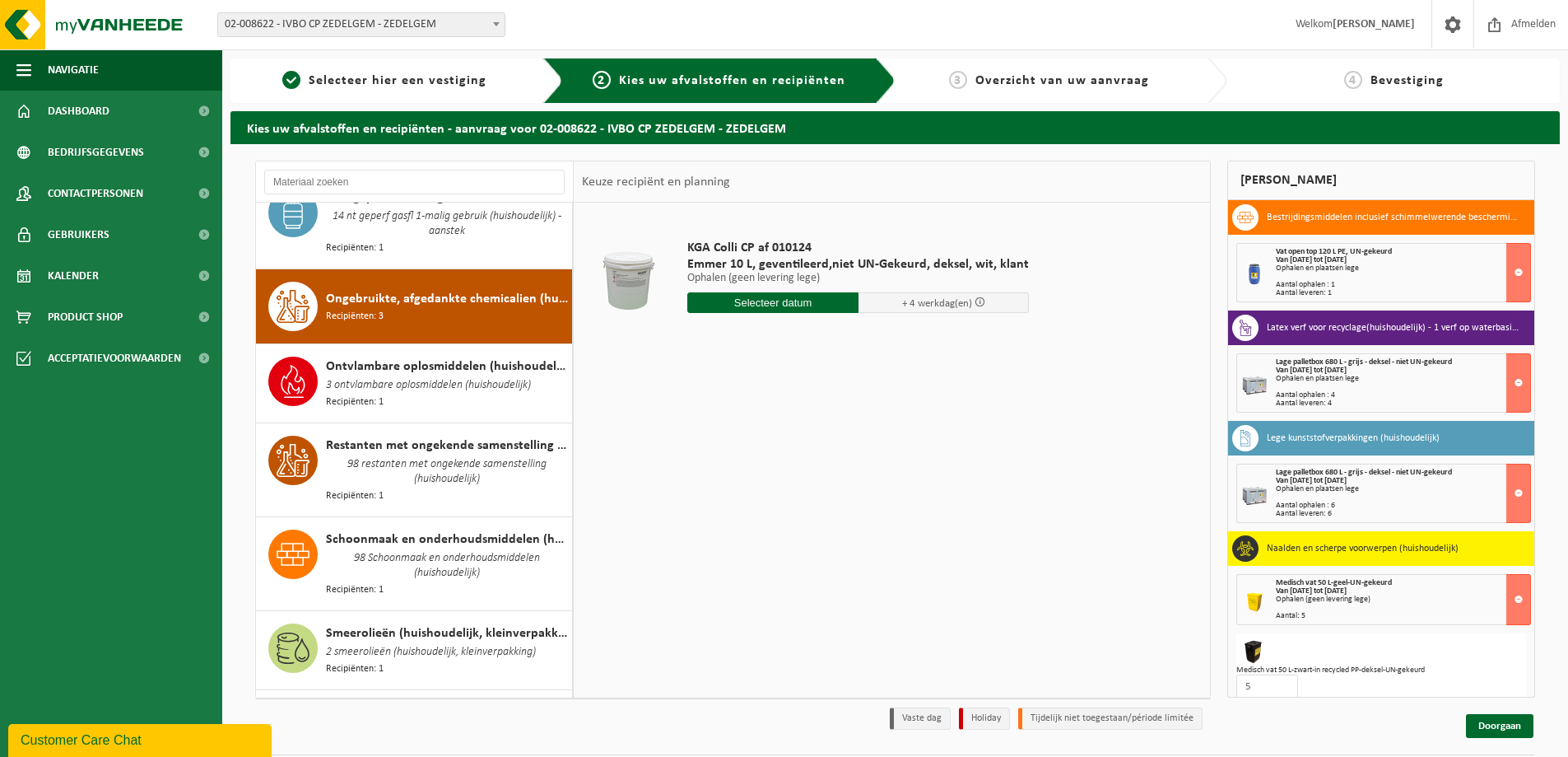
scroll to position [1728, 0]
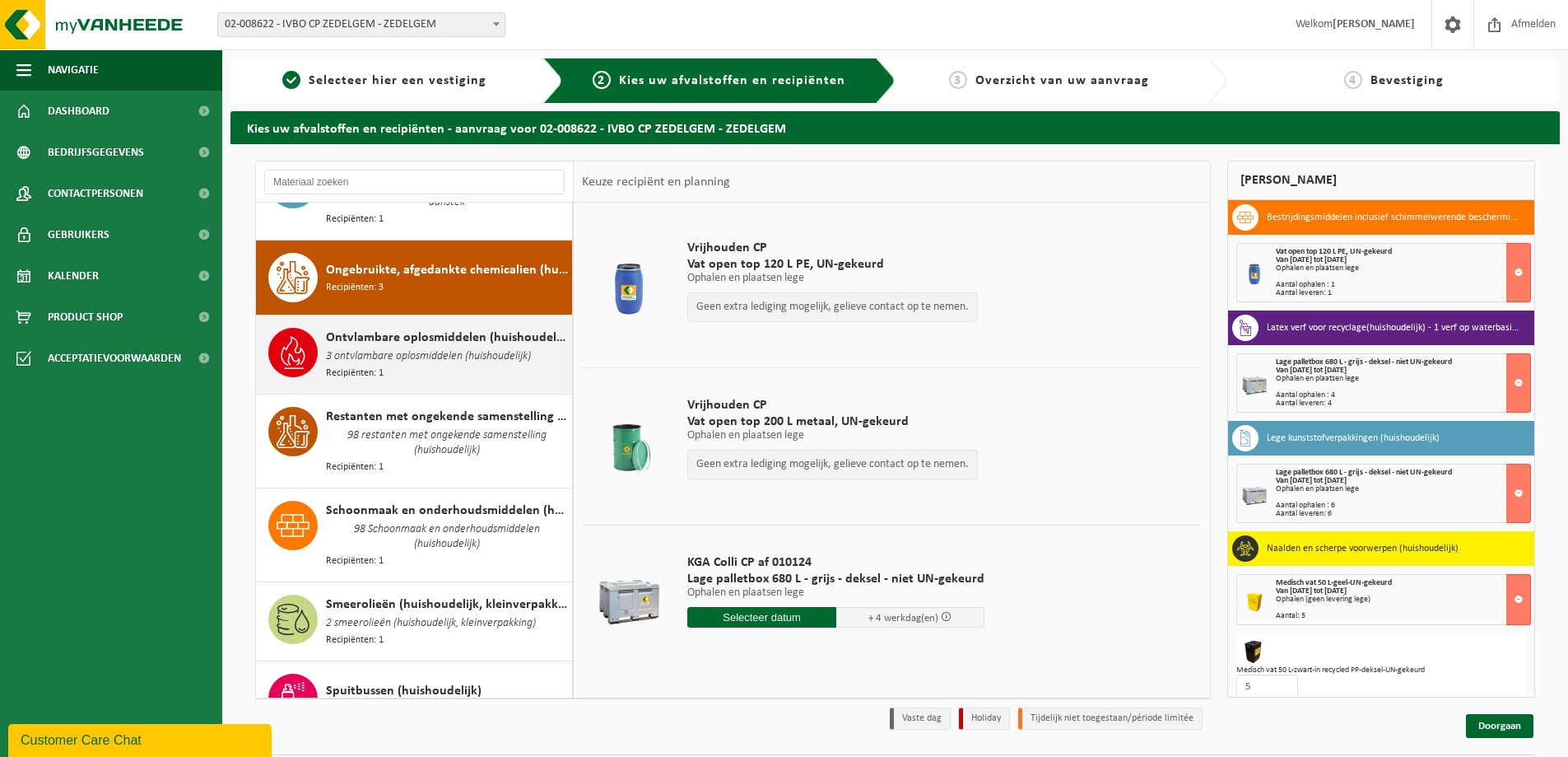
click at [409, 347] on span "3 ontvlambare oplosmiddelen (huishoudelijk)" at bounding box center [428, 356] width 205 height 18
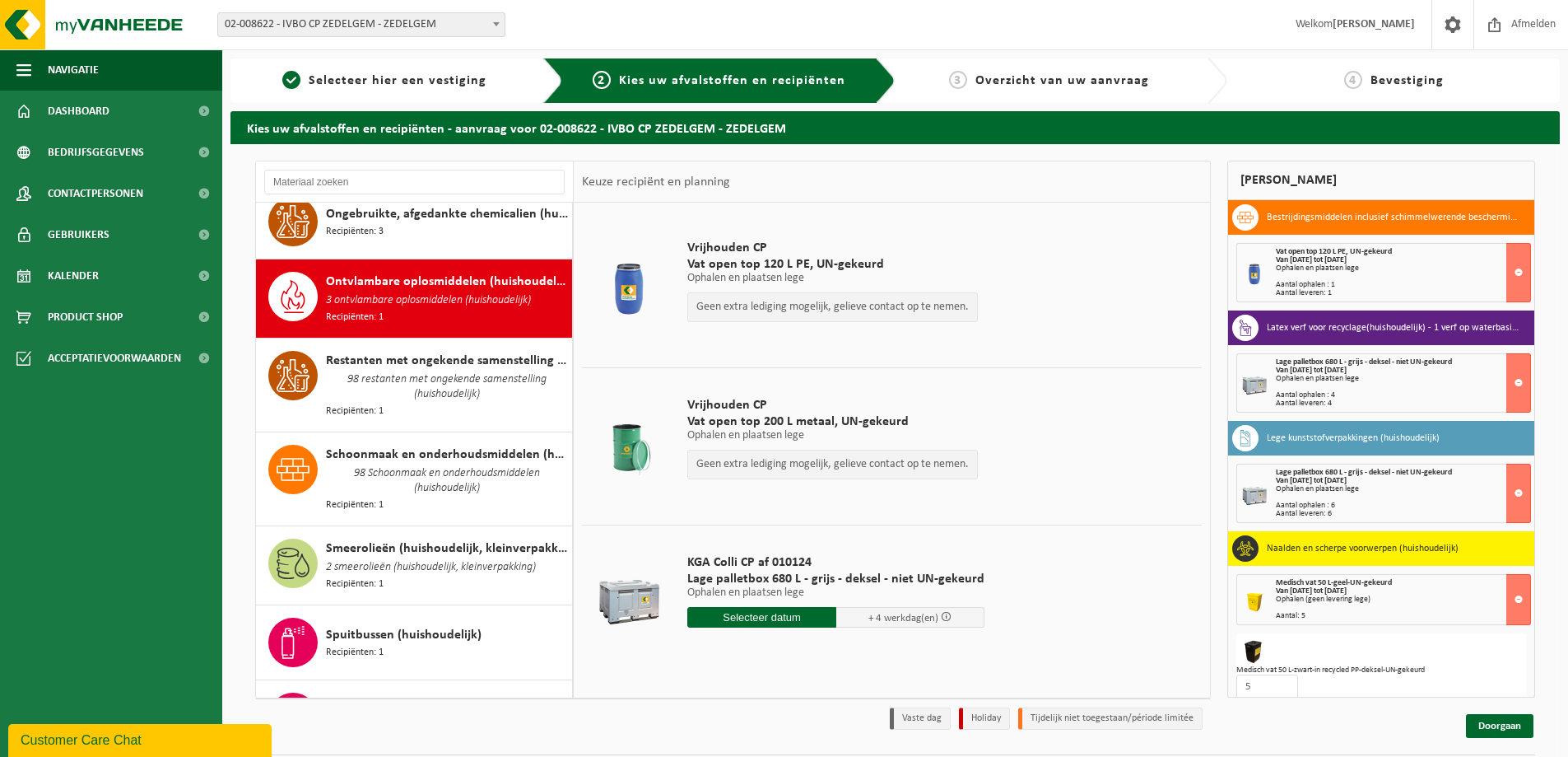
scroll to position [1803, 0]
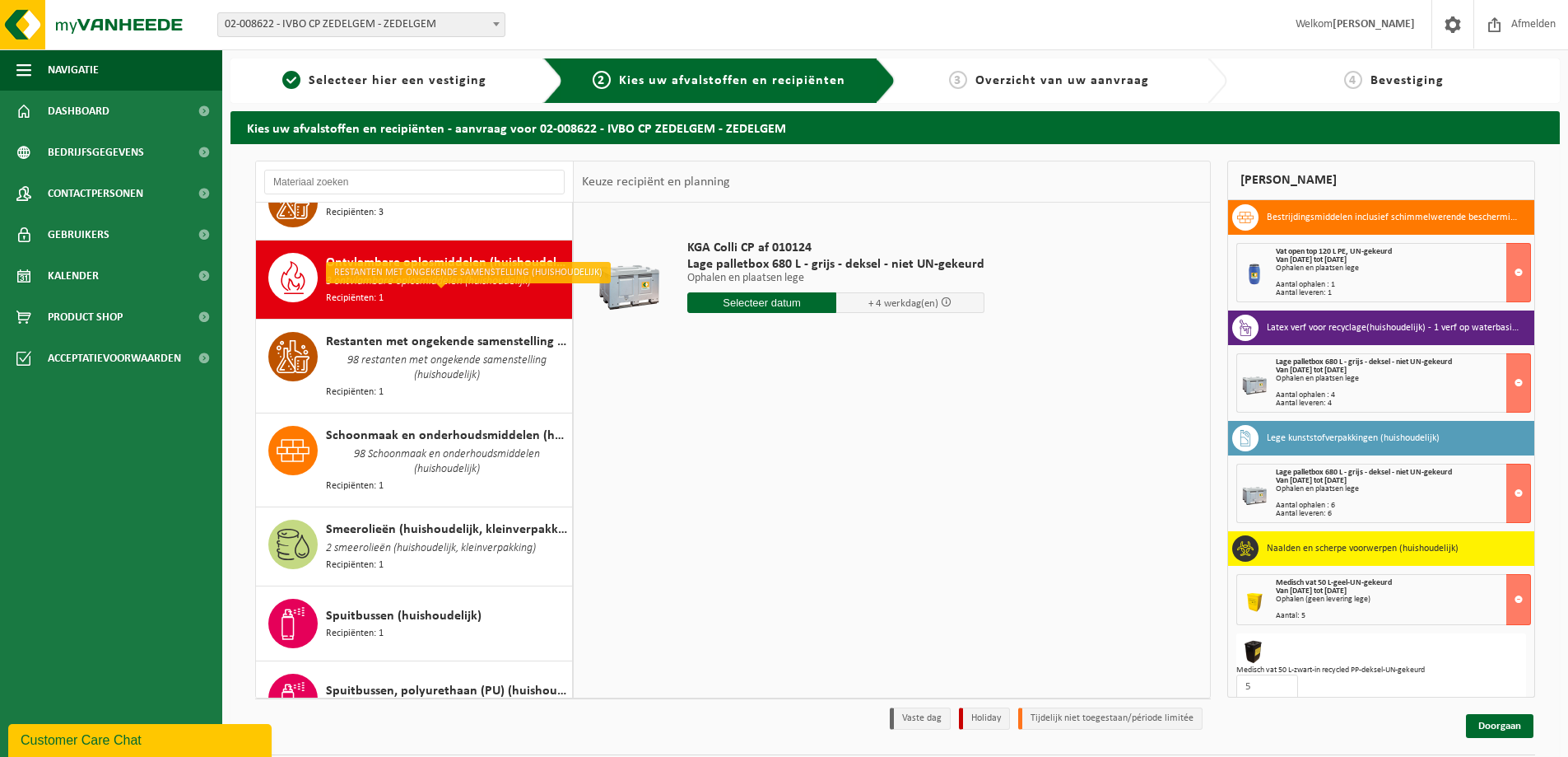
click at [746, 301] on input "text" at bounding box center [762, 302] width 149 height 20
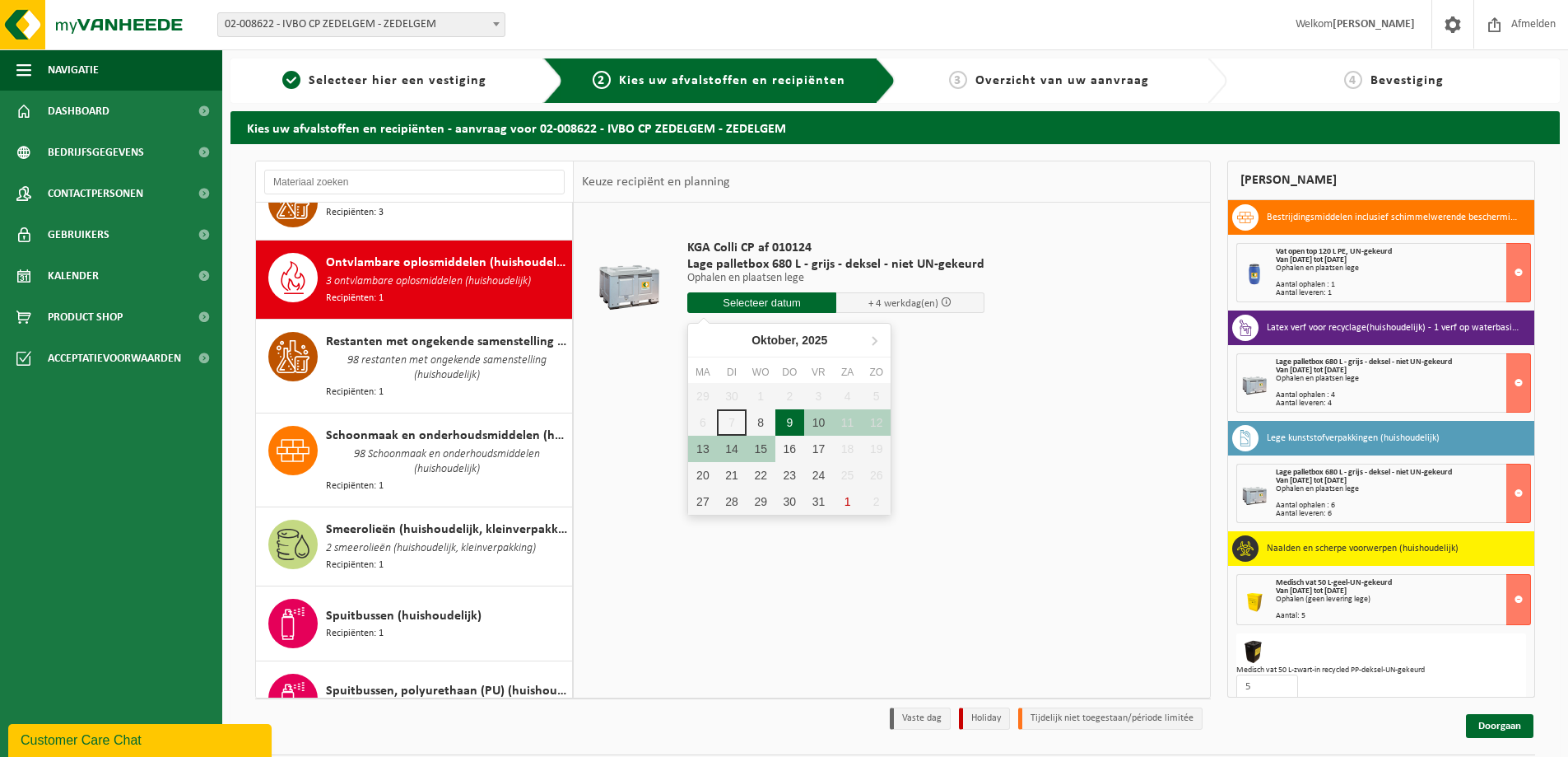
click at [788, 425] on div "9" at bounding box center [790, 422] width 29 height 26
type input "Van 2025-10-09"
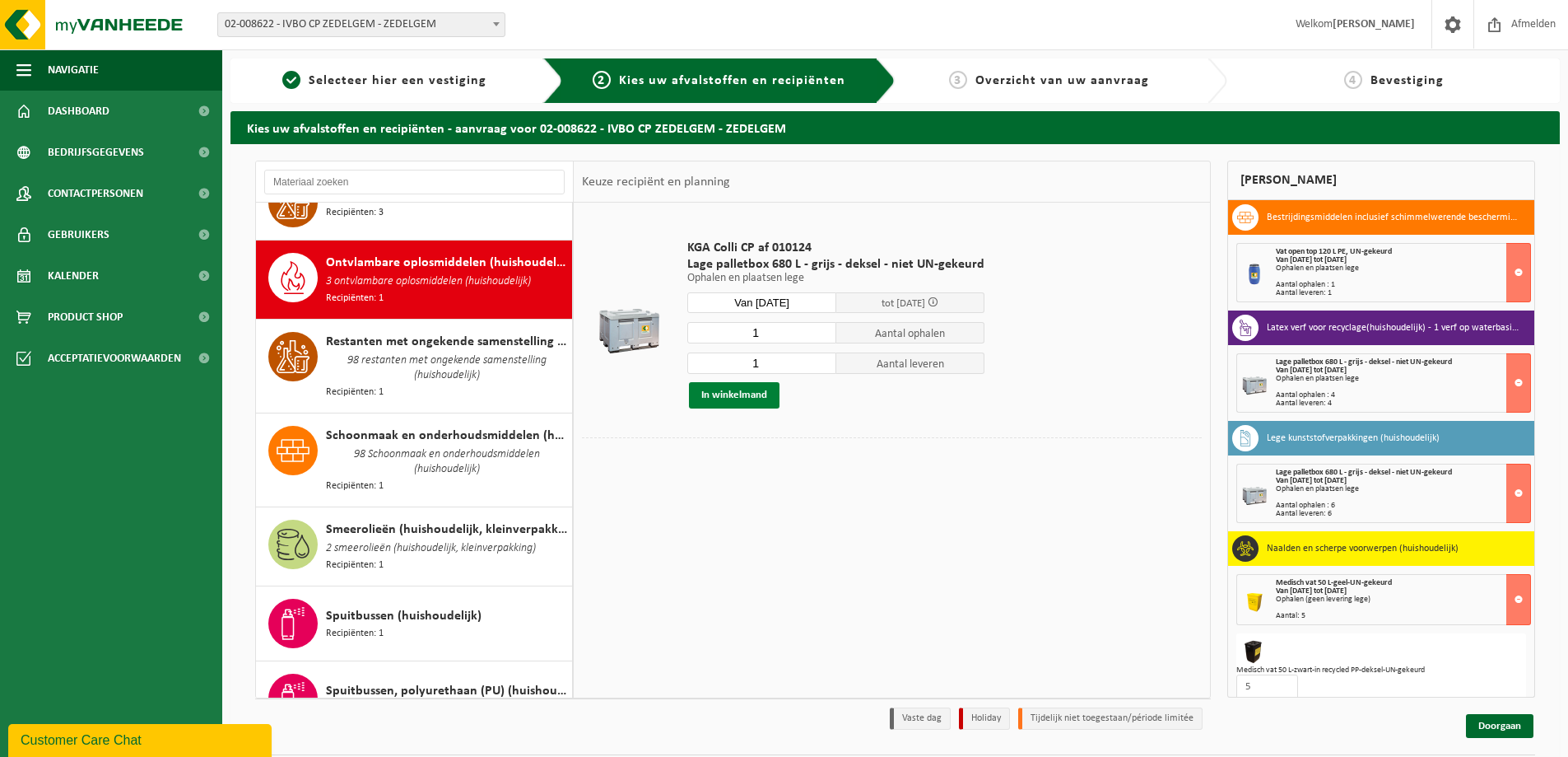
click at [739, 396] on button "In winkelmand" at bounding box center [734, 395] width 90 height 26
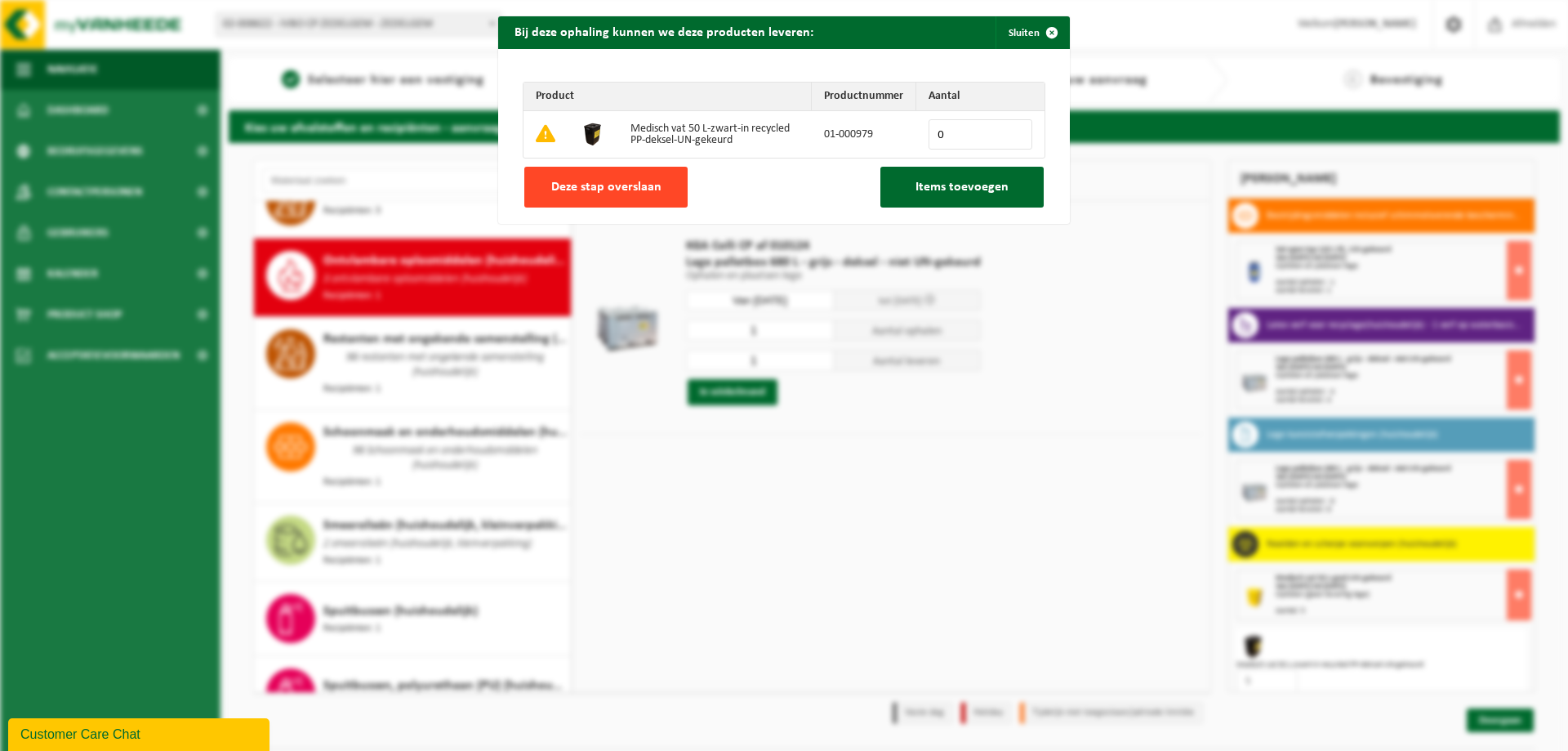
click at [613, 171] on button "Deze stap overslaan" at bounding box center [605, 187] width 163 height 41
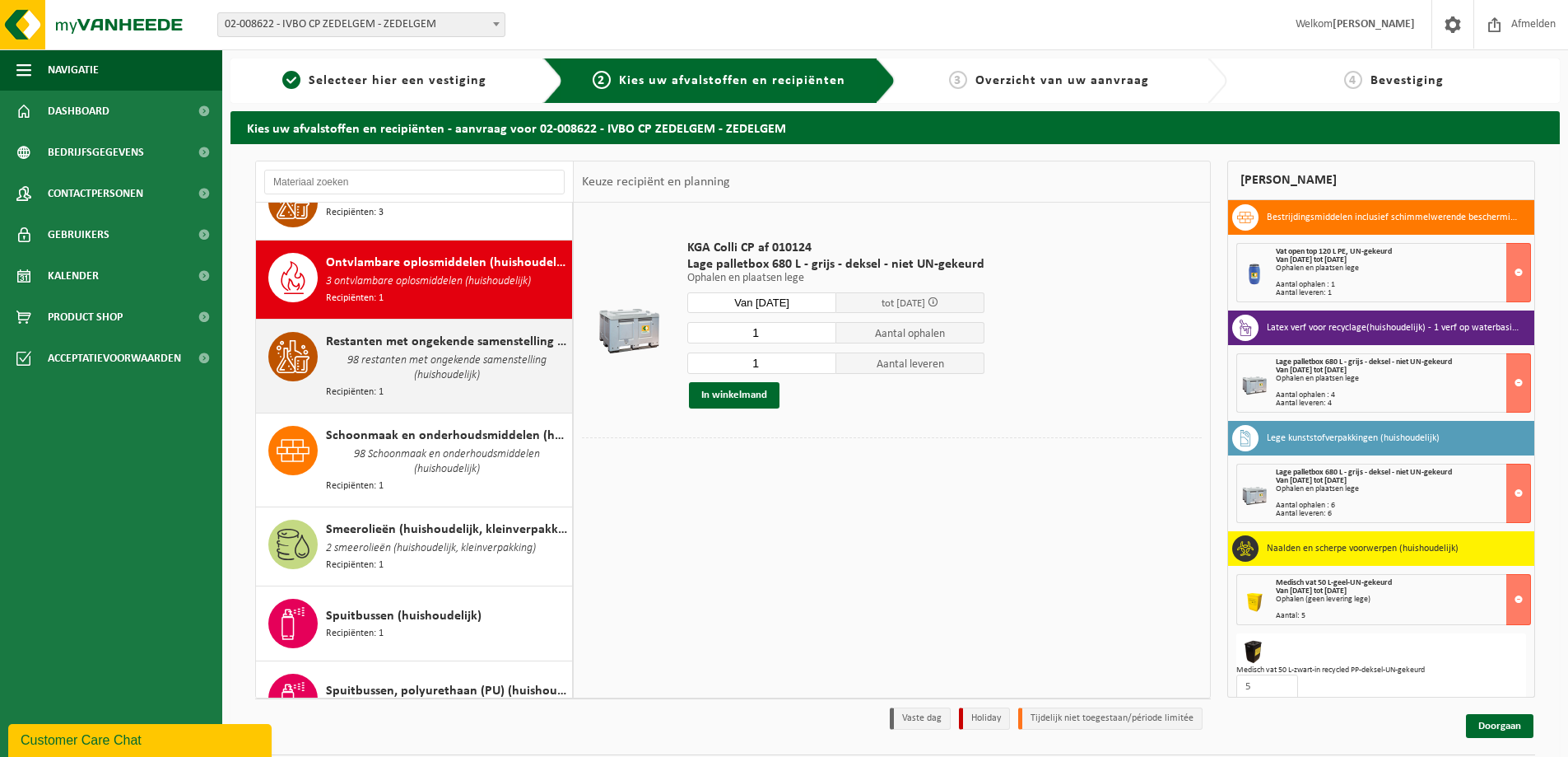
click at [438, 352] on span "98 restanten met ongekende samenstelling (huishoudelijk)" at bounding box center [447, 368] width 242 height 33
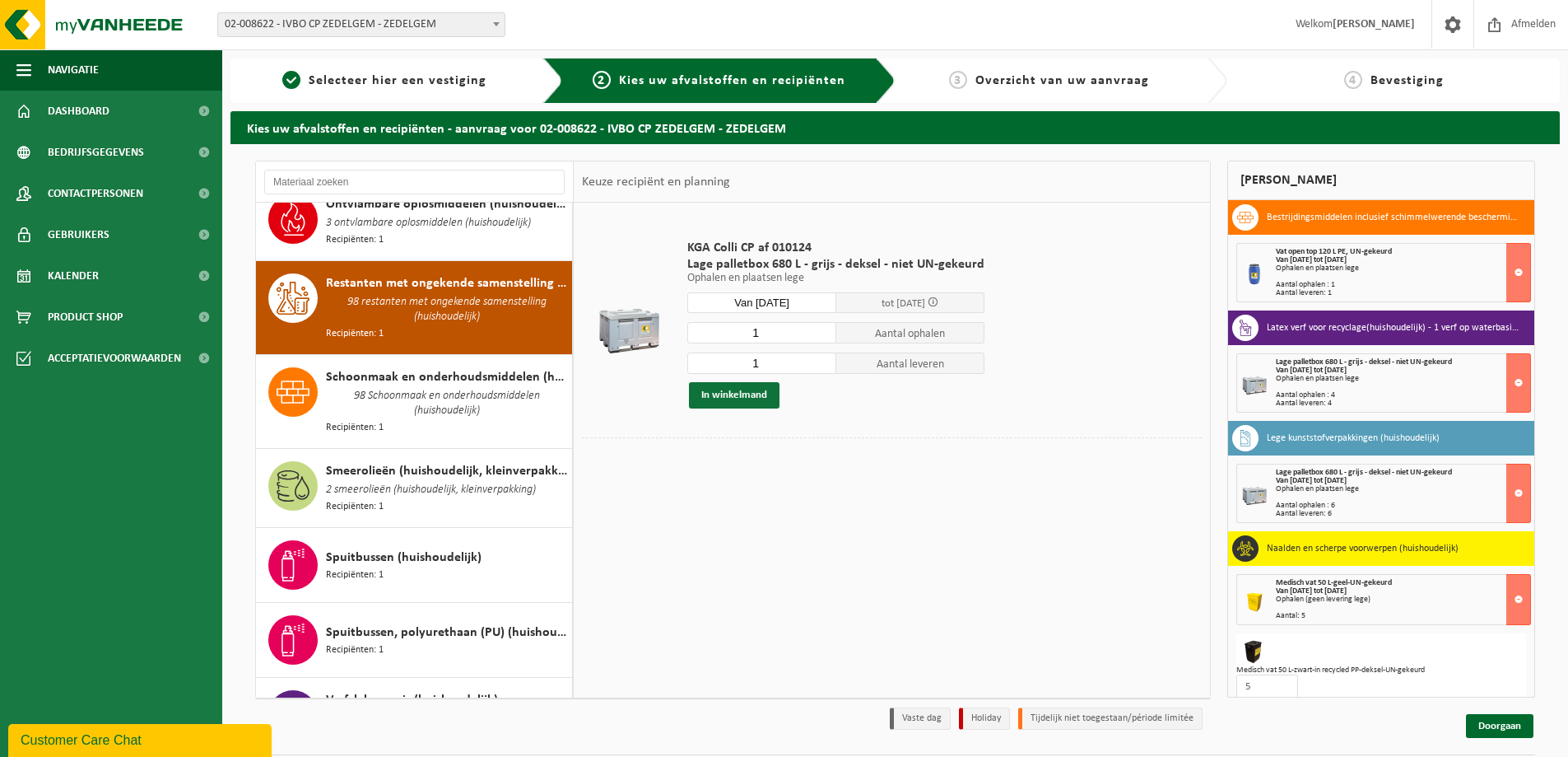
scroll to position [1879, 0]
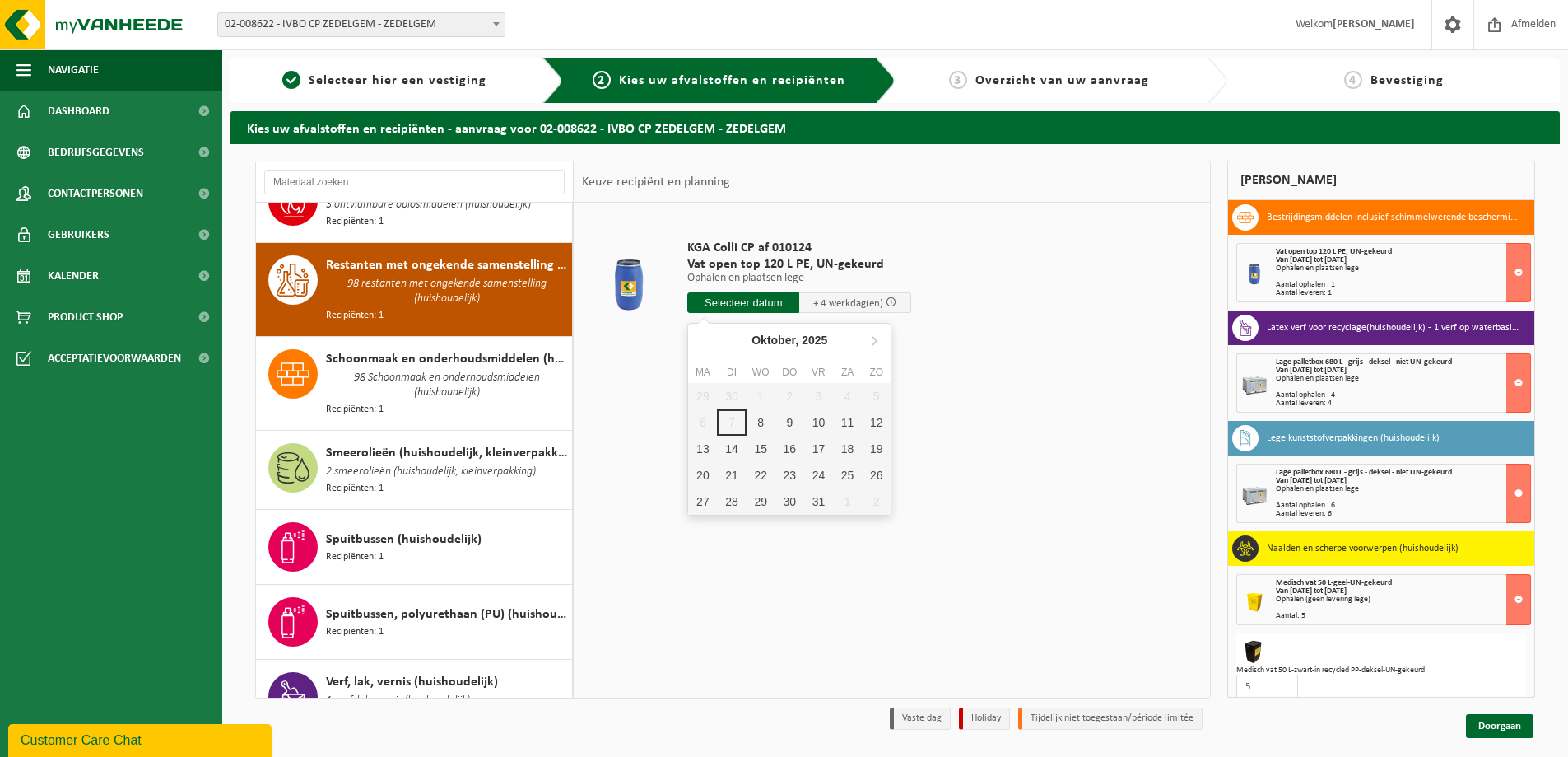
click at [717, 296] on input "text" at bounding box center [744, 302] width 112 height 20
click at [785, 415] on div "9" at bounding box center [790, 422] width 29 height 26
type input "Van 2025-10-09"
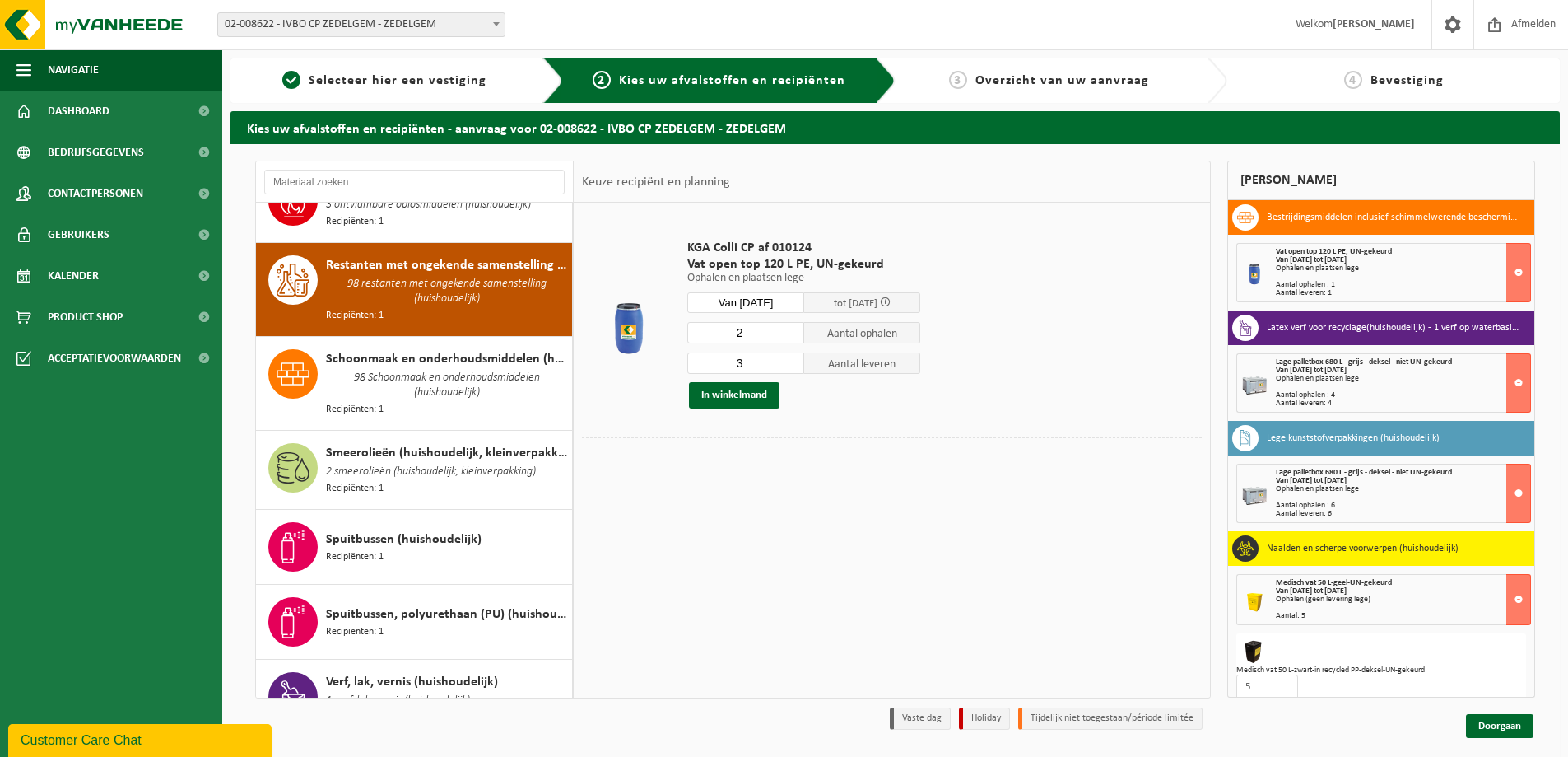
click at [791, 337] on input "2" at bounding box center [746, 332] width 117 height 21
type input "1"
click at [791, 337] on input "1" at bounding box center [746, 332] width 117 height 21
click at [791, 364] on input "2" at bounding box center [746, 363] width 117 height 21
type input "1"
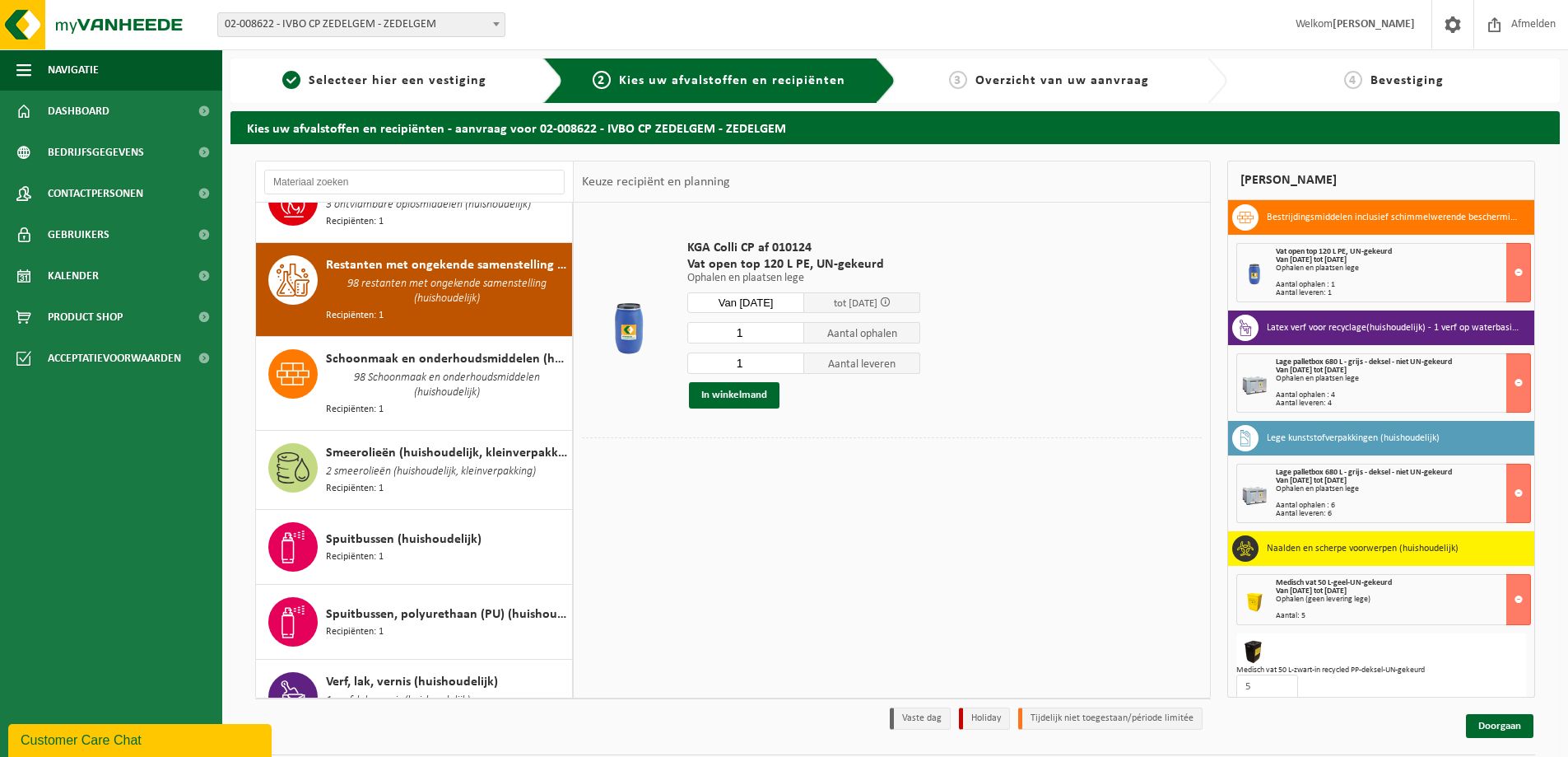
click at [791, 364] on input "1" at bounding box center [746, 363] width 117 height 21
click at [724, 394] on button "In winkelmand" at bounding box center [734, 395] width 90 height 26
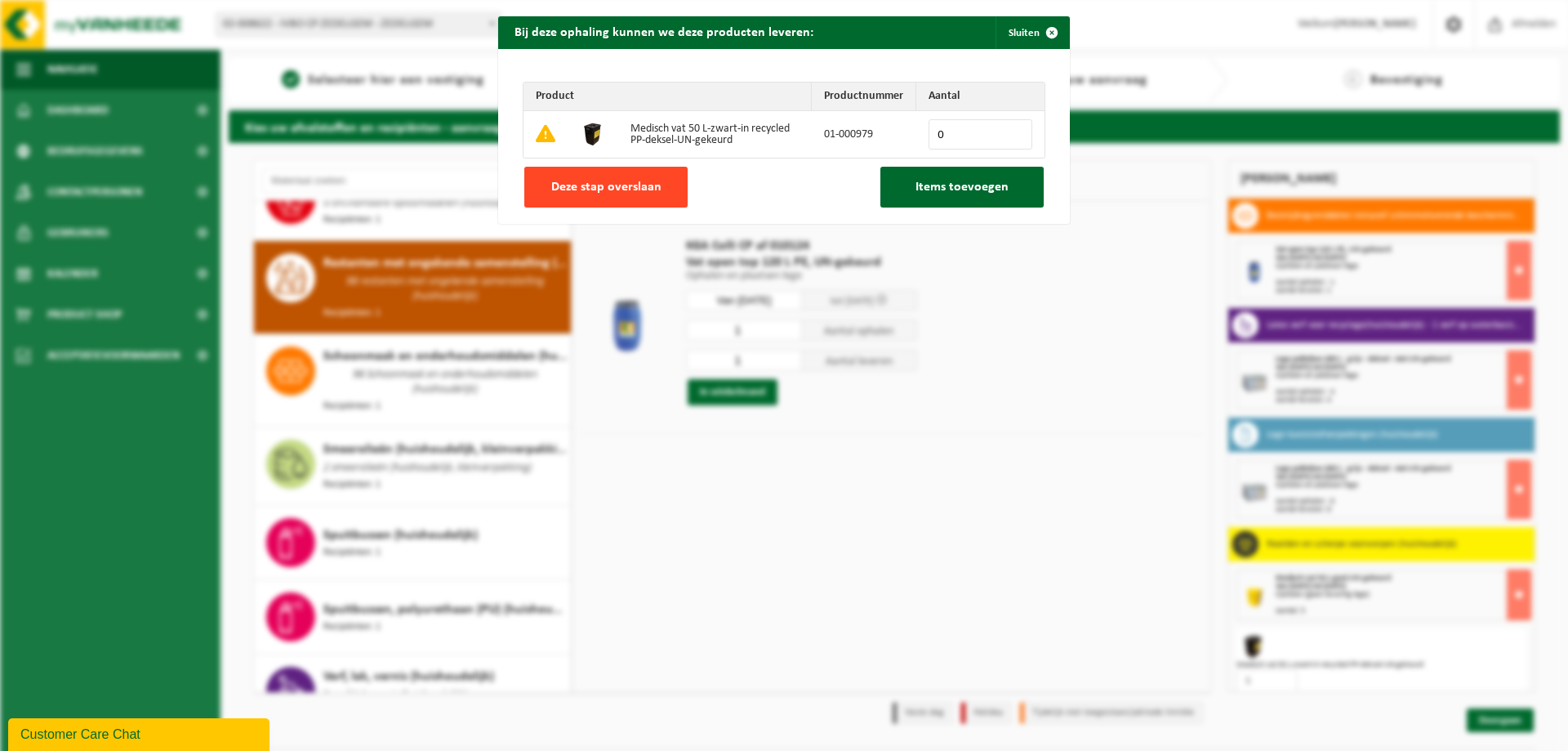
click at [610, 189] on span "Deze stap overslaan" at bounding box center [606, 187] width 111 height 13
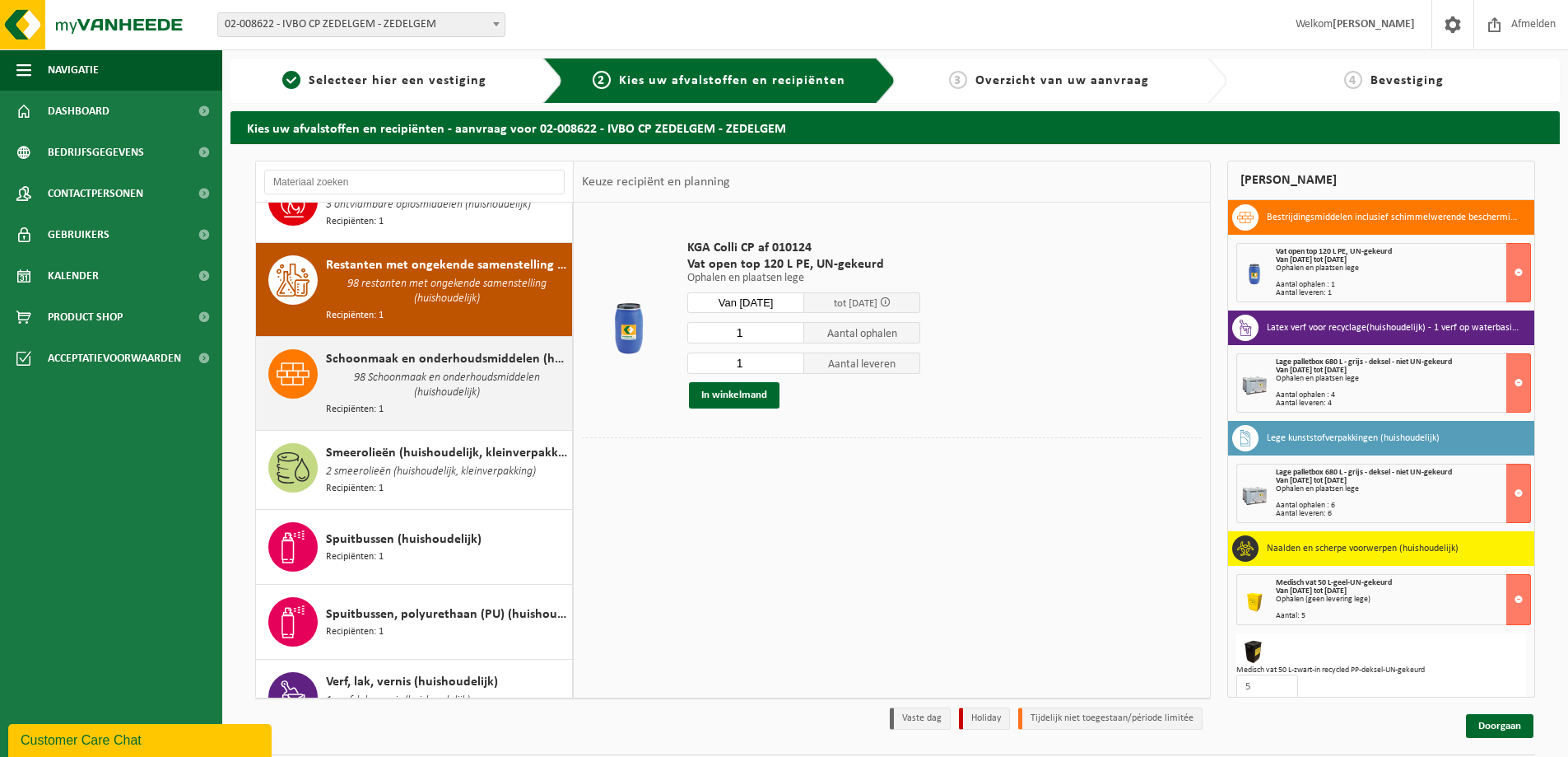
click at [361, 369] on span "98 Schoonmaak en onderhoudsmiddelen (huishoudelijk)" at bounding box center [447, 385] width 242 height 33
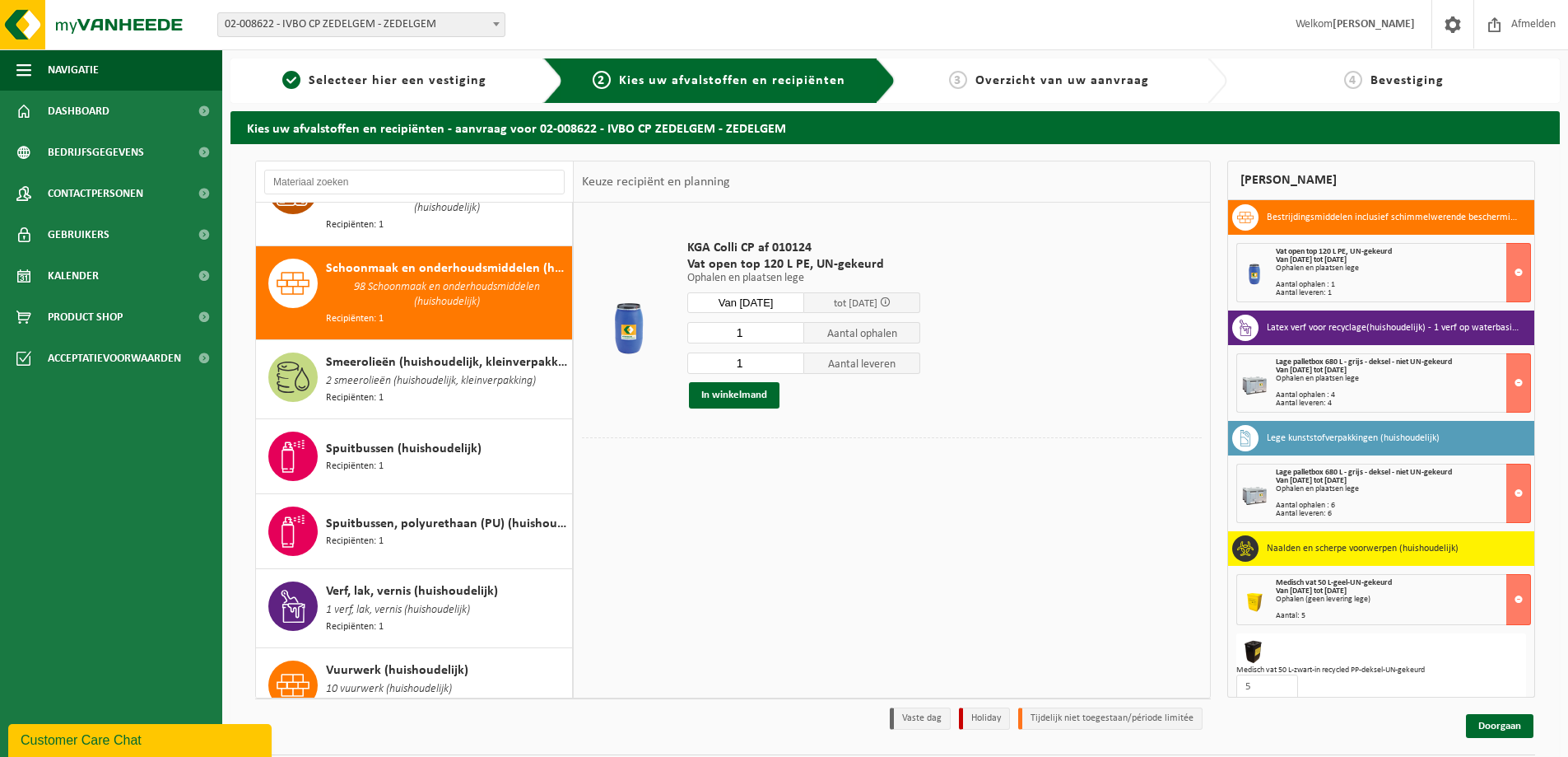
scroll to position [1970, 0]
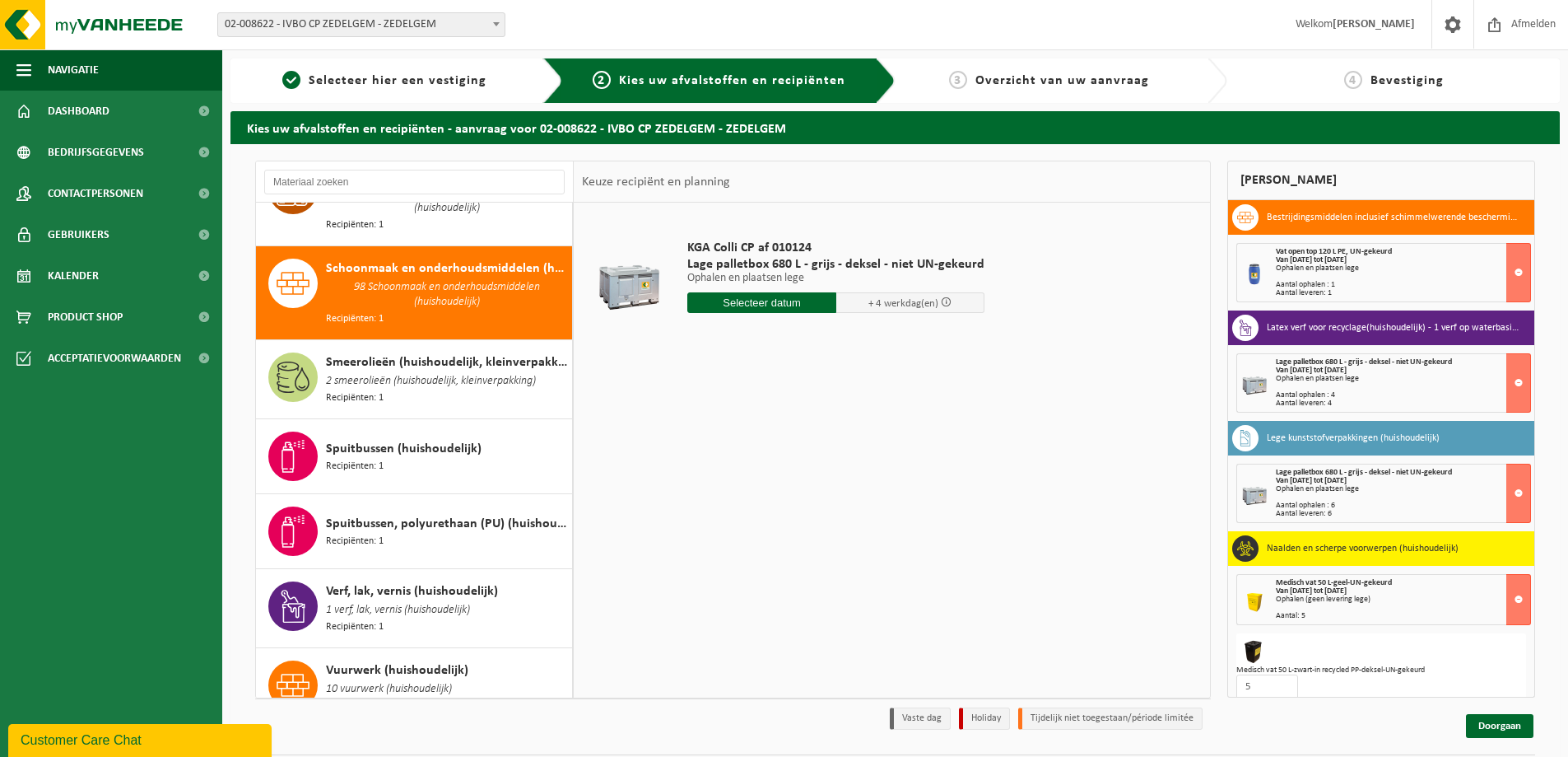
click at [761, 305] on input "text" at bounding box center [762, 302] width 149 height 20
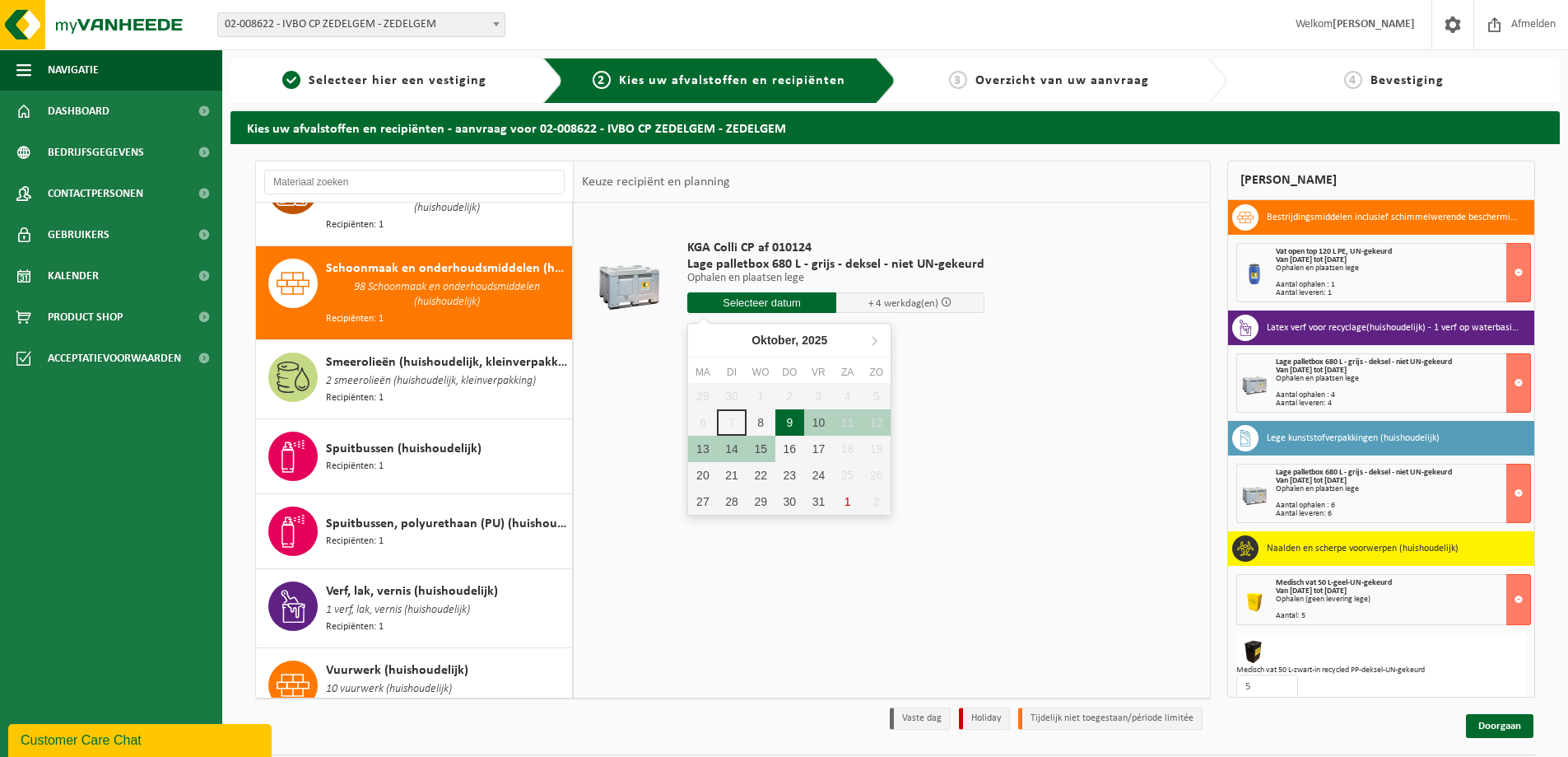
click at [792, 422] on div "9" at bounding box center [790, 422] width 29 height 26
type input "Van 2025-10-09"
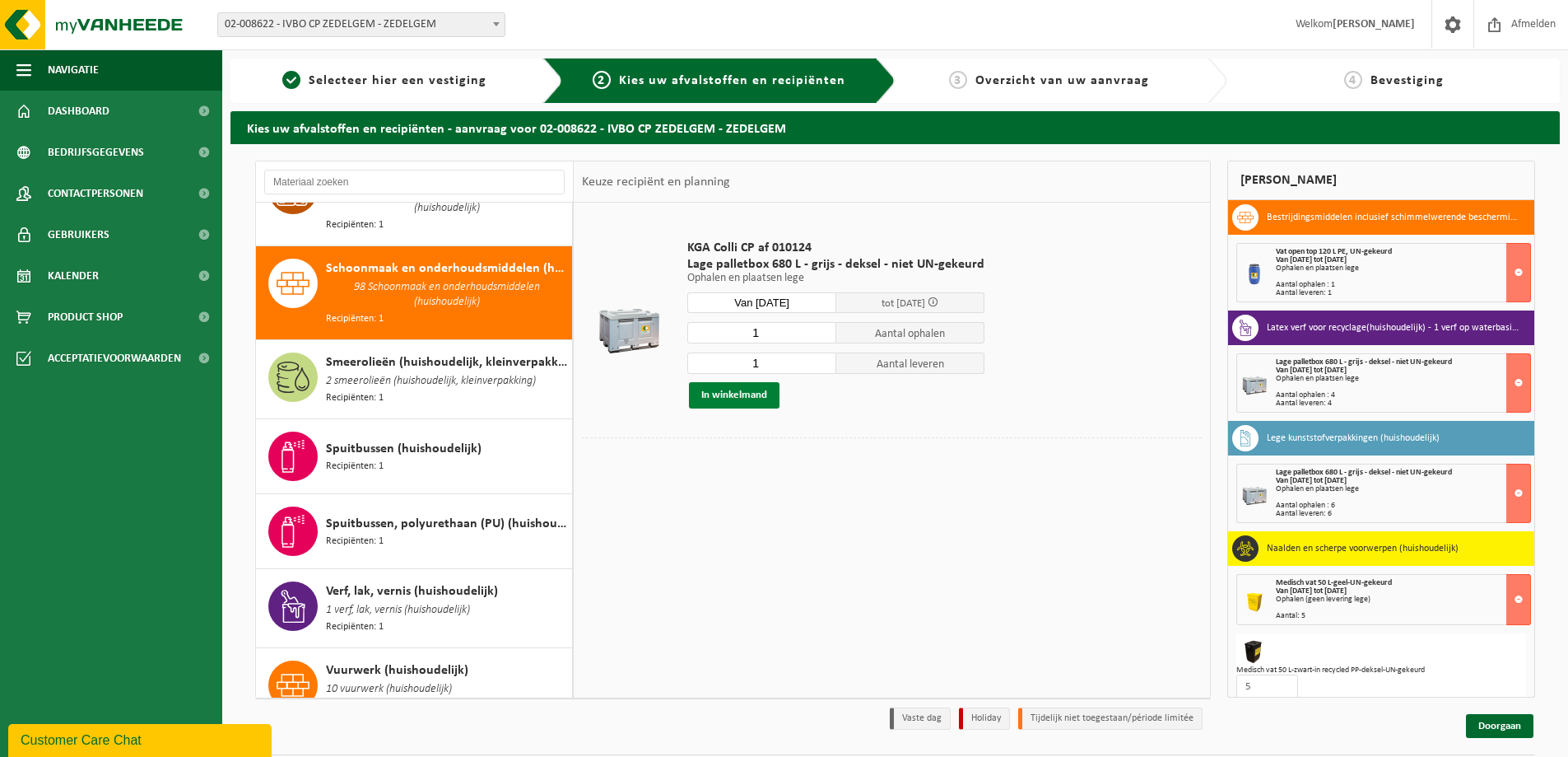
click at [721, 390] on button "In winkelmand" at bounding box center [734, 395] width 90 height 26
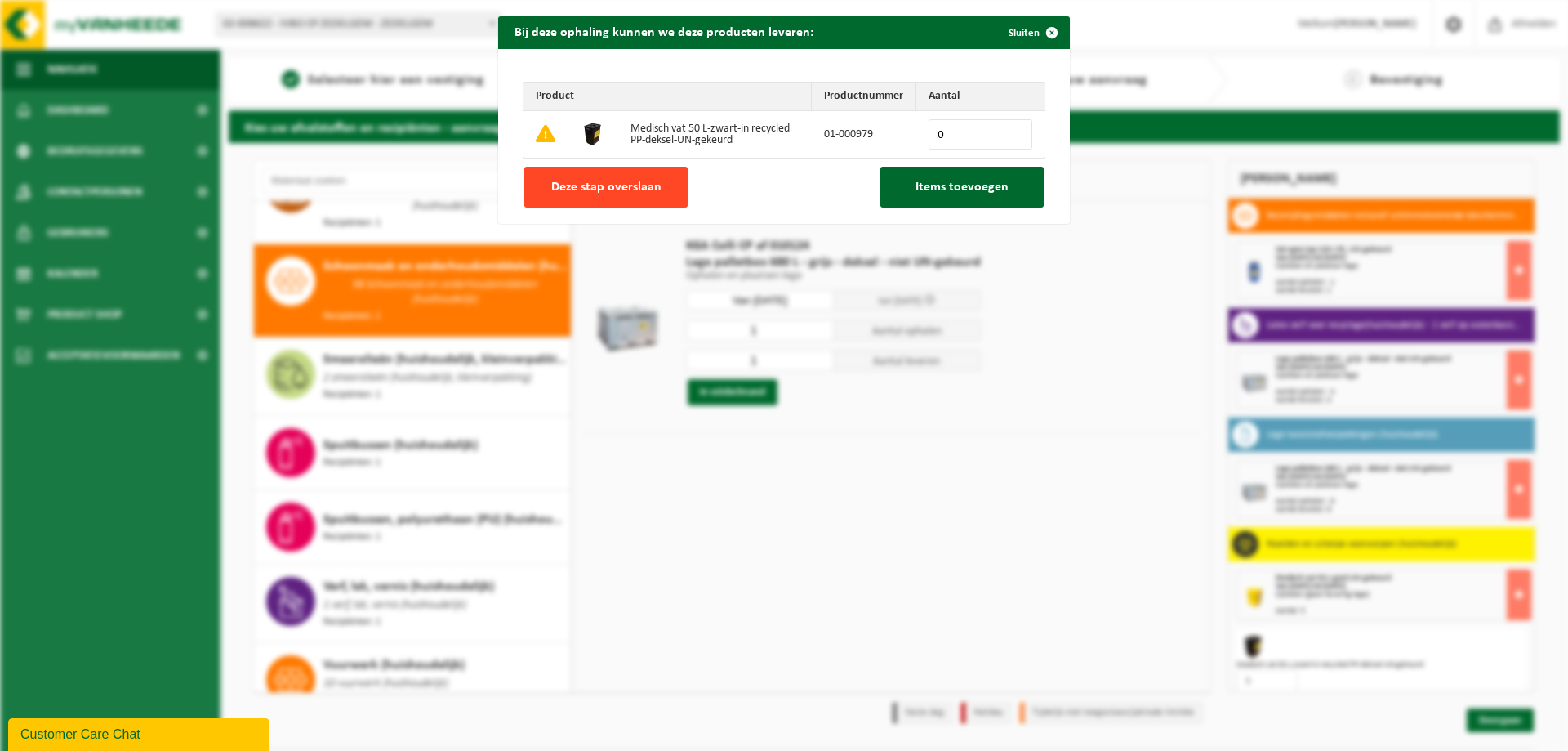
click at [599, 177] on button "Deze stap overslaan" at bounding box center [605, 187] width 163 height 41
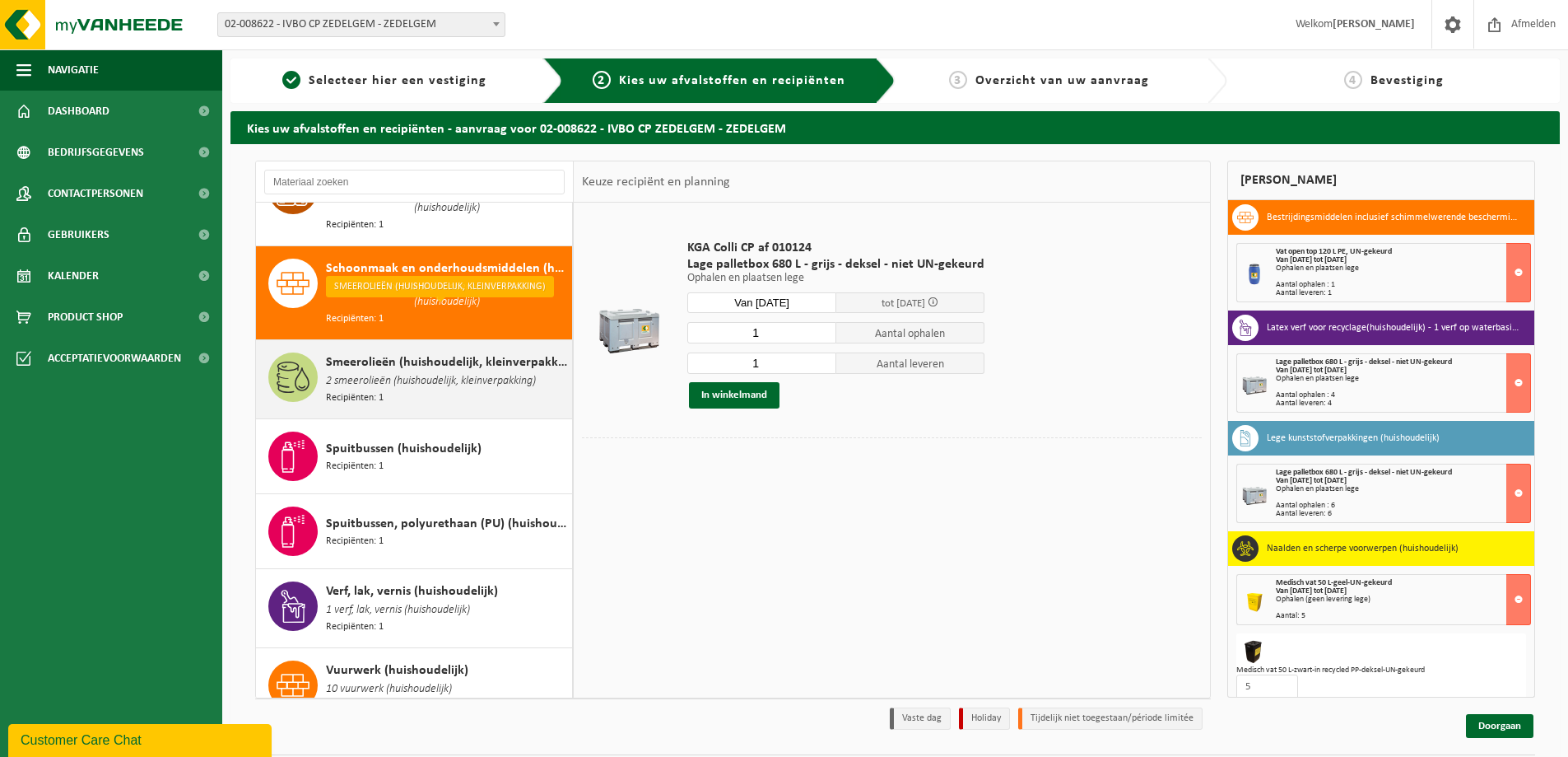
click at [395, 353] on div "Smeerolieën (huishoudelijk, kleinverpakking) 2 smeerolieën (huishoudelijk, klei…" at bounding box center [447, 379] width 242 height 54
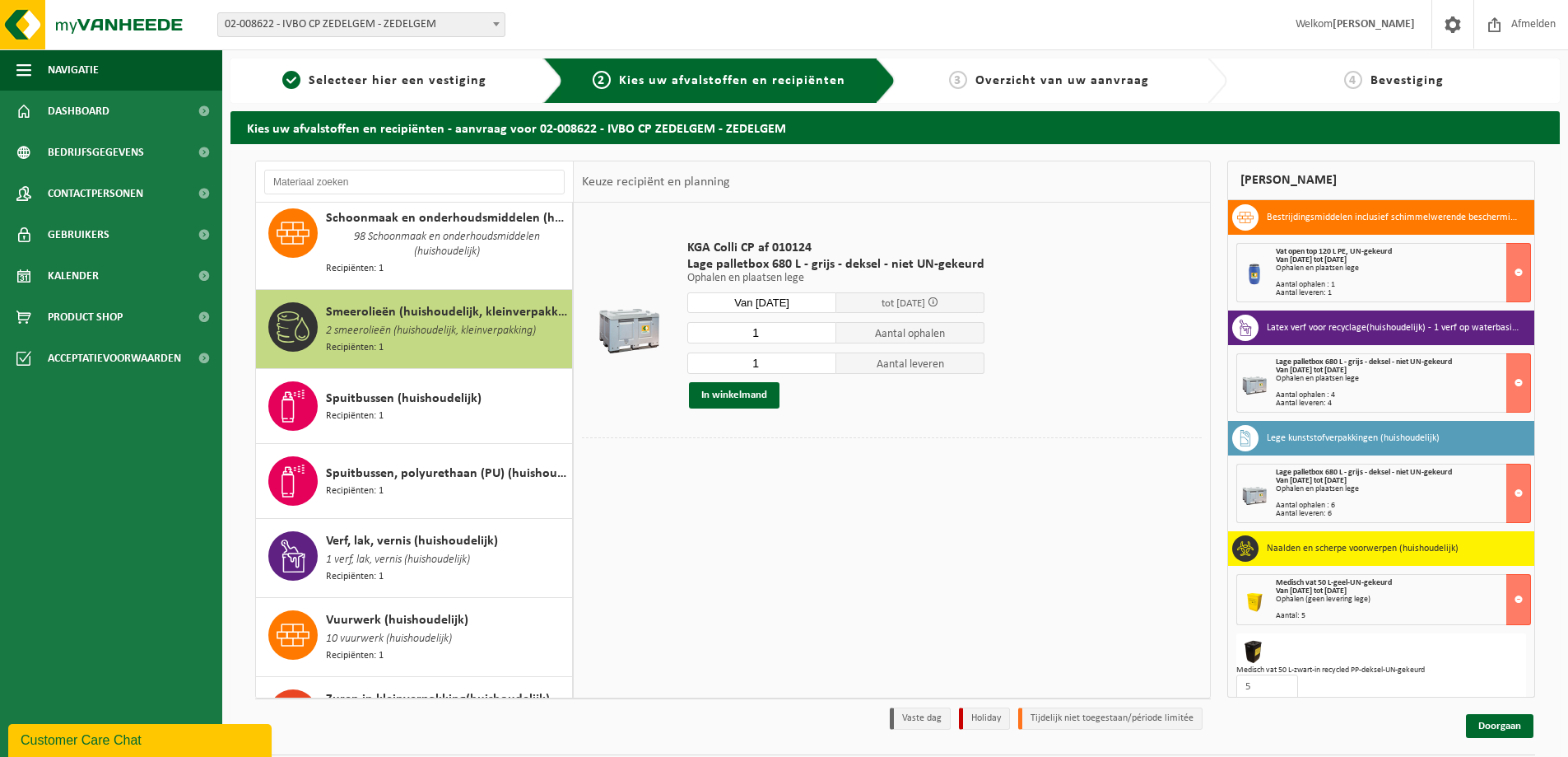
scroll to position [2021, 0]
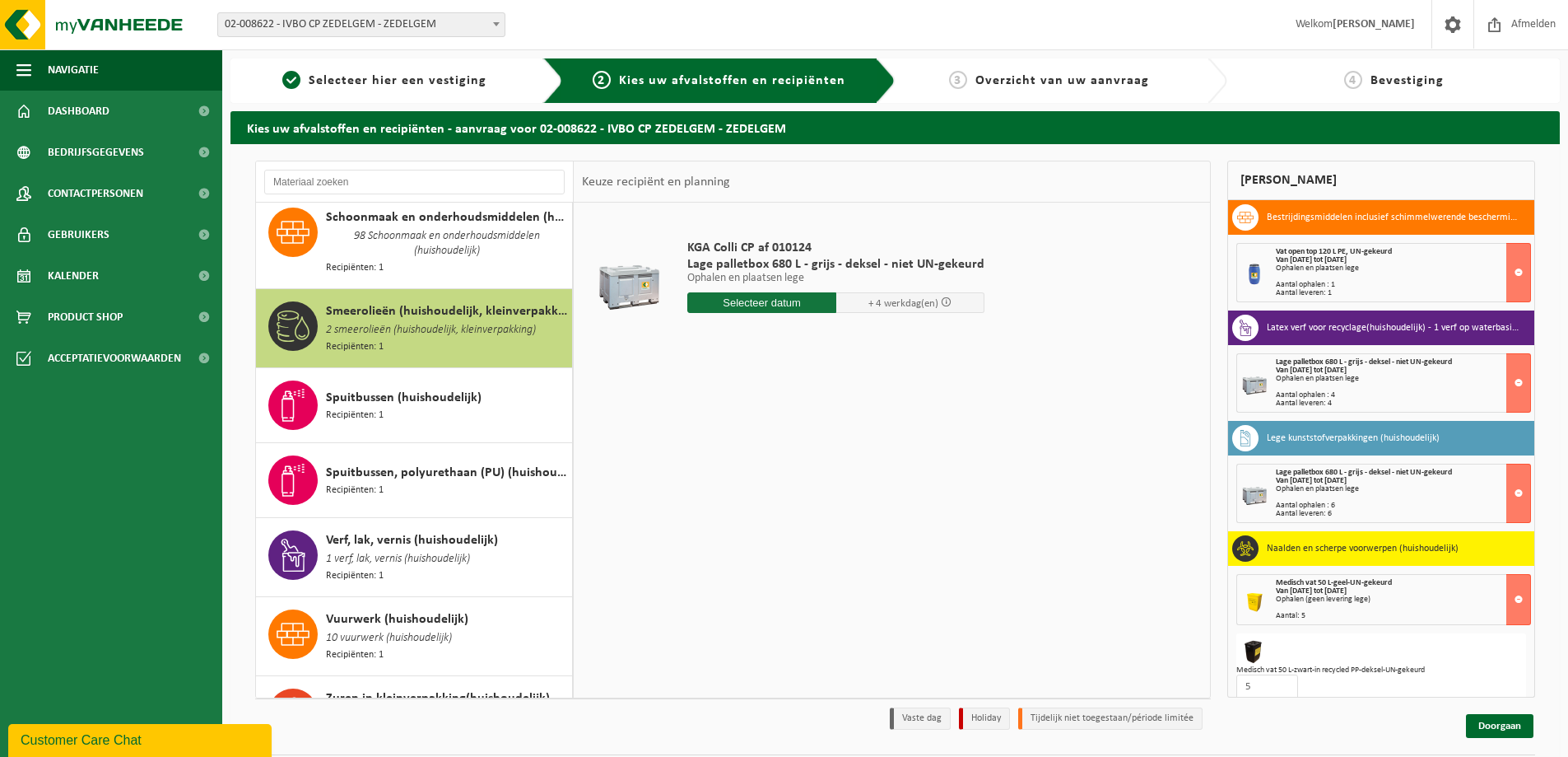
click at [395, 387] on span "Spuitbussen (huishoudelijk)" at bounding box center [403, 397] width 156 height 20
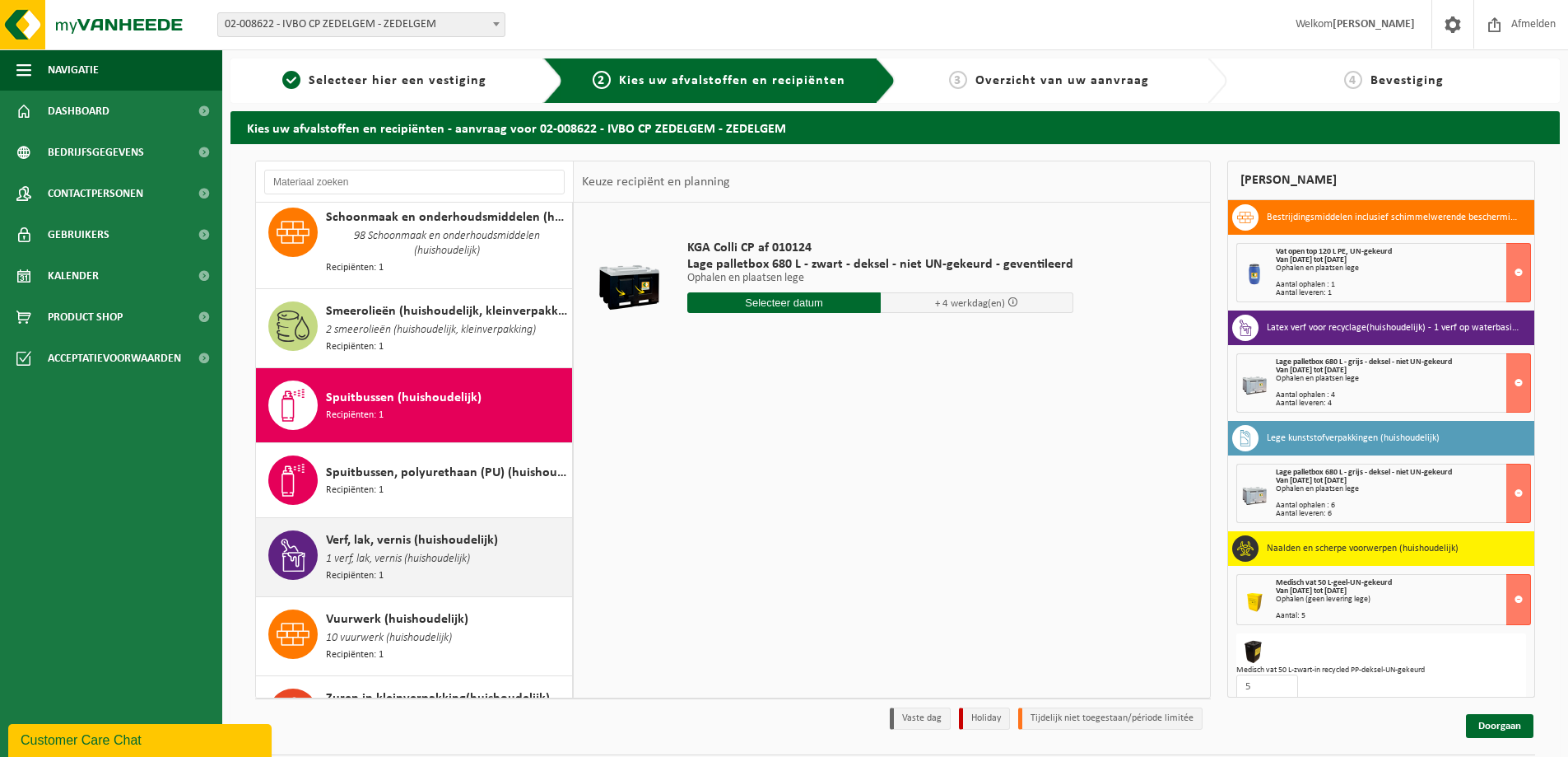
click at [384, 550] on span "1 verf, lak, vernis (huishoudelijk)" at bounding box center [398, 559] width 144 height 18
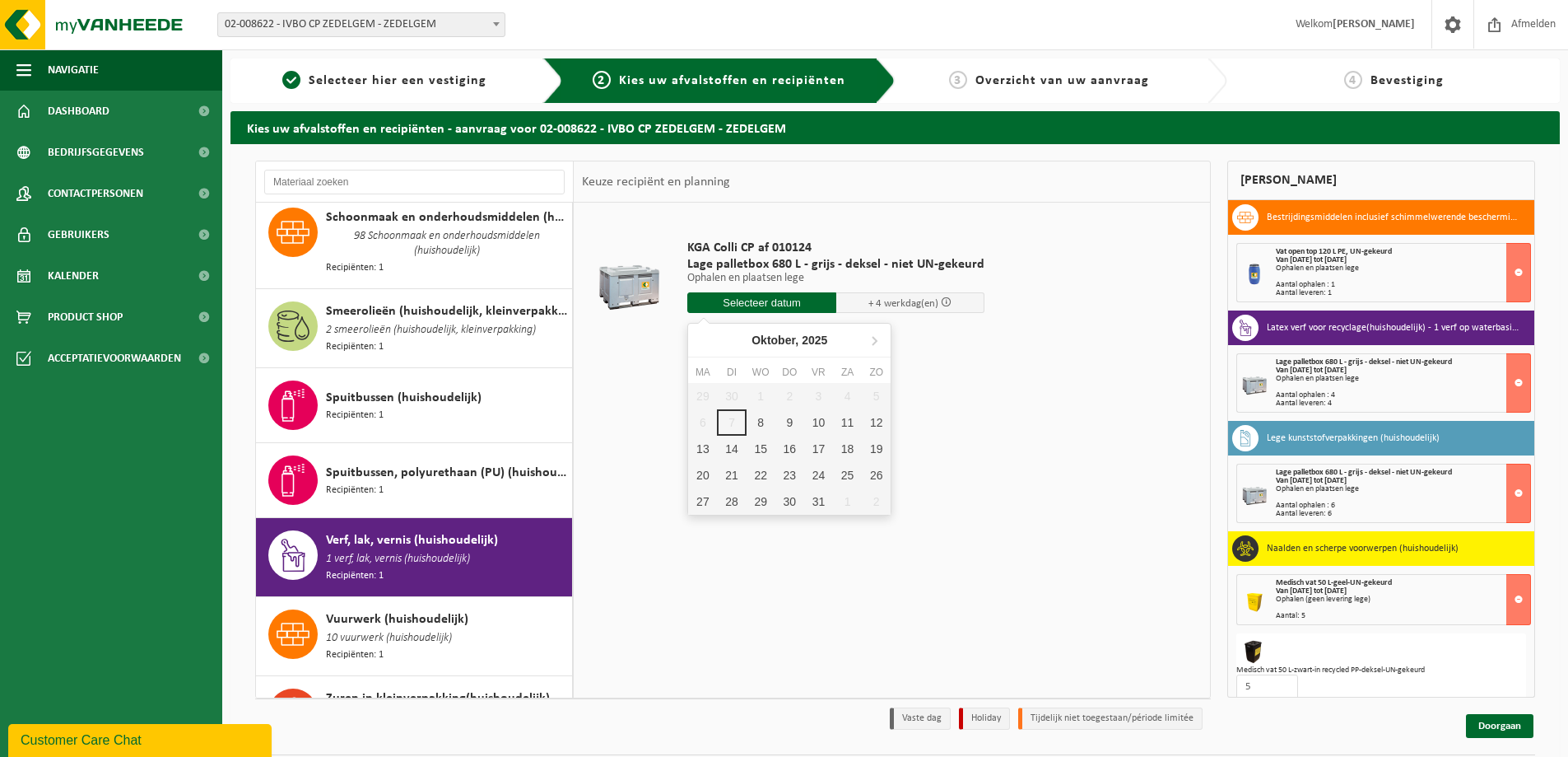
click at [772, 308] on input "text" at bounding box center [762, 302] width 149 height 20
click at [791, 414] on div "9" at bounding box center [790, 422] width 29 height 26
type input "Van 2025-10-09"
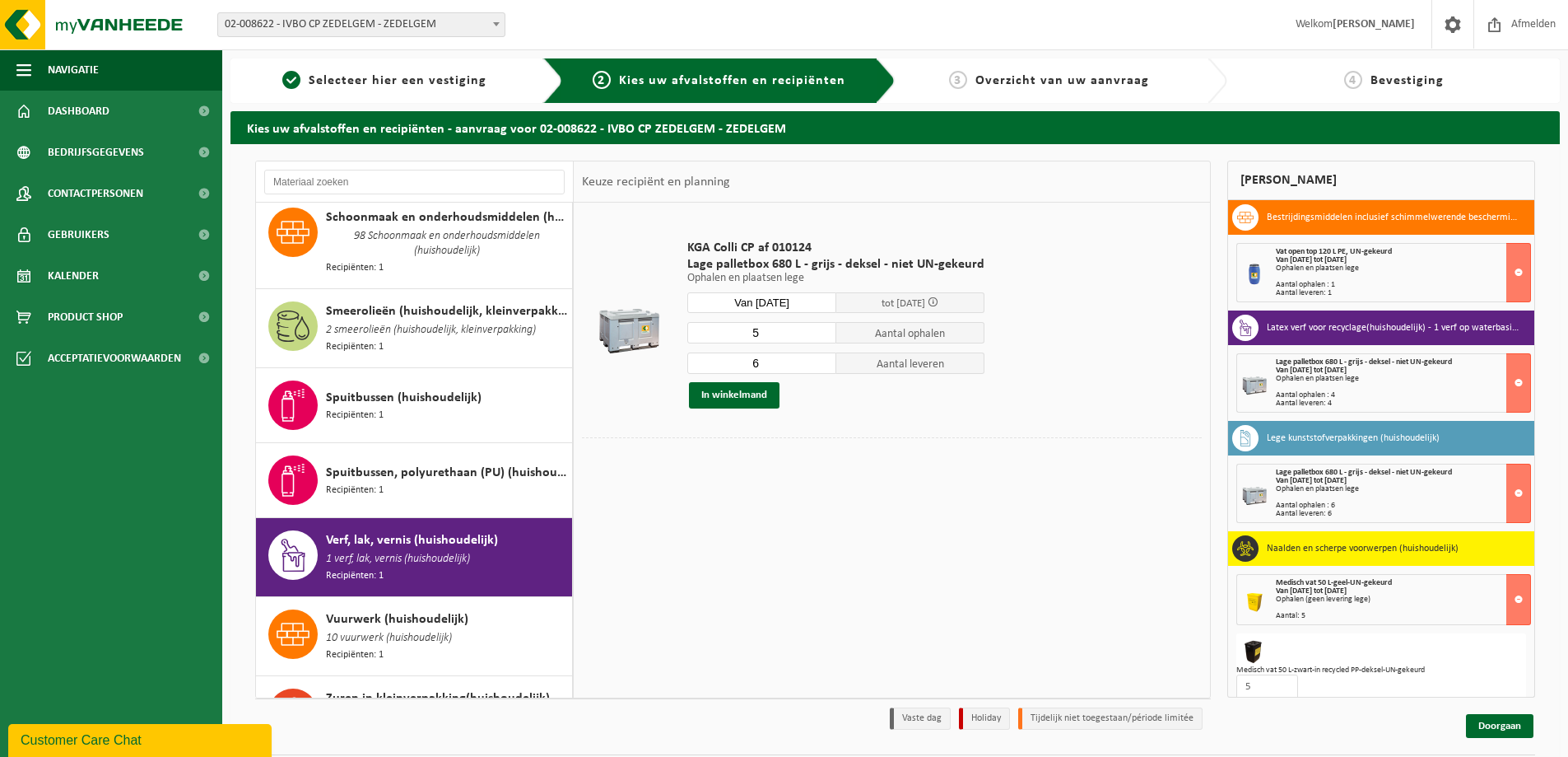
click at [820, 335] on input "5" at bounding box center [762, 332] width 149 height 21
type input "4"
click at [820, 335] on input "4" at bounding box center [762, 332] width 149 height 21
click at [819, 364] on input "5" at bounding box center [762, 363] width 149 height 21
click at [819, 364] on input "4" at bounding box center [762, 363] width 149 height 21
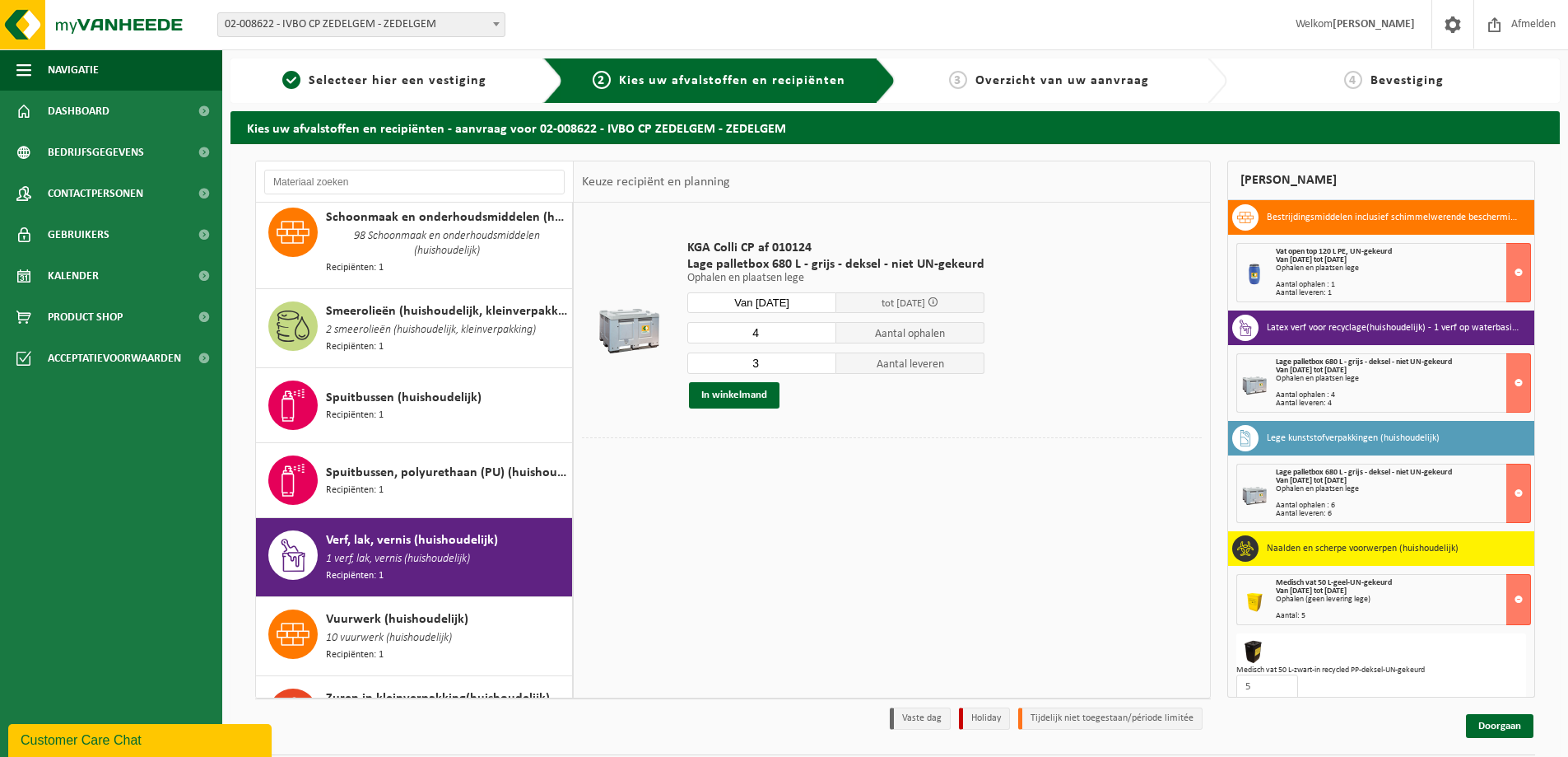
type input "3"
click at [819, 364] on input "3" at bounding box center [762, 363] width 149 height 21
type input "3"
click at [816, 335] on input "3" at bounding box center [762, 332] width 149 height 21
click at [731, 393] on button "In winkelmand" at bounding box center [734, 395] width 90 height 26
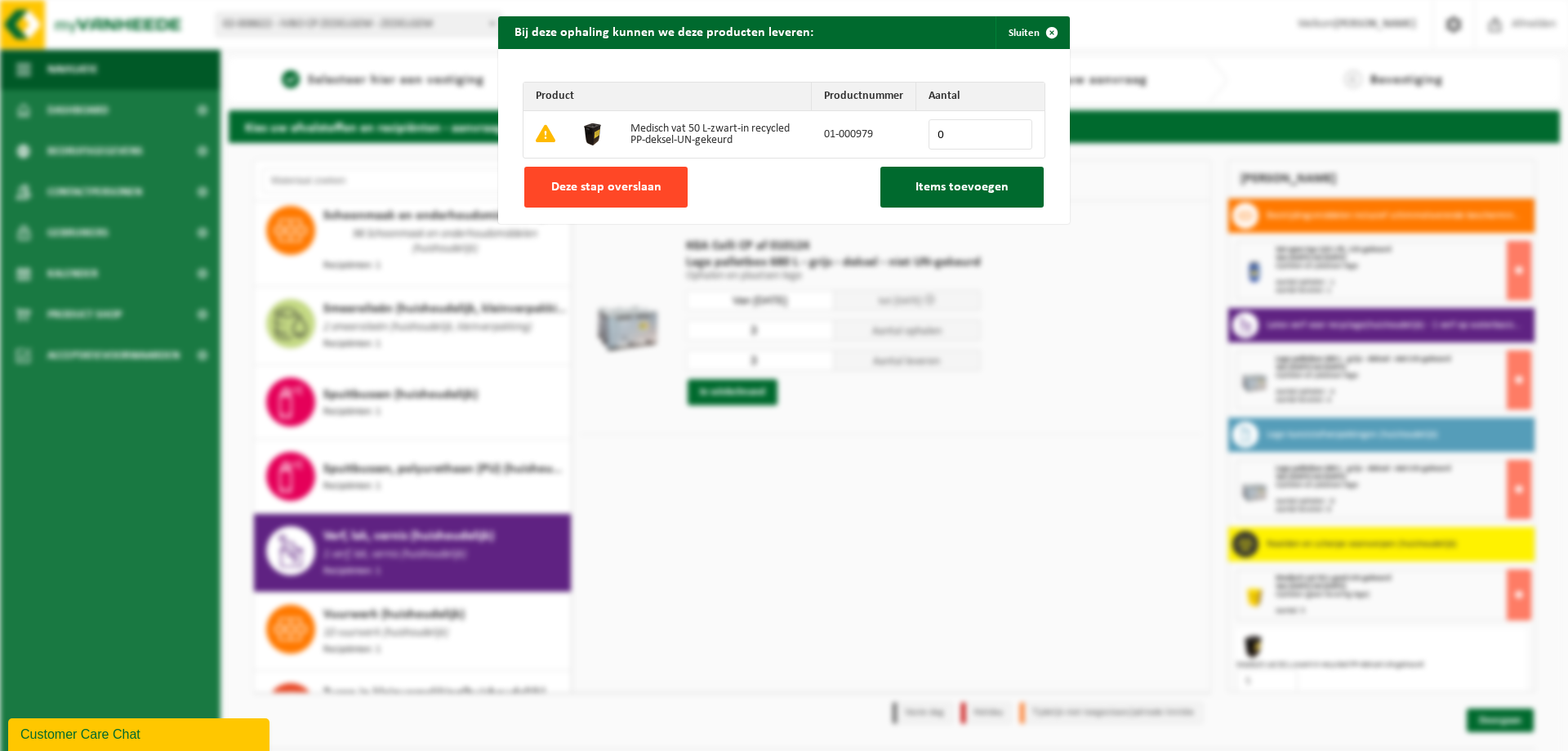
click at [576, 188] on span "Deze stap overslaan" at bounding box center [606, 187] width 111 height 13
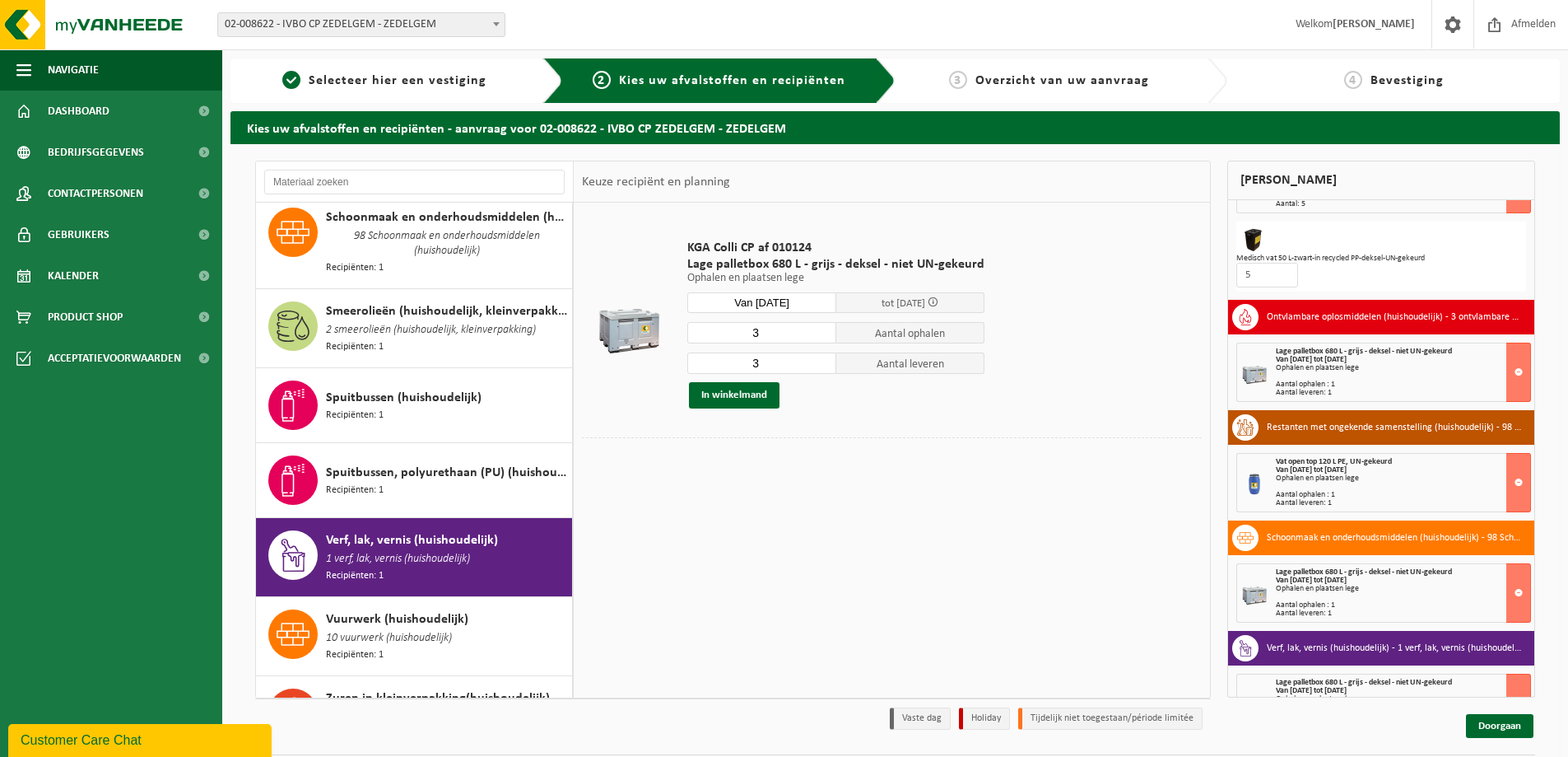
scroll to position [456, 0]
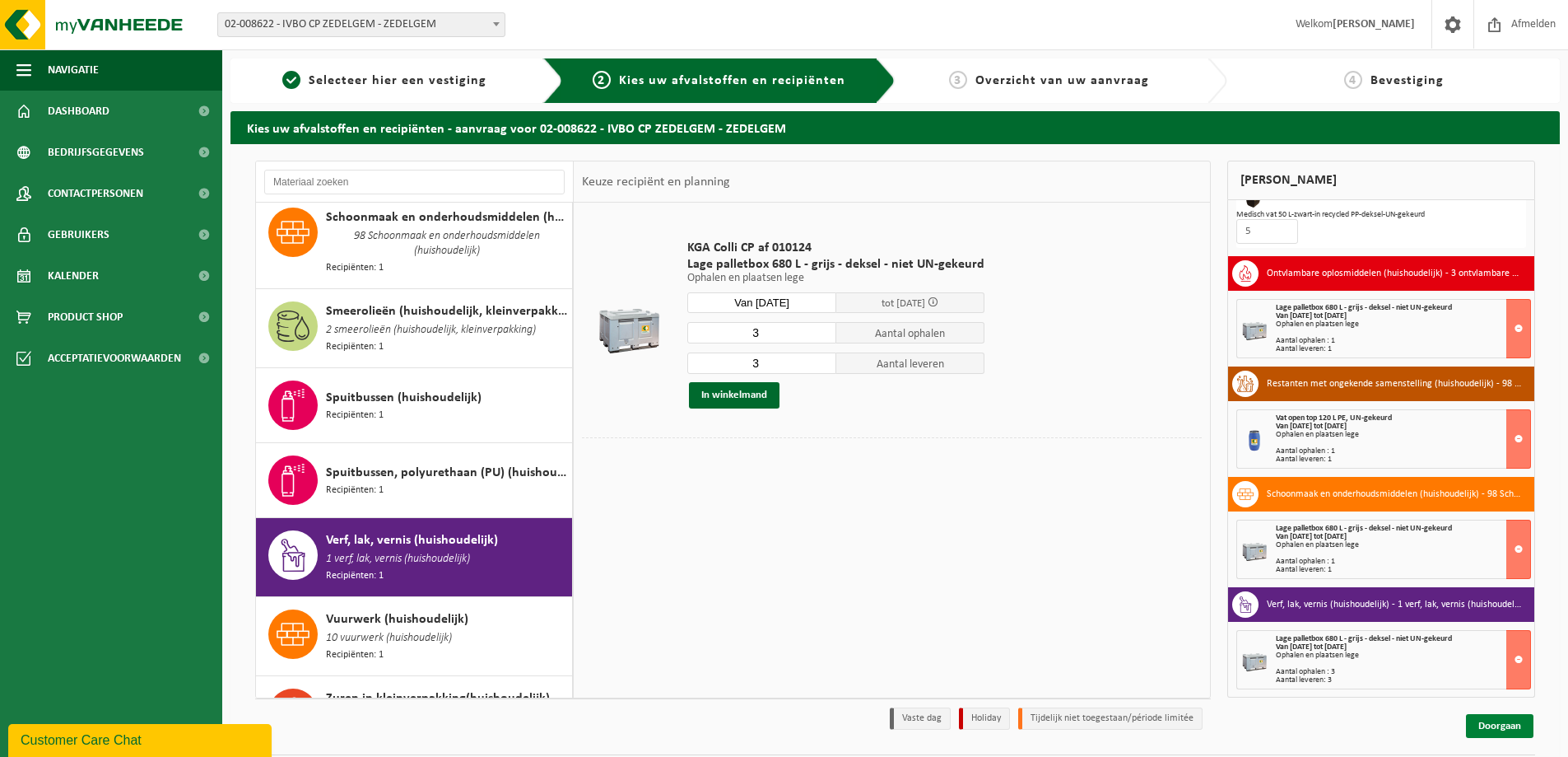
click at [1498, 725] on link "Doorgaan" at bounding box center [1499, 725] width 67 height 24
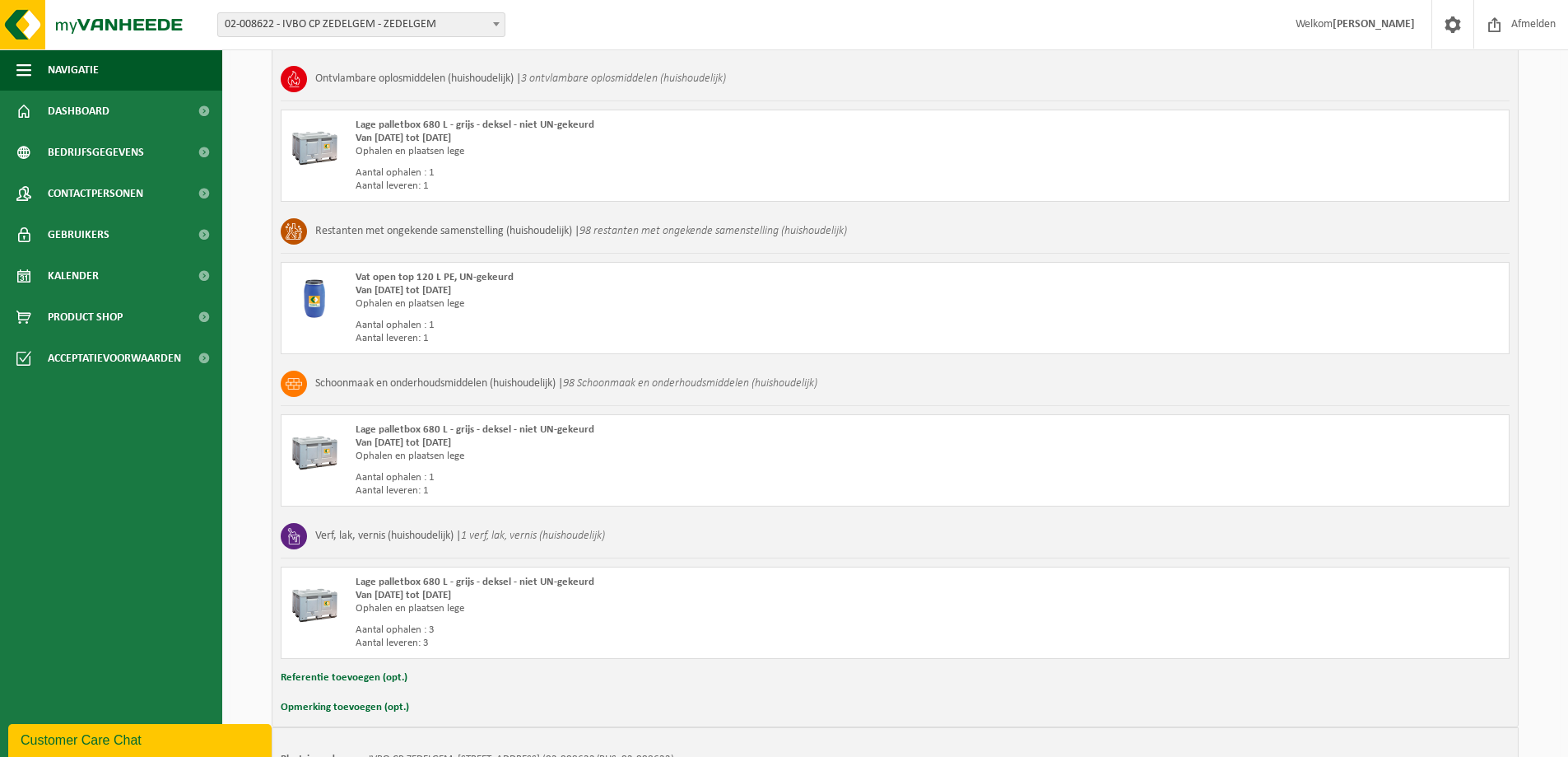
scroll to position [1132, 0]
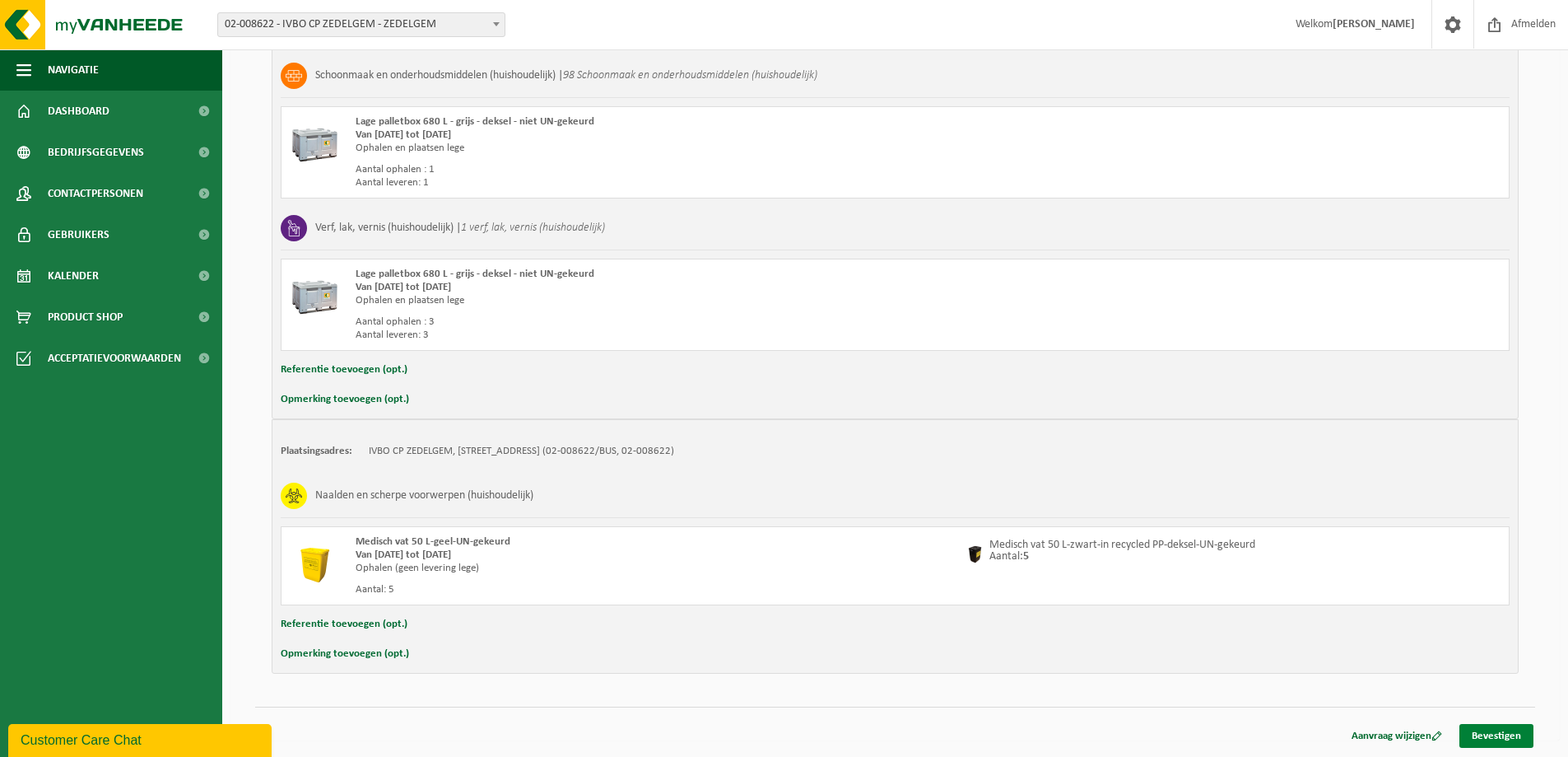
click at [1487, 737] on link "Bevestigen" at bounding box center [1496, 736] width 74 height 24
